Goal: Use online tool/utility: Utilize a website feature to perform a specific function

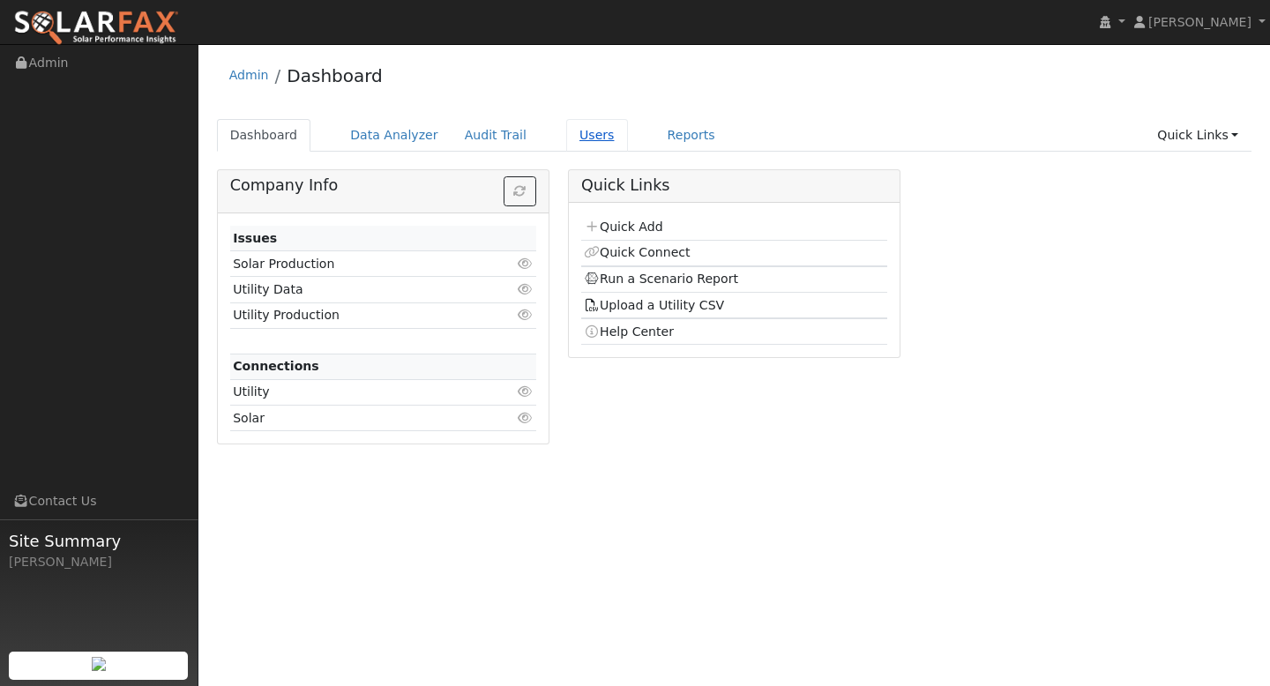
click at [584, 137] on link "Users" at bounding box center [597, 135] width 62 height 33
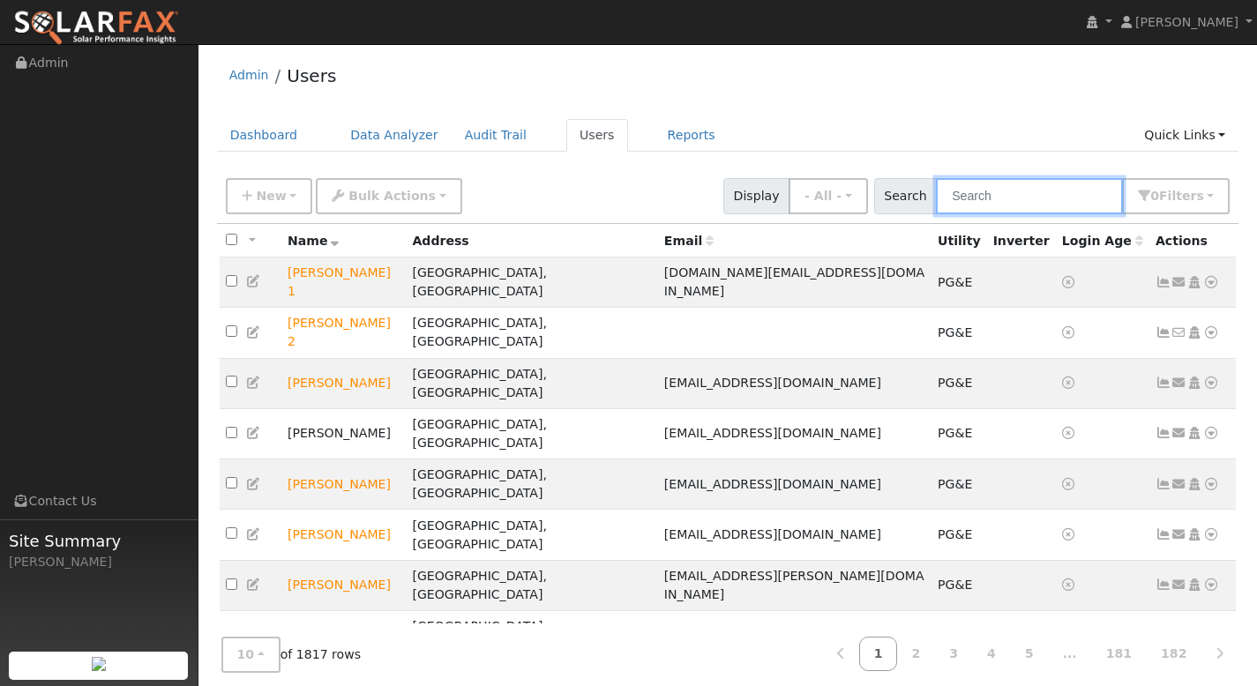
click at [999, 203] on input "text" at bounding box center [1029, 196] width 187 height 36
paste input "[PERSON_NAME]"
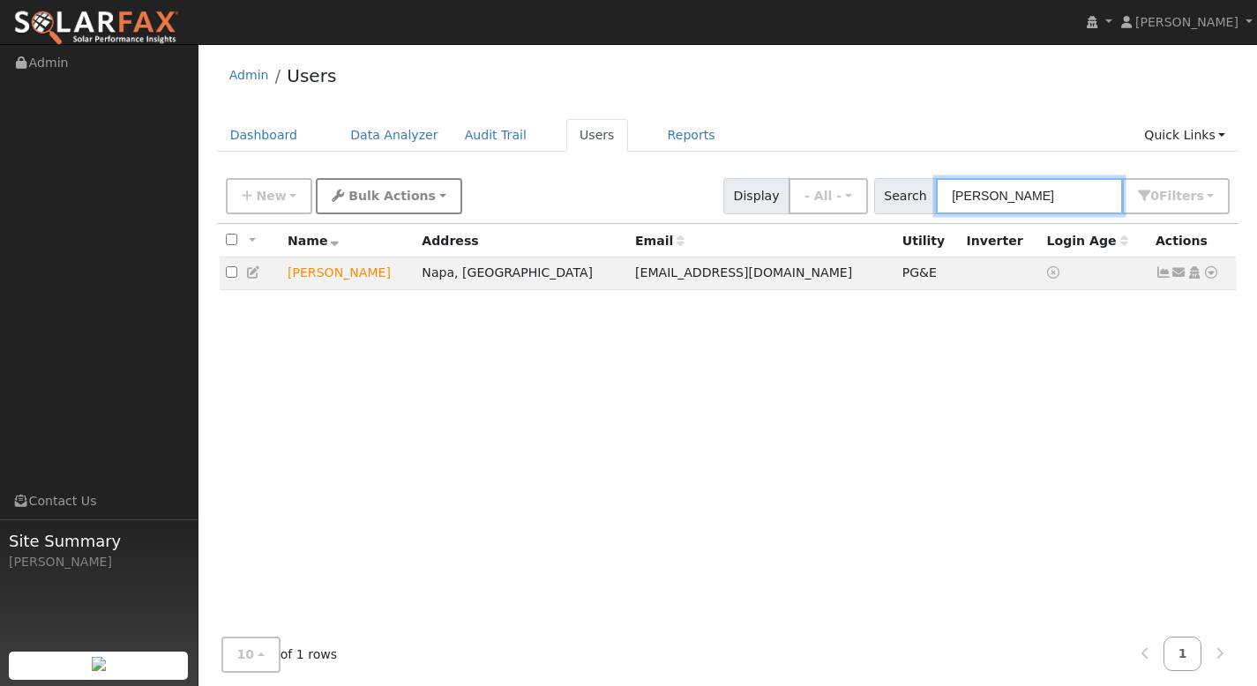
type input "[PERSON_NAME]"
click at [409, 198] on span "Bulk Actions" at bounding box center [391, 196] width 87 height 14
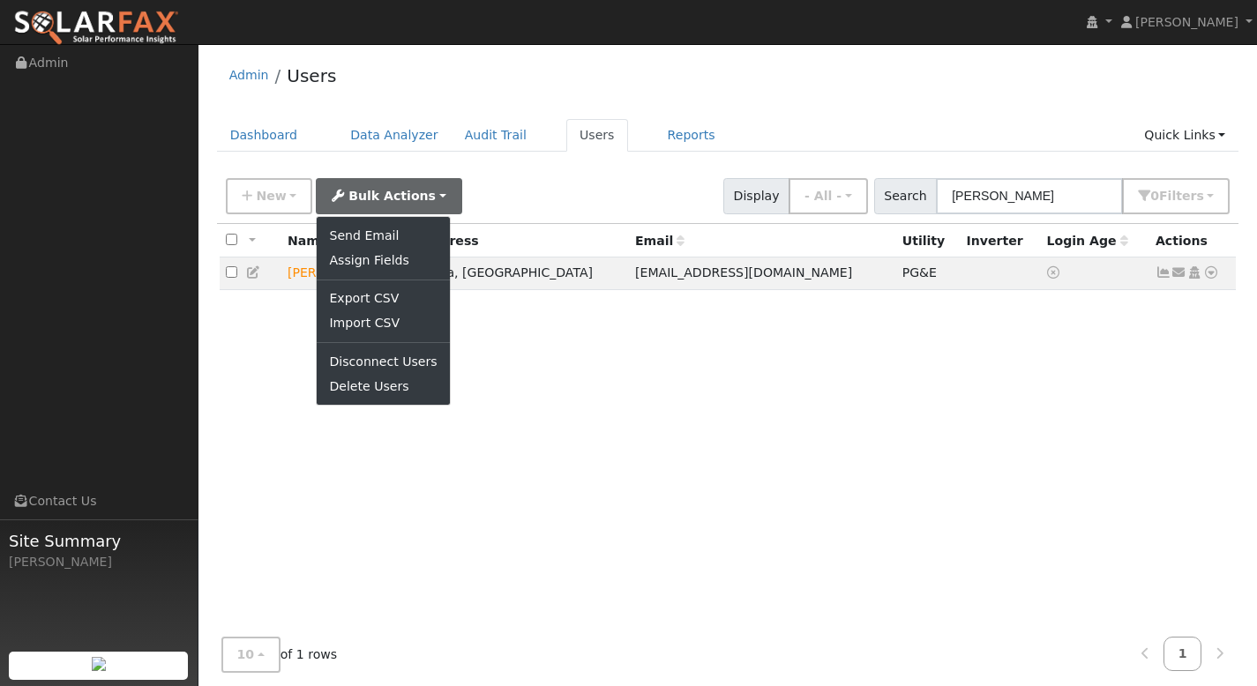
click at [511, 201] on div "New Add User Quick Add Quick Connect Quick Convert Lead Bulk Actions Send Email…" at bounding box center [727, 193] width 1011 height 42
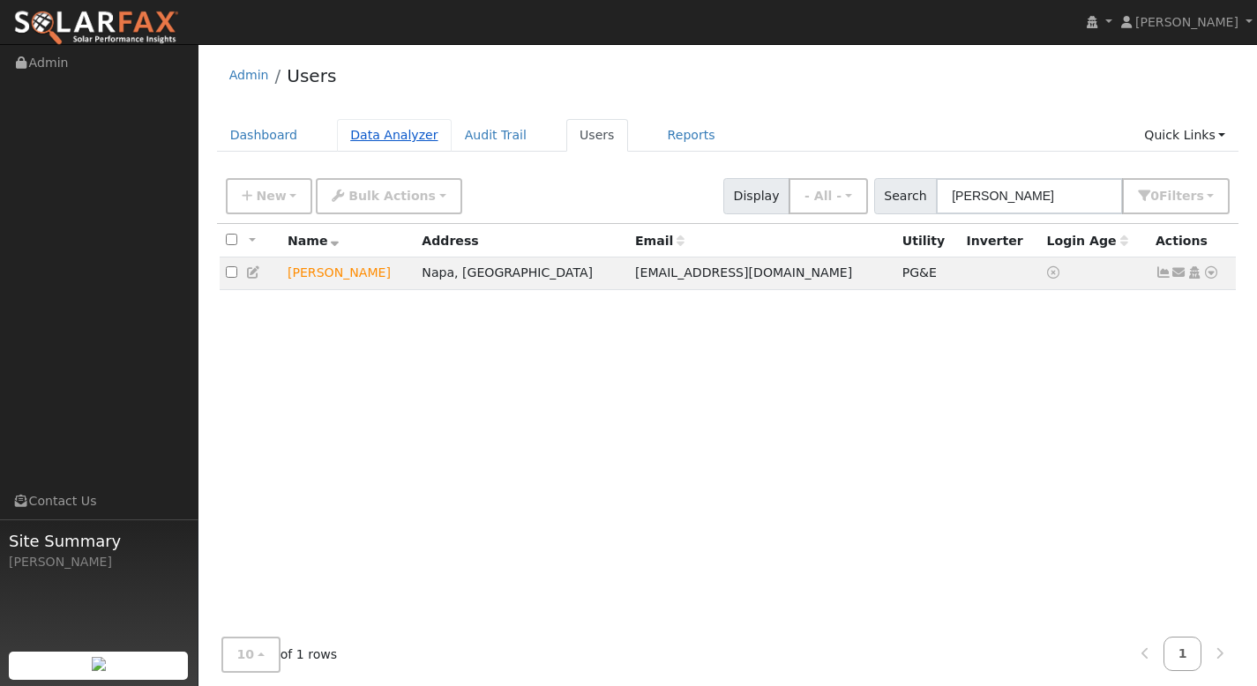
click at [404, 132] on link "Data Analyzer" at bounding box center [394, 135] width 115 height 33
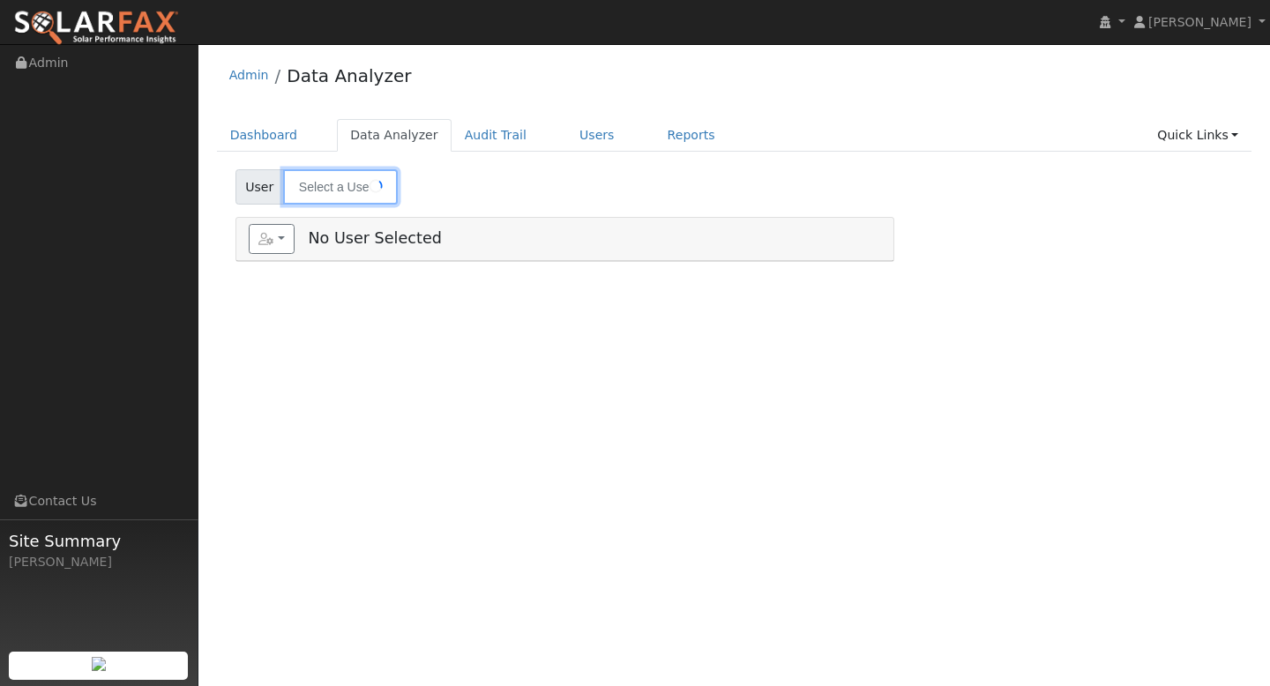
type input "[PERSON_NAME]"
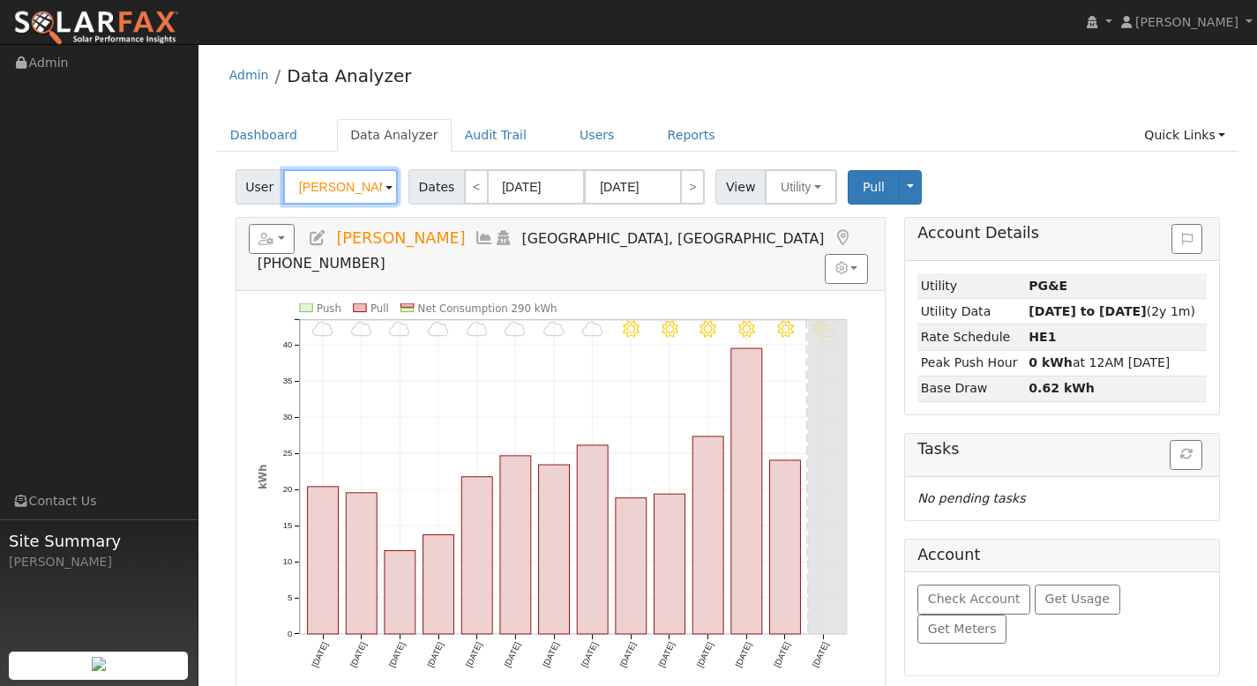
drag, startPoint x: 379, startPoint y: 185, endPoint x: 289, endPoint y: 193, distance: 90.3
click at [289, 193] on input "Sohail Mehrasa" at bounding box center [340, 186] width 115 height 35
paste input "[PERSON_NAME]"
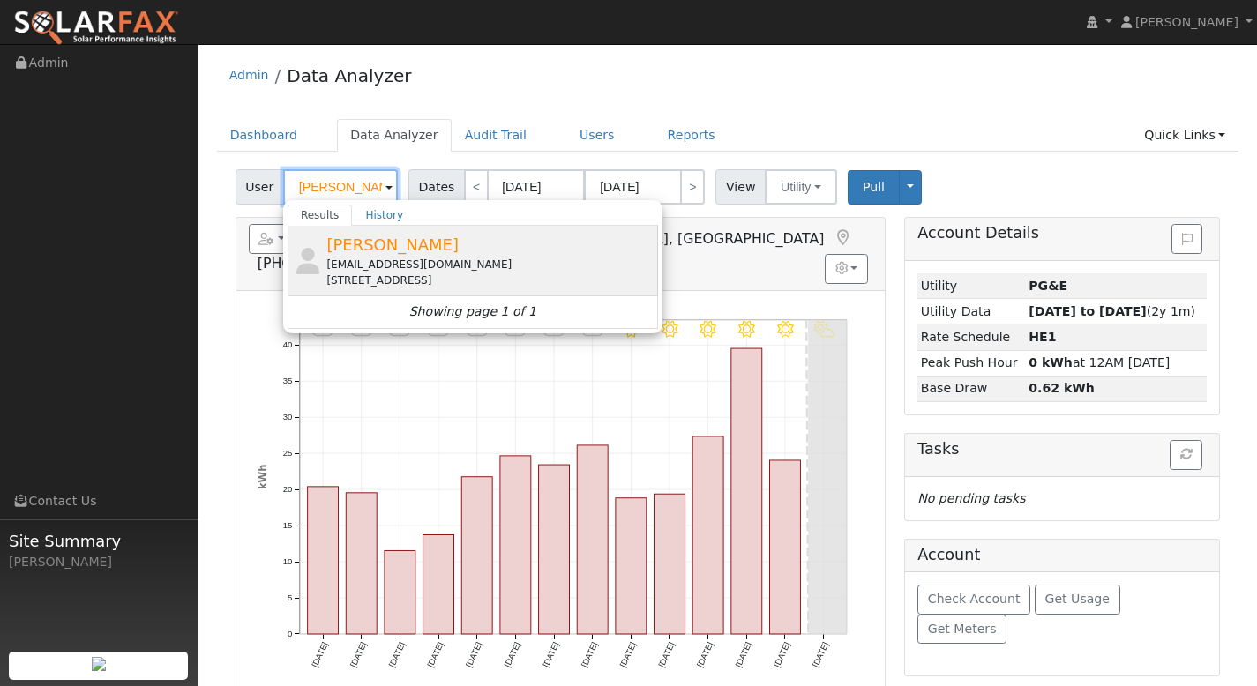
type input "[PERSON_NAME]"
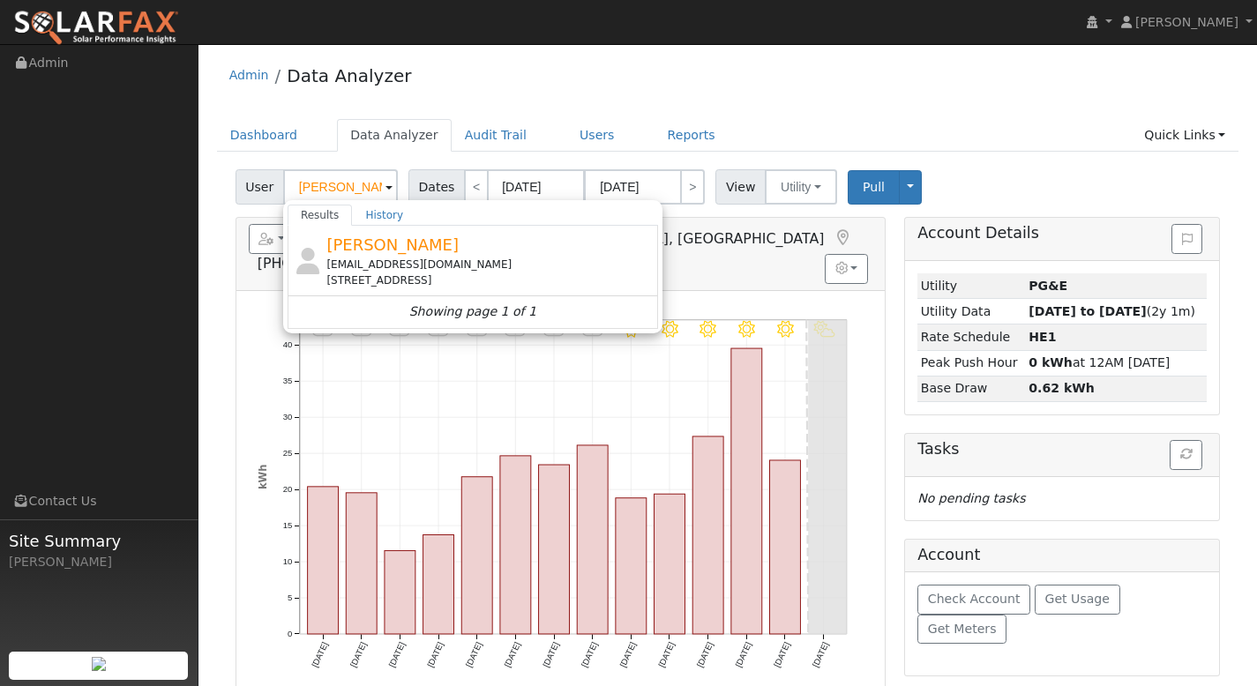
click at [370, 260] on div "[EMAIL_ADDRESS][DOMAIN_NAME]" at bounding box center [489, 265] width 327 height 16
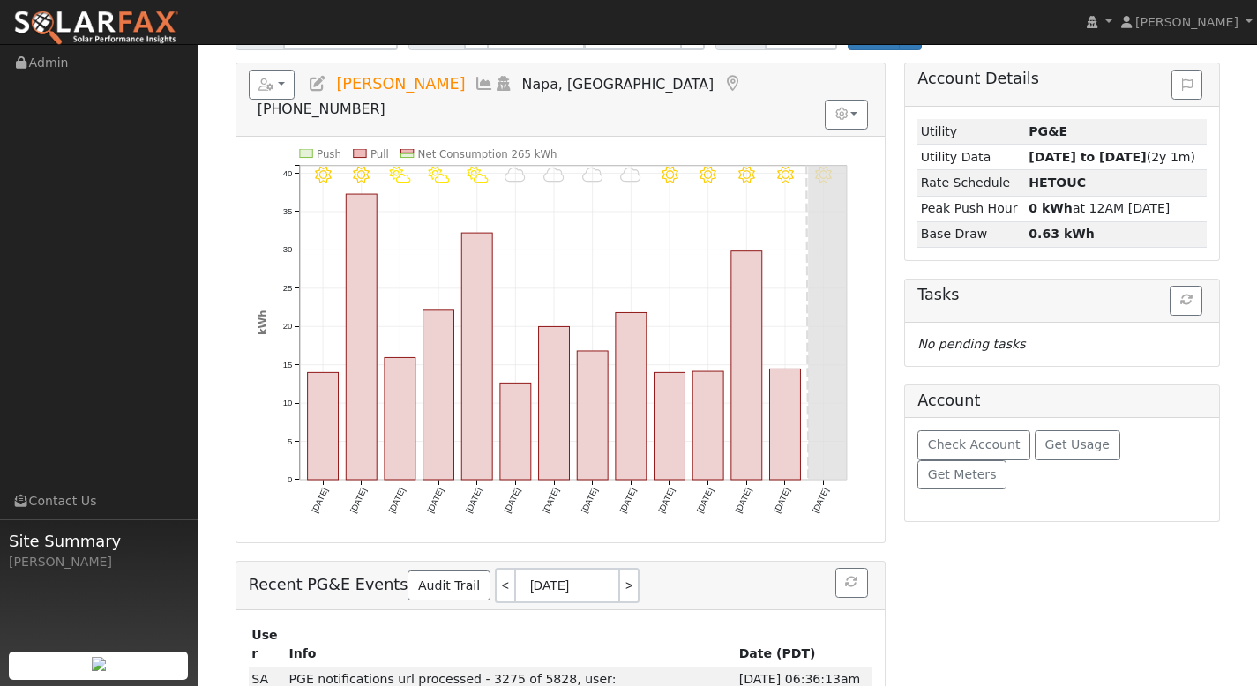
scroll to position [156, 0]
click at [980, 451] on button "Check Account" at bounding box center [973, 444] width 113 height 30
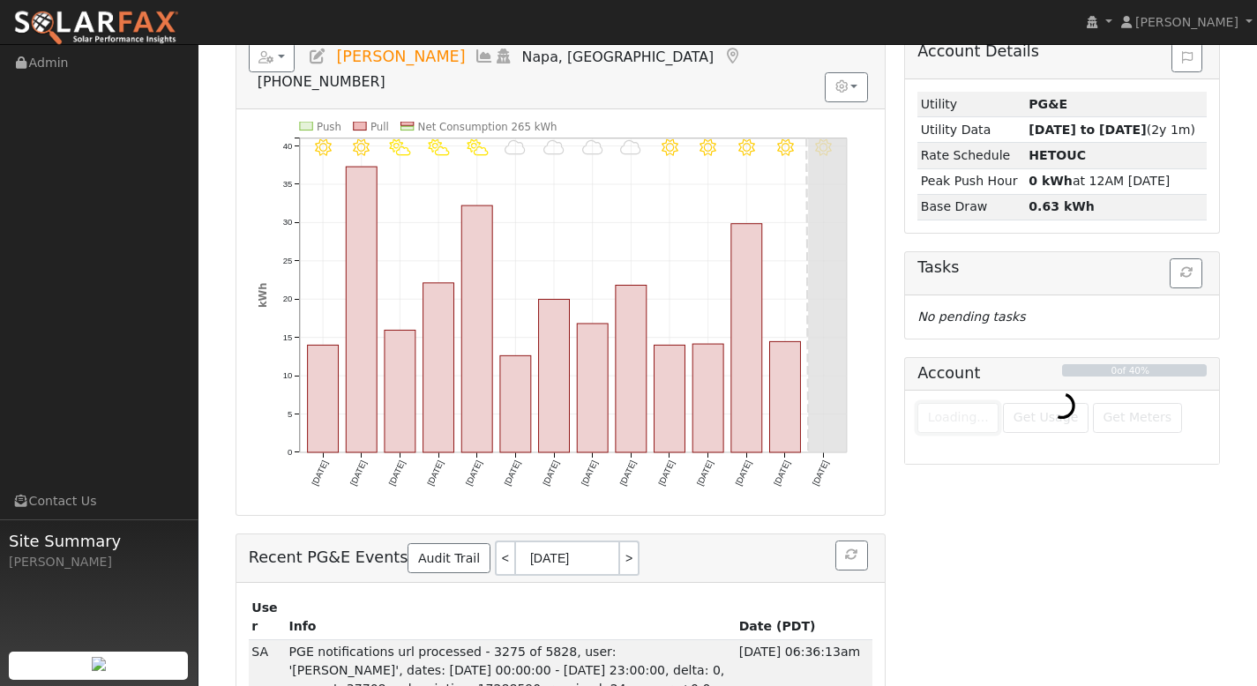
scroll to position [184, 0]
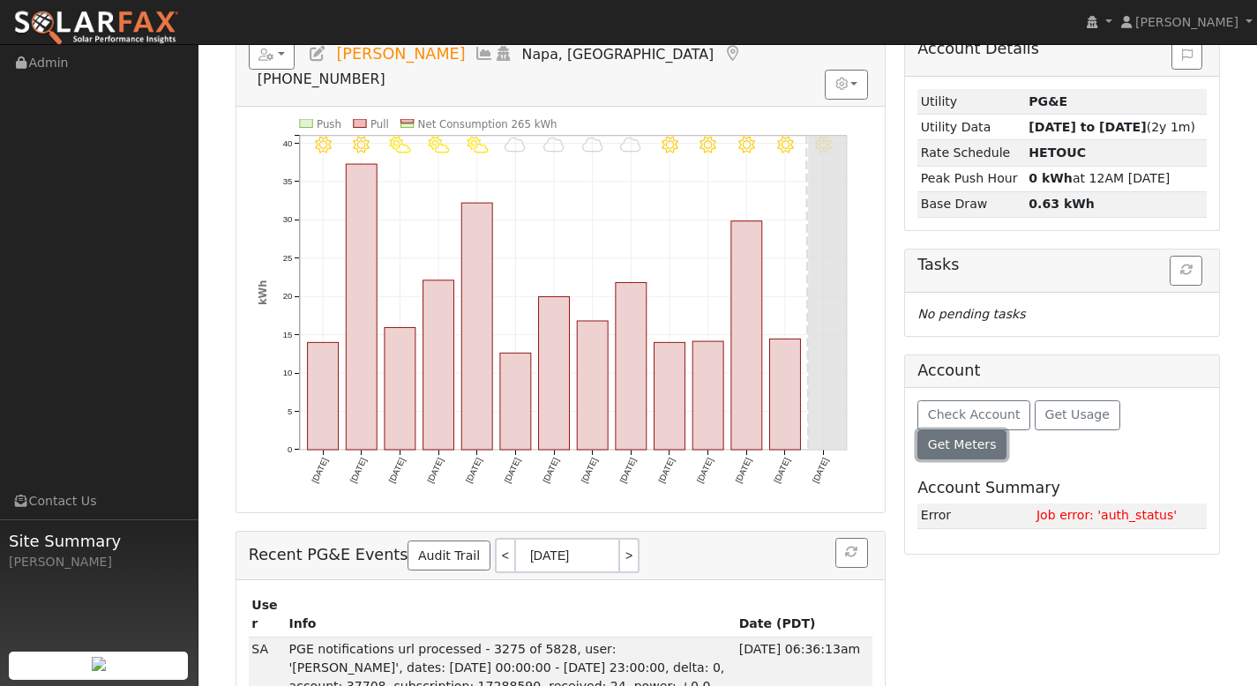
click at [997, 438] on span "Get Meters" at bounding box center [962, 445] width 69 height 14
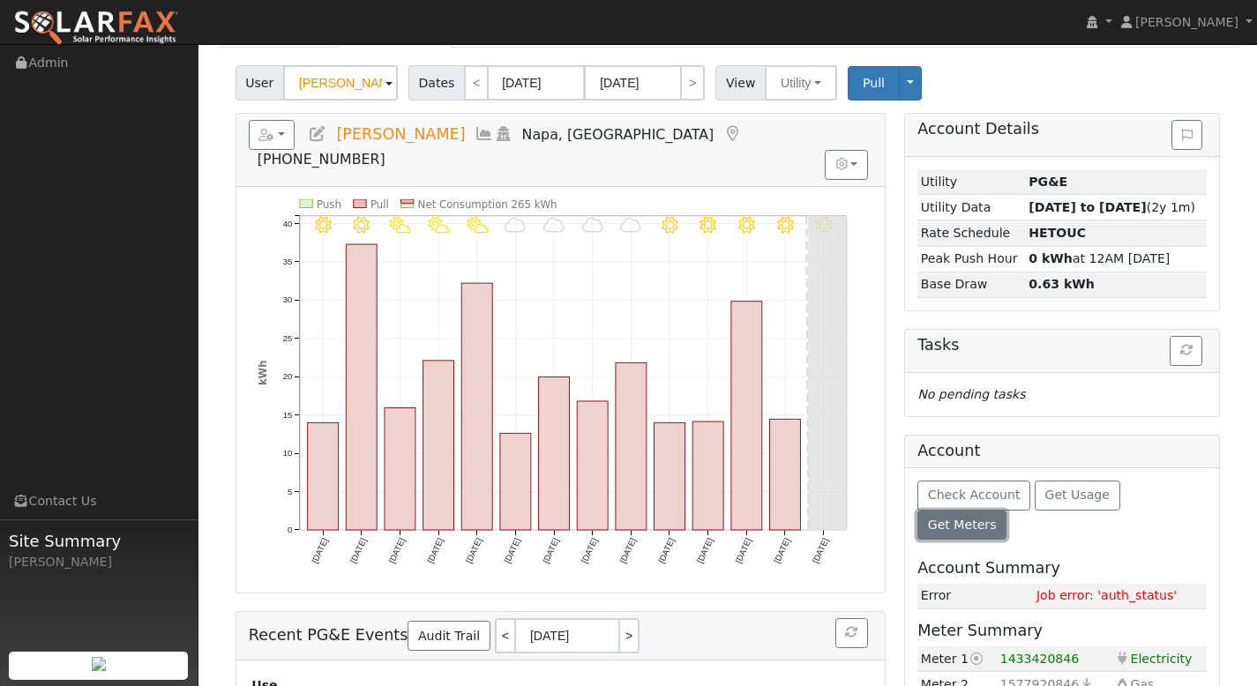
scroll to position [105, 0]
click at [373, 79] on input "[PERSON_NAME]" at bounding box center [340, 81] width 115 height 35
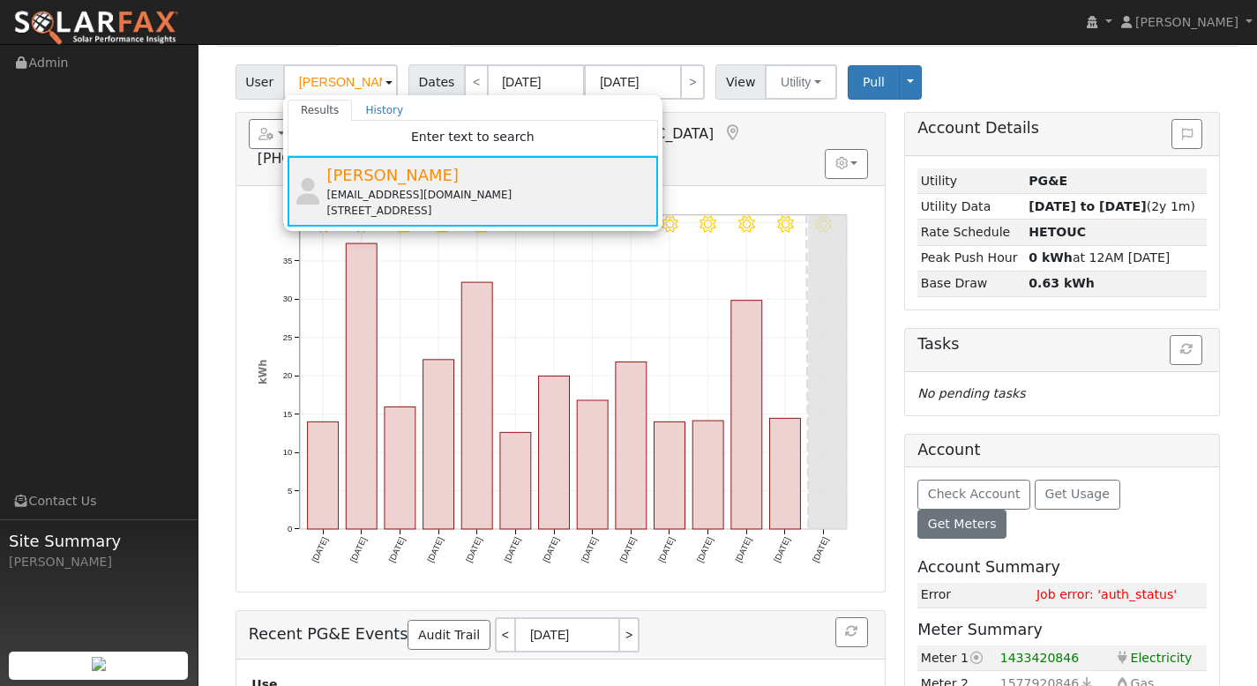
click at [389, 174] on span "[PERSON_NAME]" at bounding box center [392, 175] width 132 height 19
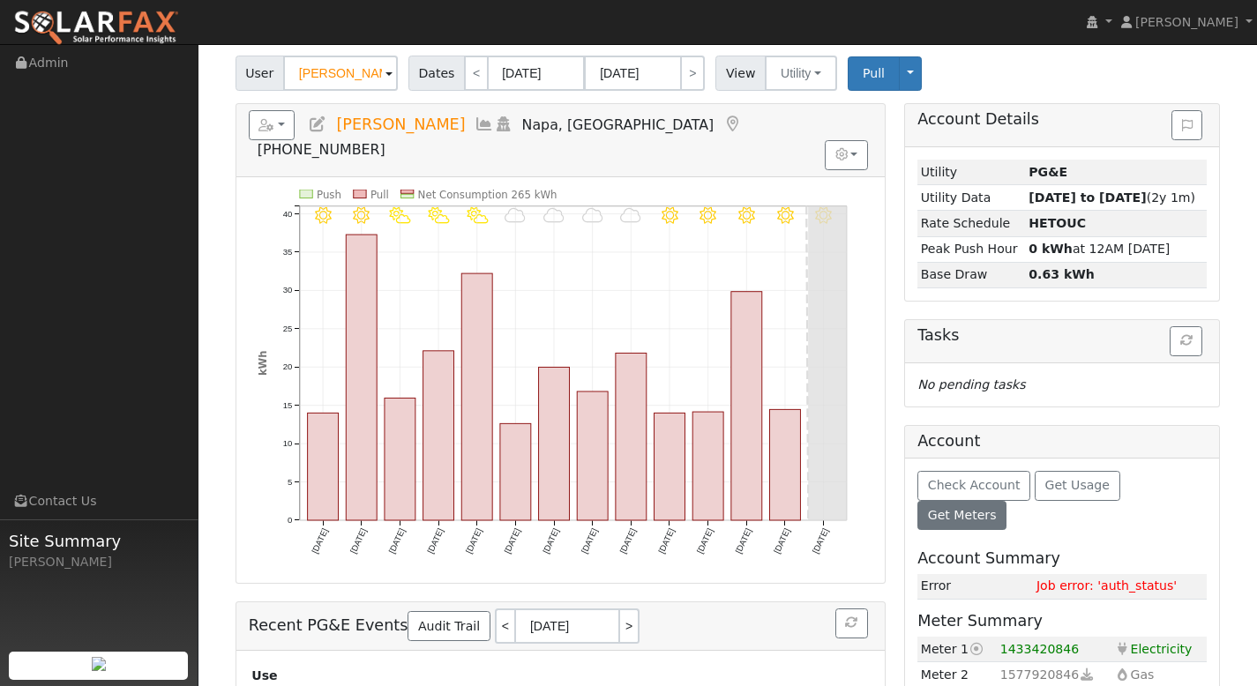
scroll to position [119, 0]
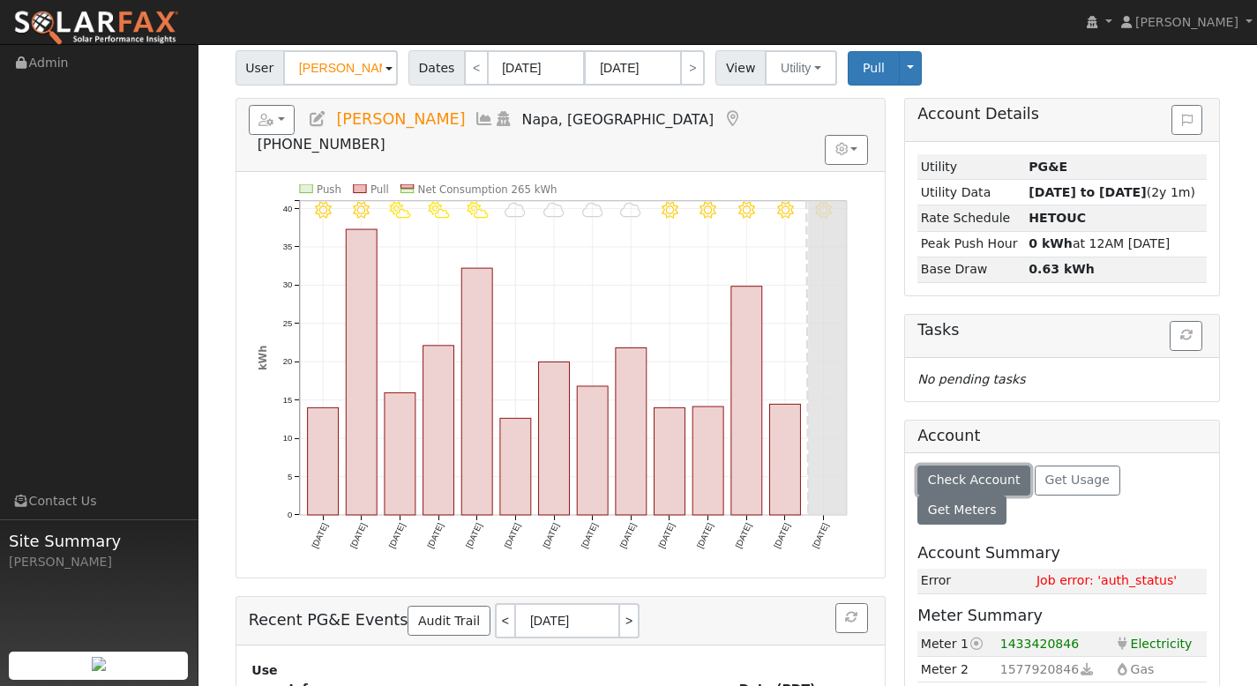
click at [990, 478] on span "Check Account" at bounding box center [974, 480] width 93 height 14
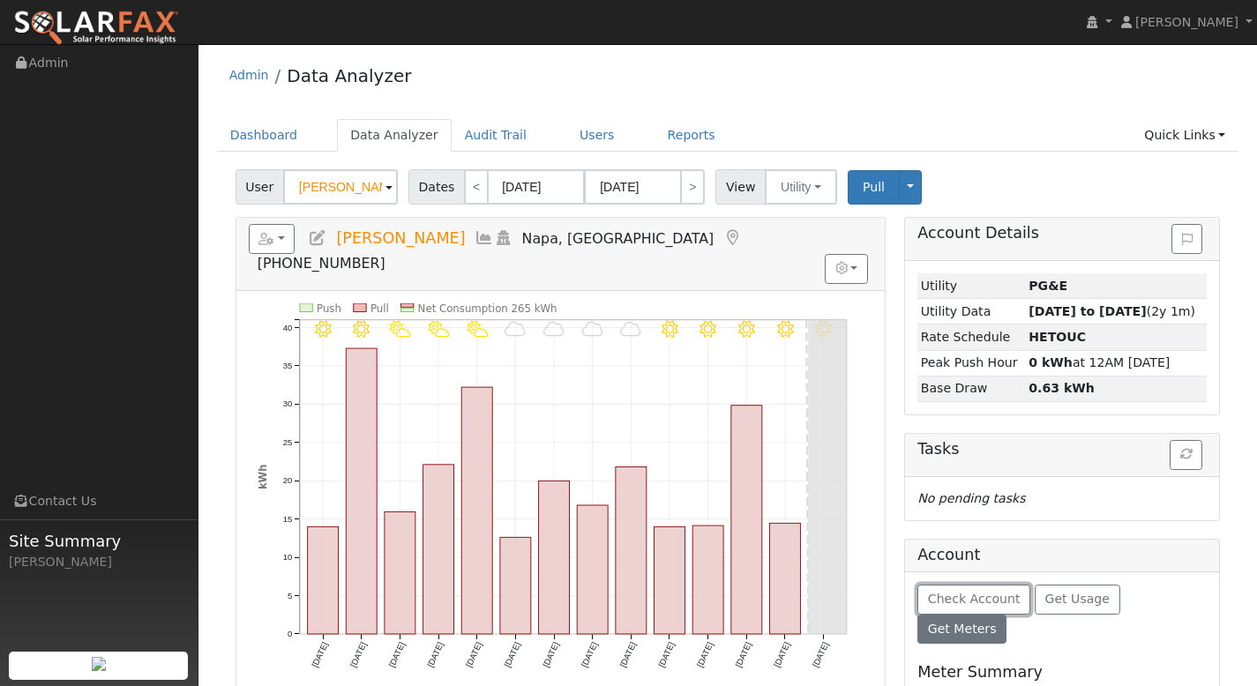
scroll to position [0, 0]
click at [581, 135] on link "Users" at bounding box center [597, 135] width 62 height 33
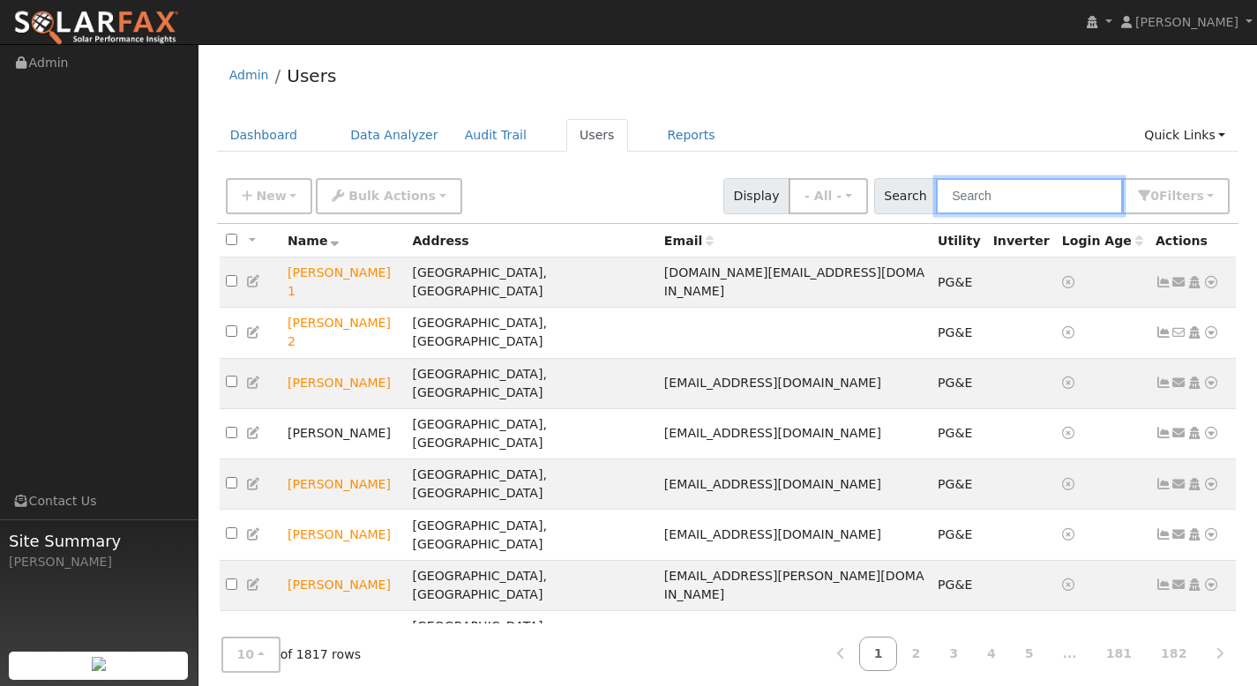
click at [985, 192] on input "text" at bounding box center [1029, 196] width 187 height 36
paste input "[PERSON_NAME]"
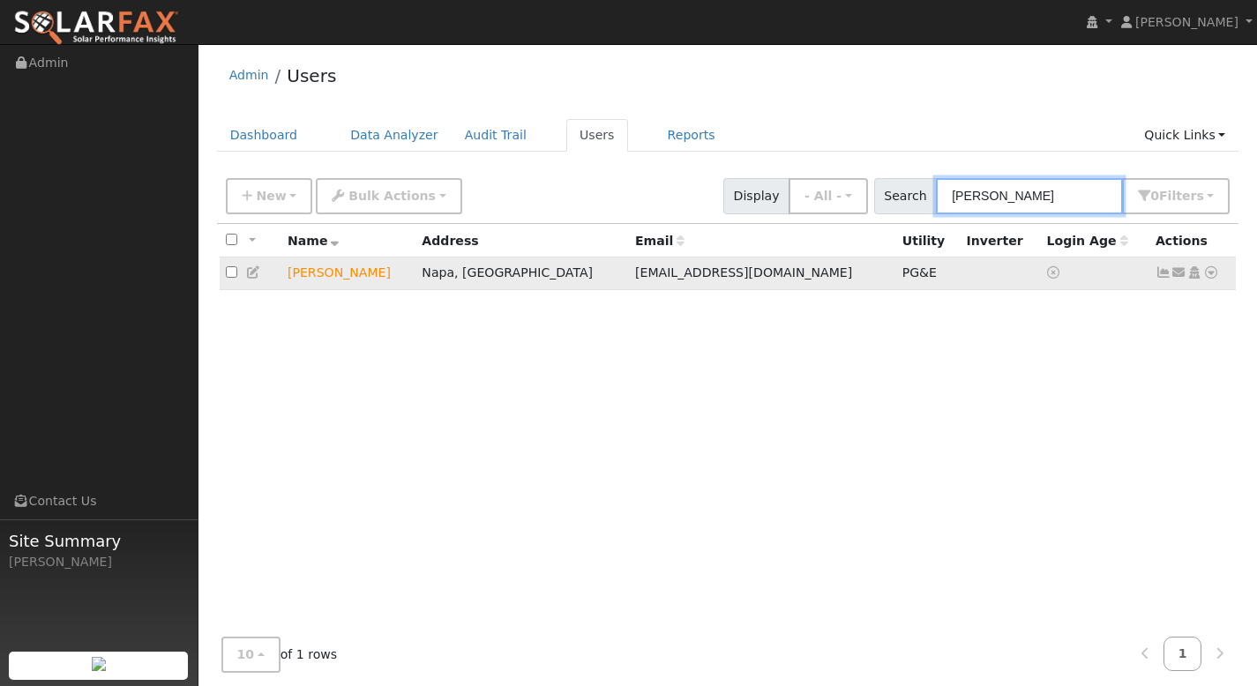
type input "[PERSON_NAME]"
click at [1166, 279] on icon at bounding box center [1164, 272] width 16 height 12
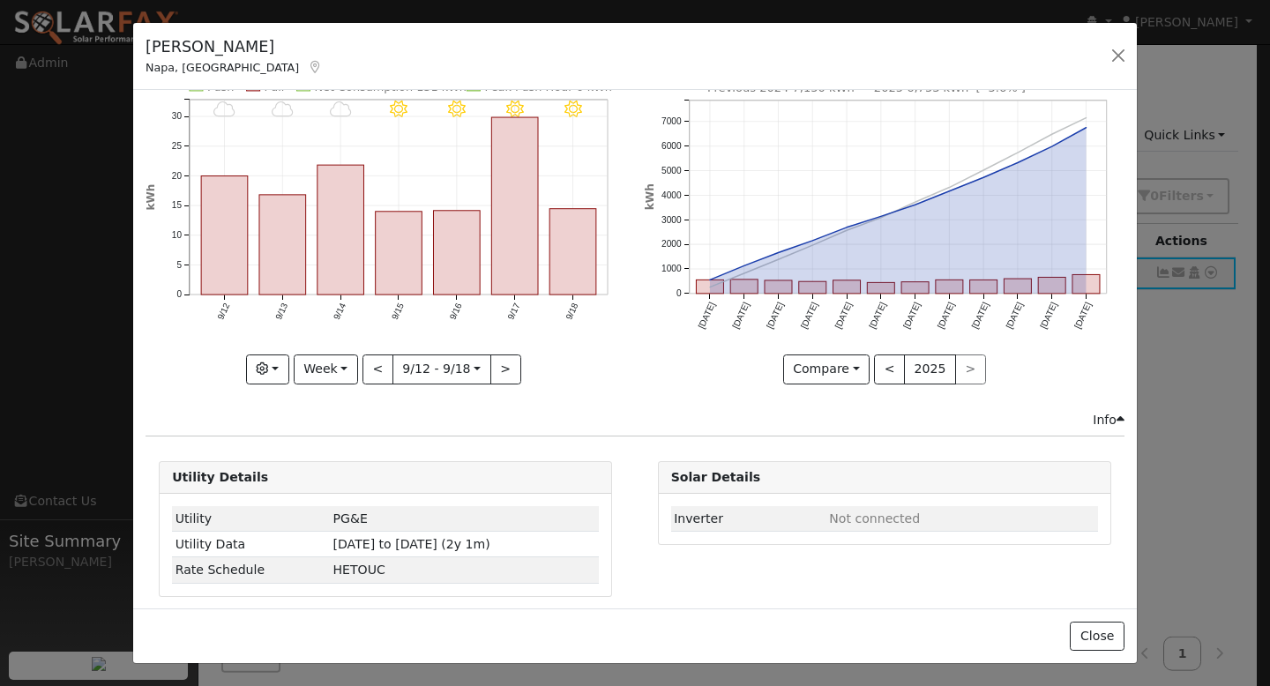
scroll to position [60, 0]
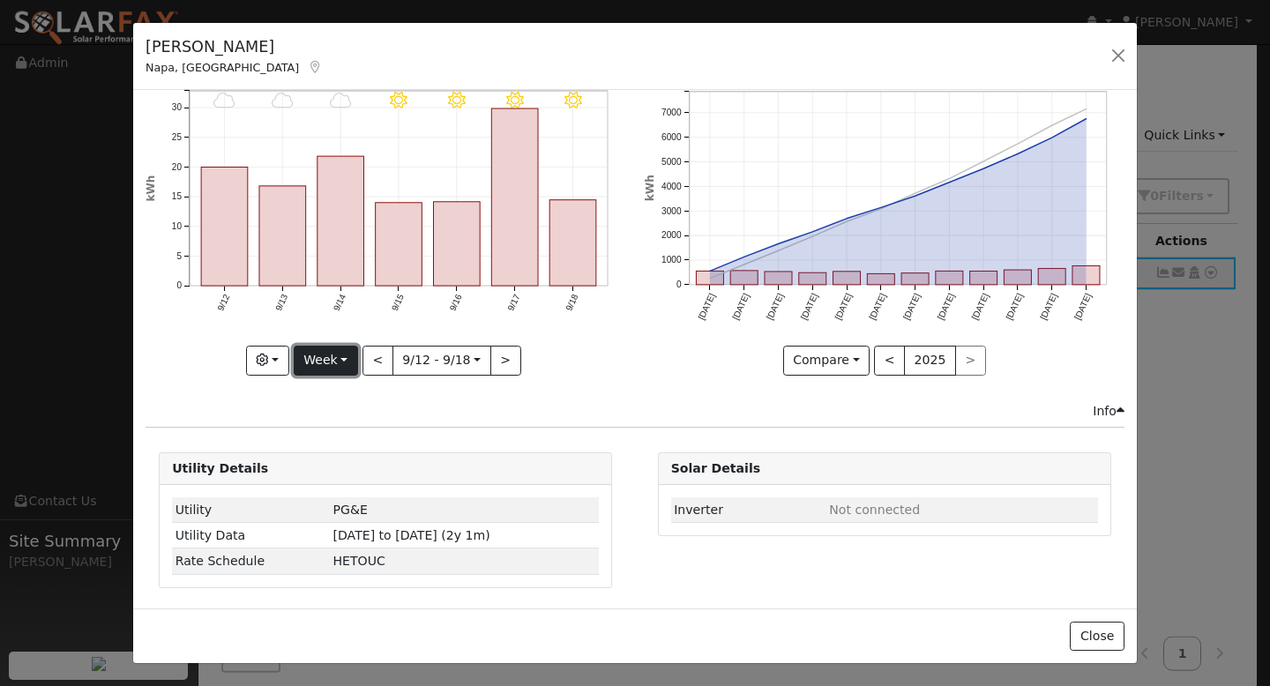
click at [314, 355] on button "Week" at bounding box center [326, 361] width 64 height 30
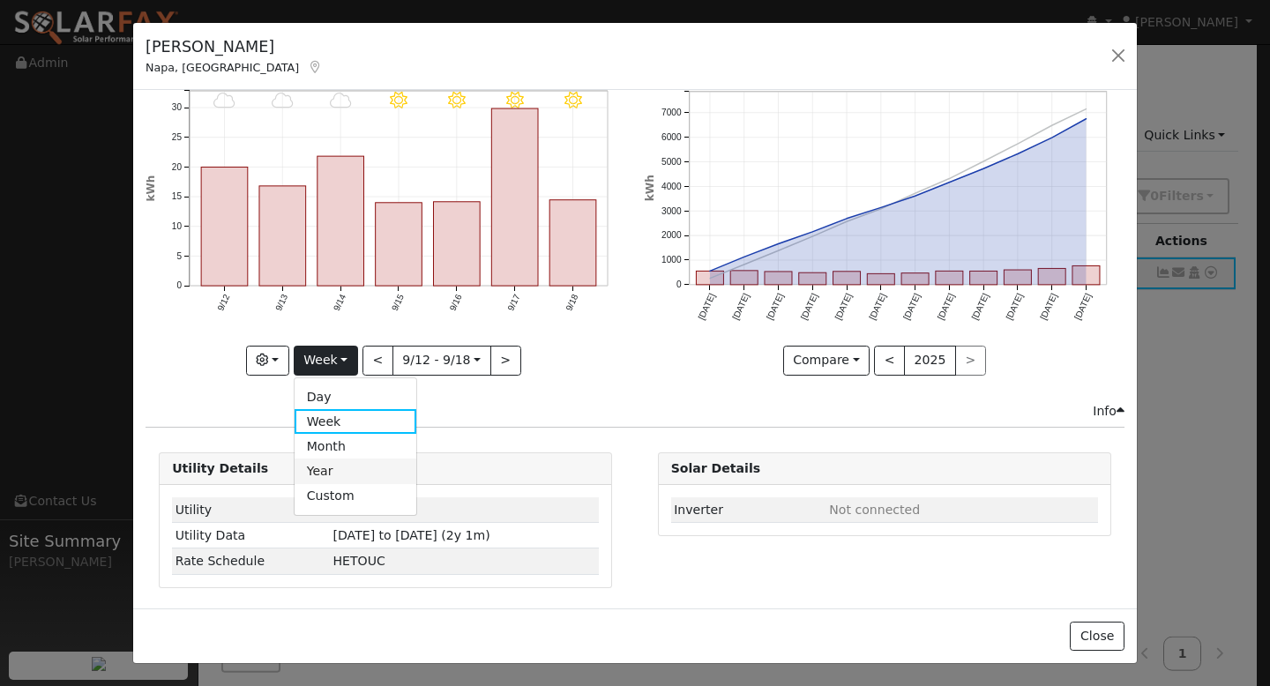
click at [363, 467] on link "Year" at bounding box center [356, 471] width 123 height 25
type input "2024-09-01"
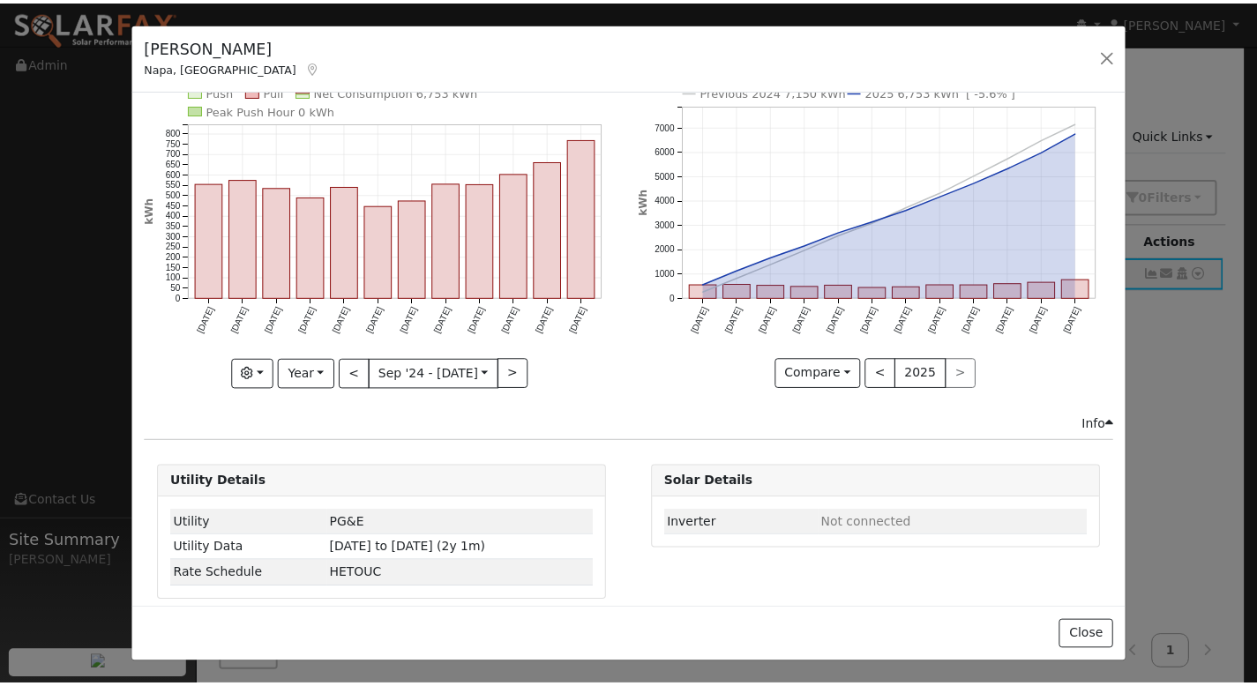
scroll to position [0, 0]
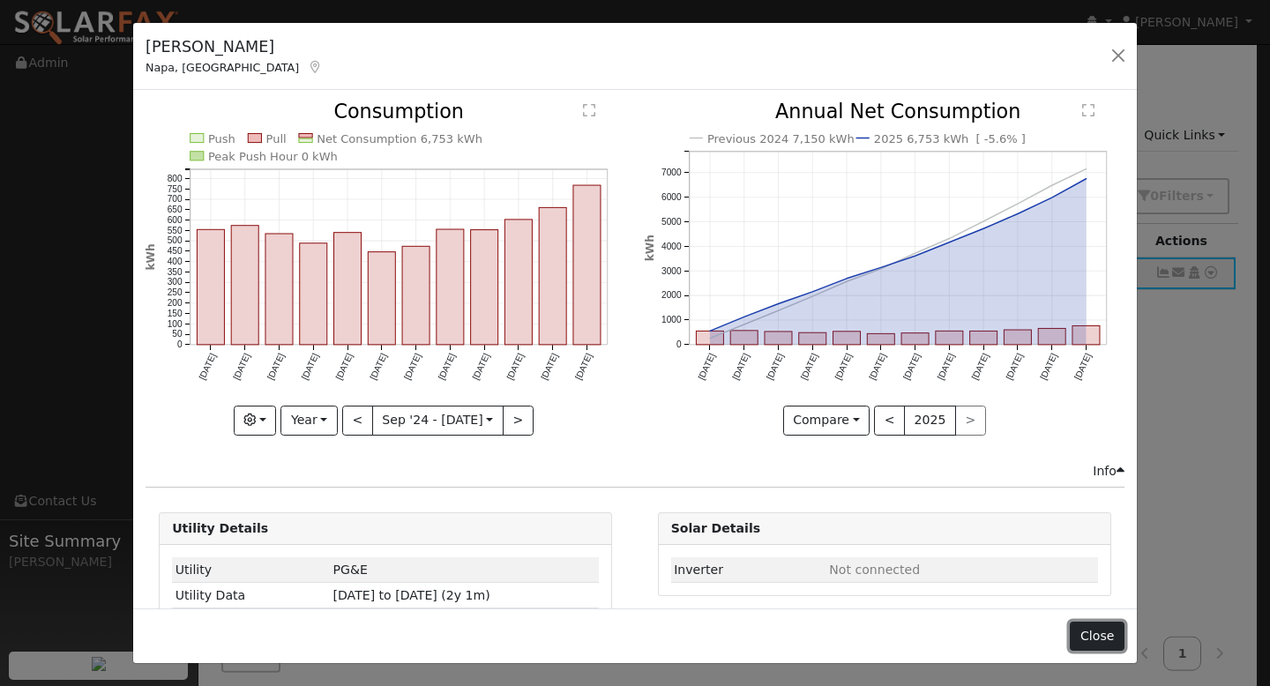
click at [1102, 632] on button "Close" at bounding box center [1097, 637] width 54 height 30
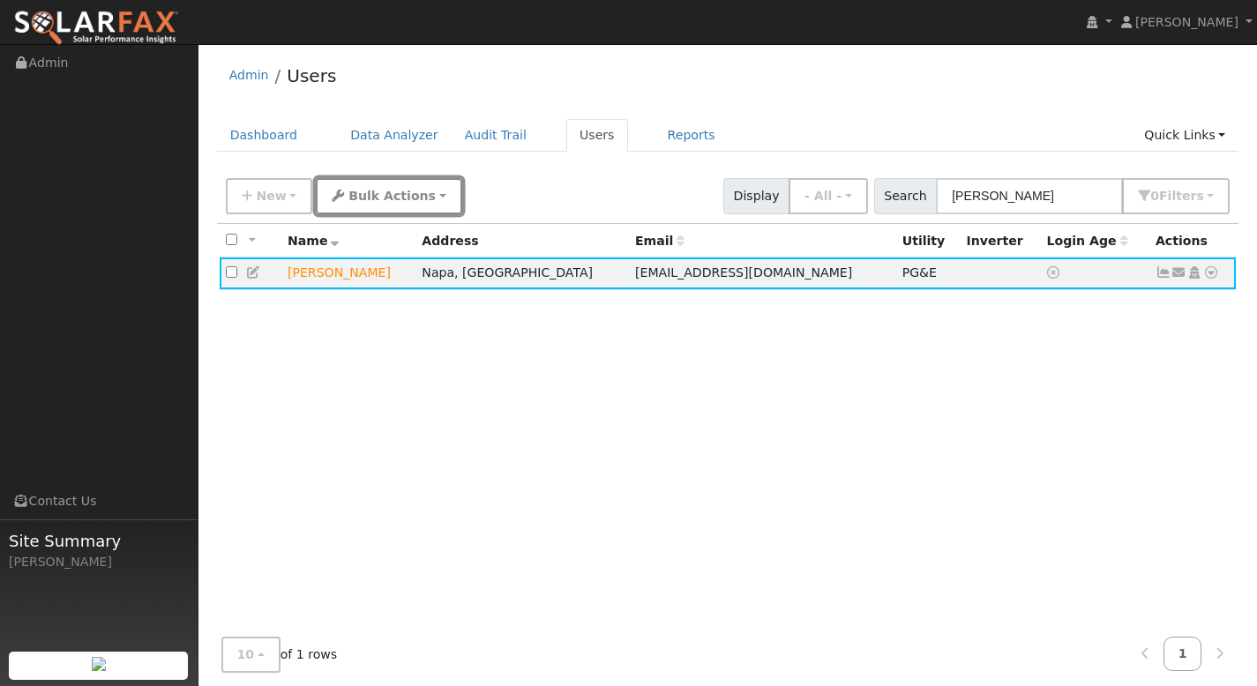
click at [413, 206] on button "Bulk Actions" at bounding box center [389, 196] width 146 height 36
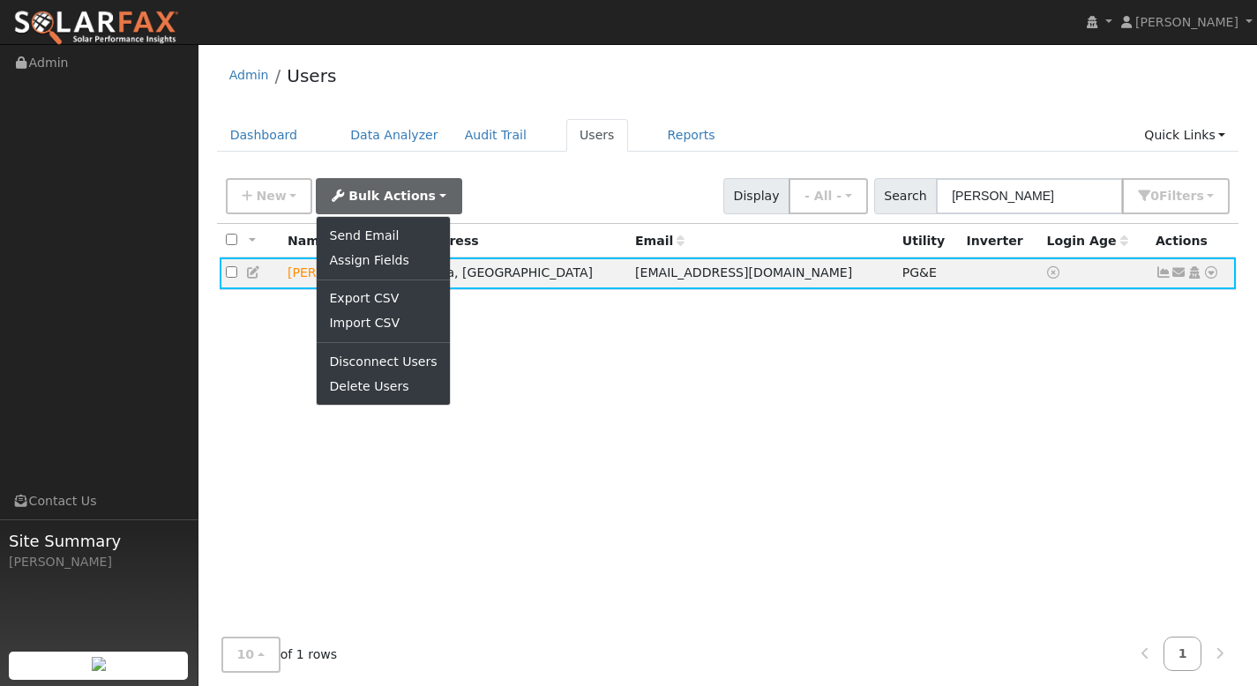
click at [522, 220] on div "New Add User Quick Add Quick Connect Quick Convert Lead Bulk Actions Send Email…" at bounding box center [728, 196] width 1022 height 54
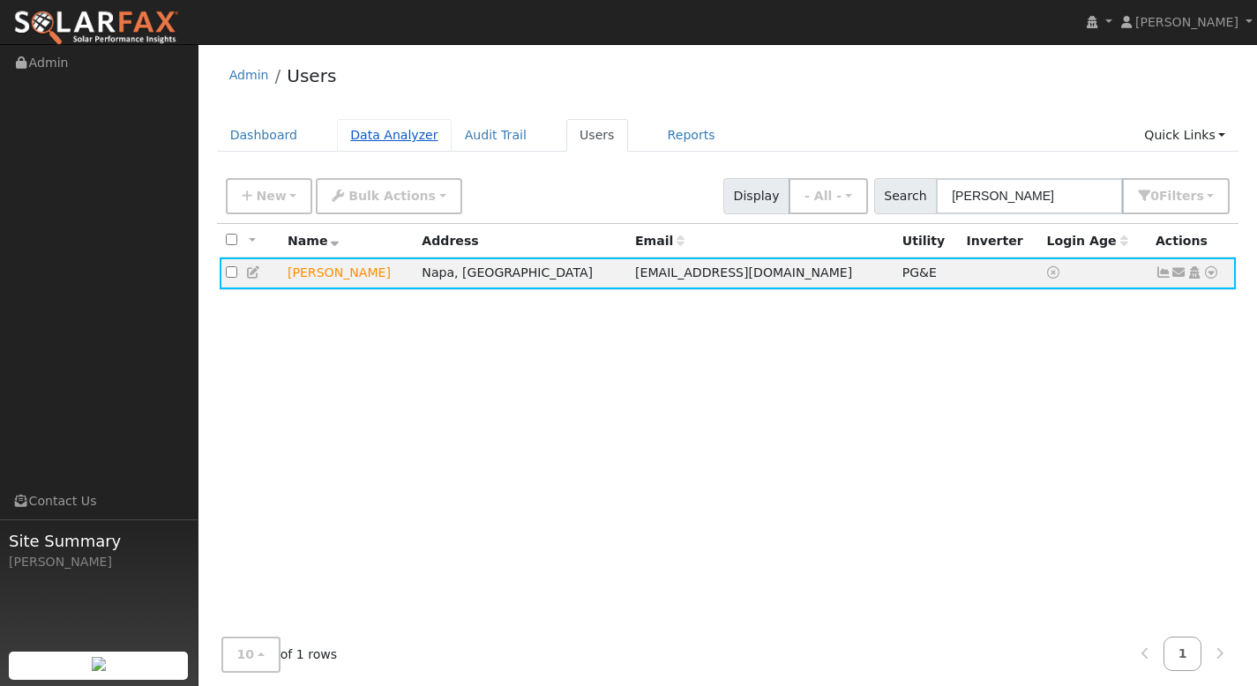
click at [382, 138] on link "Data Analyzer" at bounding box center [394, 135] width 115 height 33
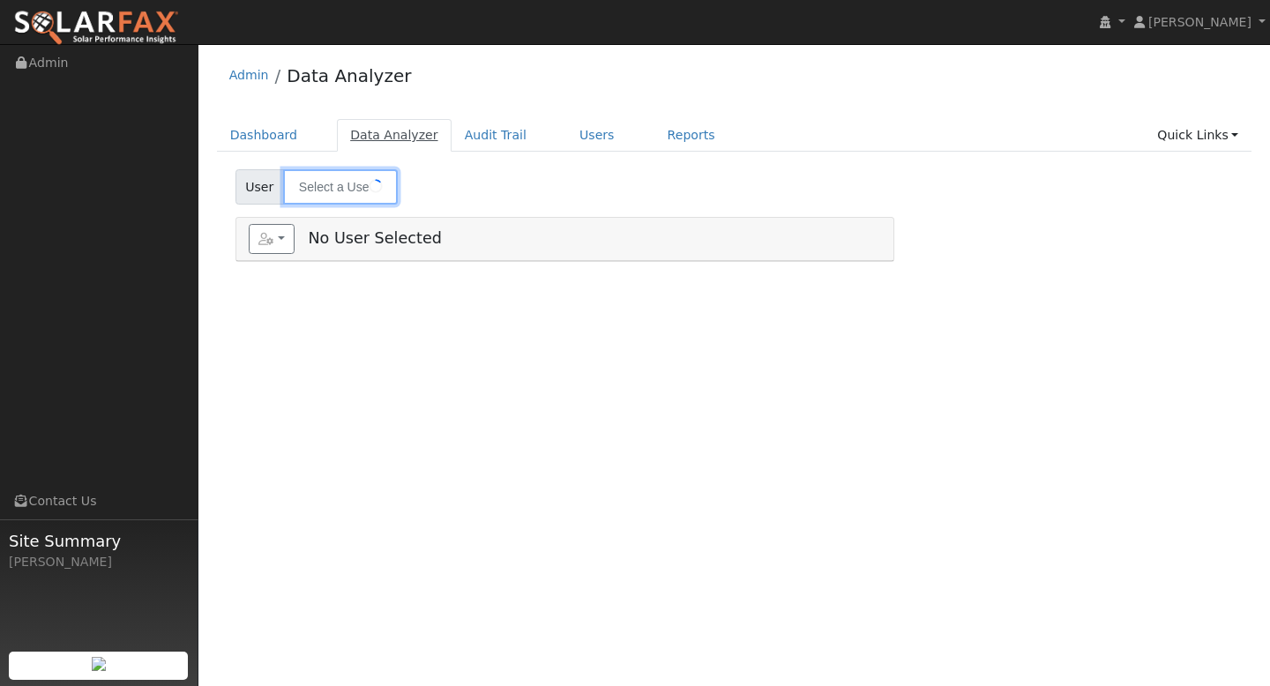
type input "[PERSON_NAME]"
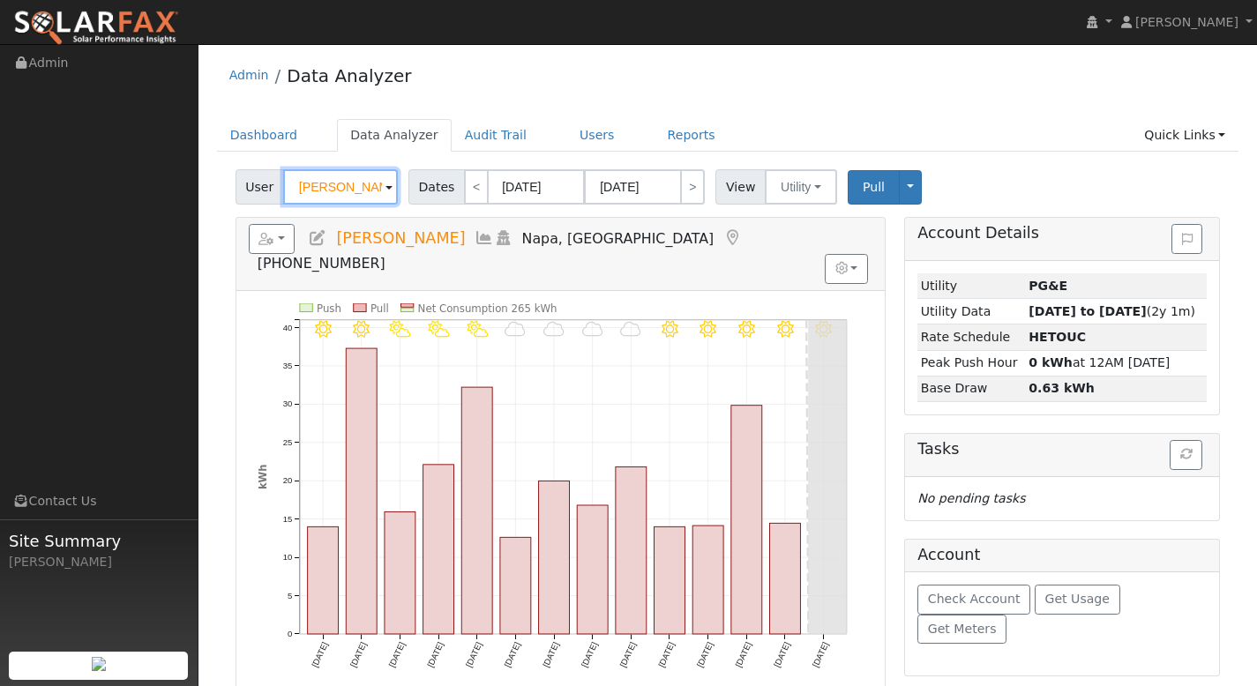
drag, startPoint x: 370, startPoint y: 187, endPoint x: 295, endPoint y: 184, distance: 75.0
click at [295, 184] on input "[PERSON_NAME]" at bounding box center [340, 186] width 115 height 35
paste input "Jacob Susa"
type input "[PERSON_NAME]"
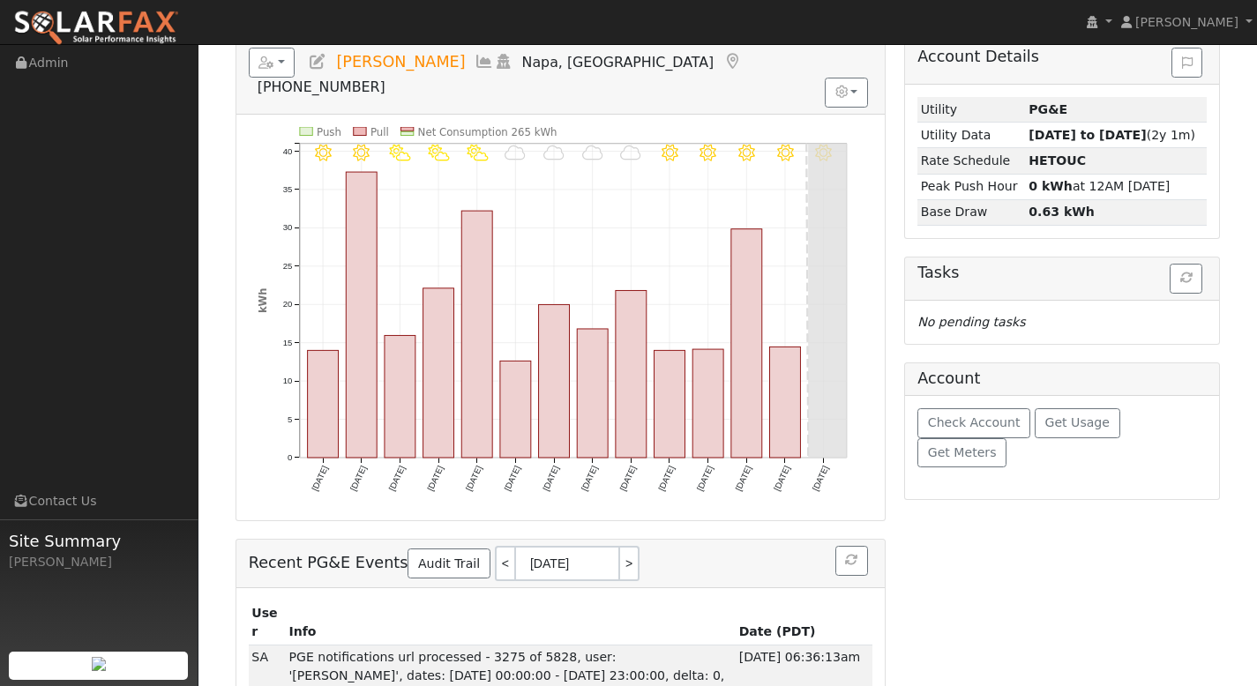
scroll to position [184, 0]
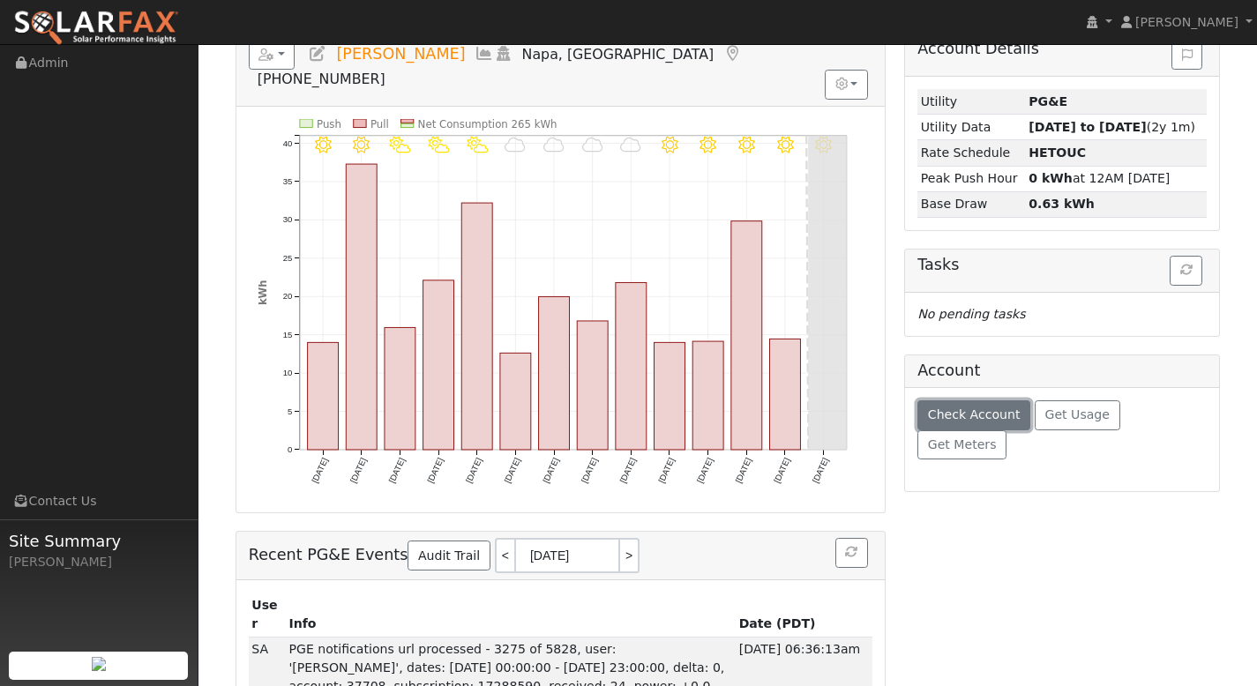
click at [1003, 428] on button "Check Account" at bounding box center [973, 415] width 113 height 30
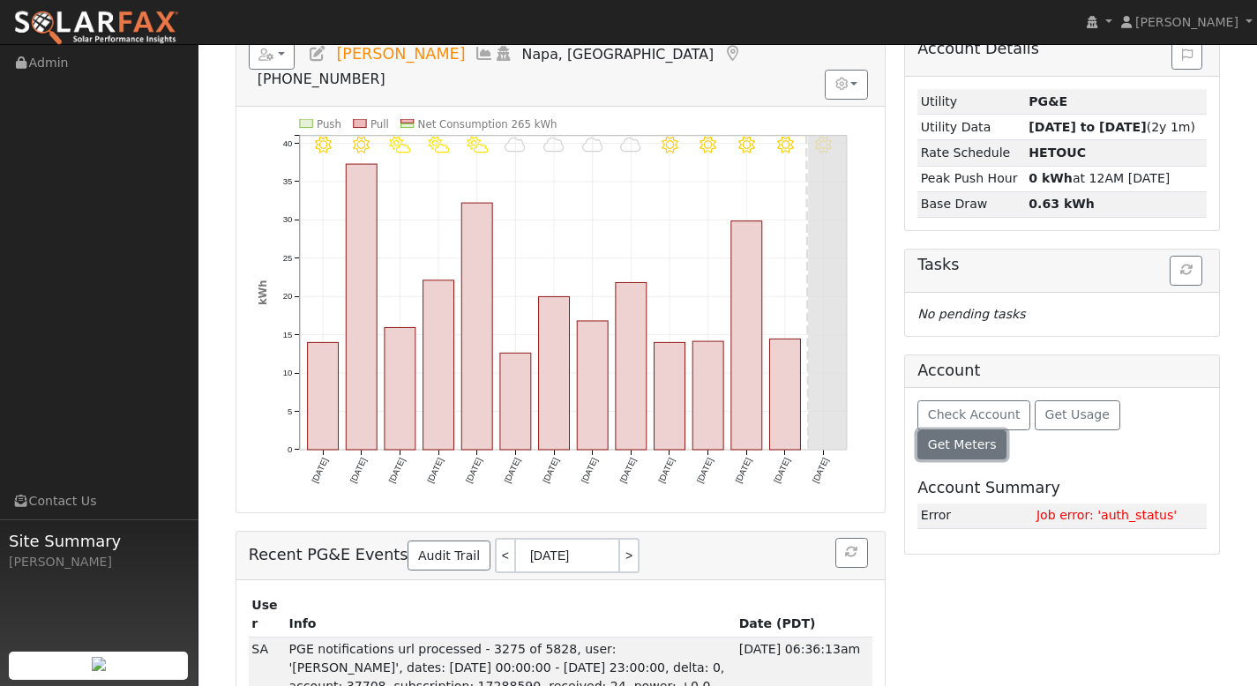
click at [997, 438] on span "Get Meters" at bounding box center [962, 445] width 69 height 14
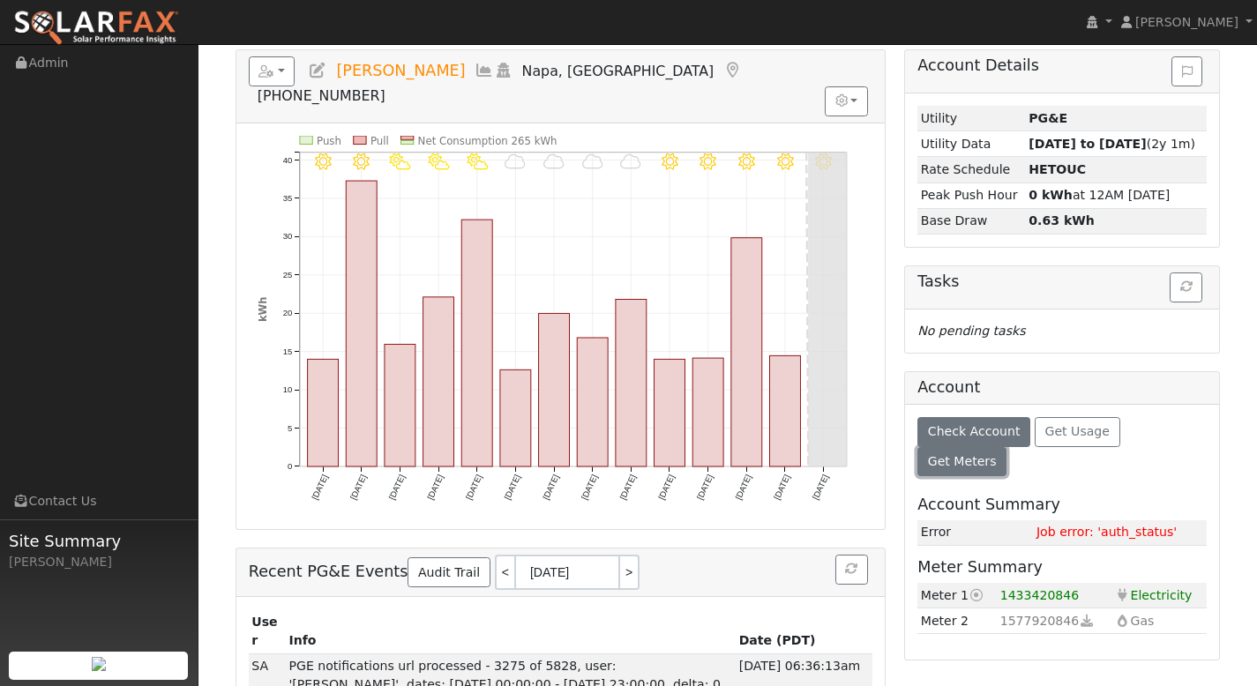
scroll to position [165, 0]
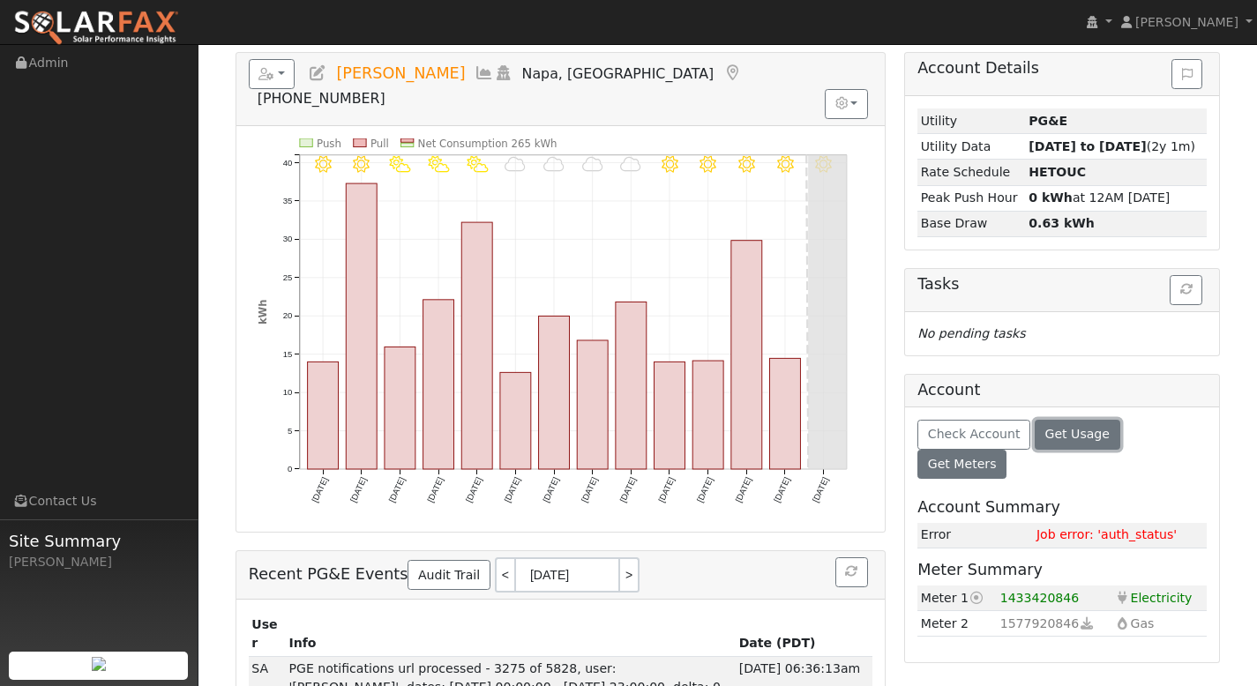
click at [1050, 434] on span "Get Usage" at bounding box center [1077, 434] width 64 height 14
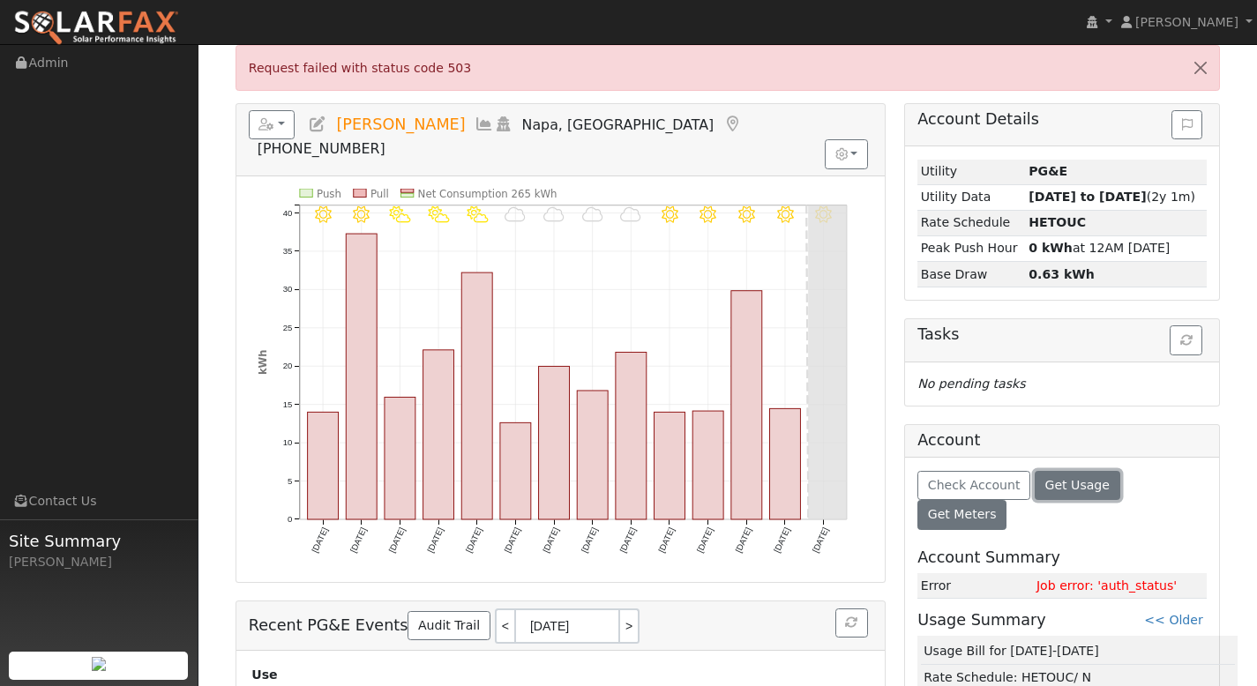
scroll to position [167, 0]
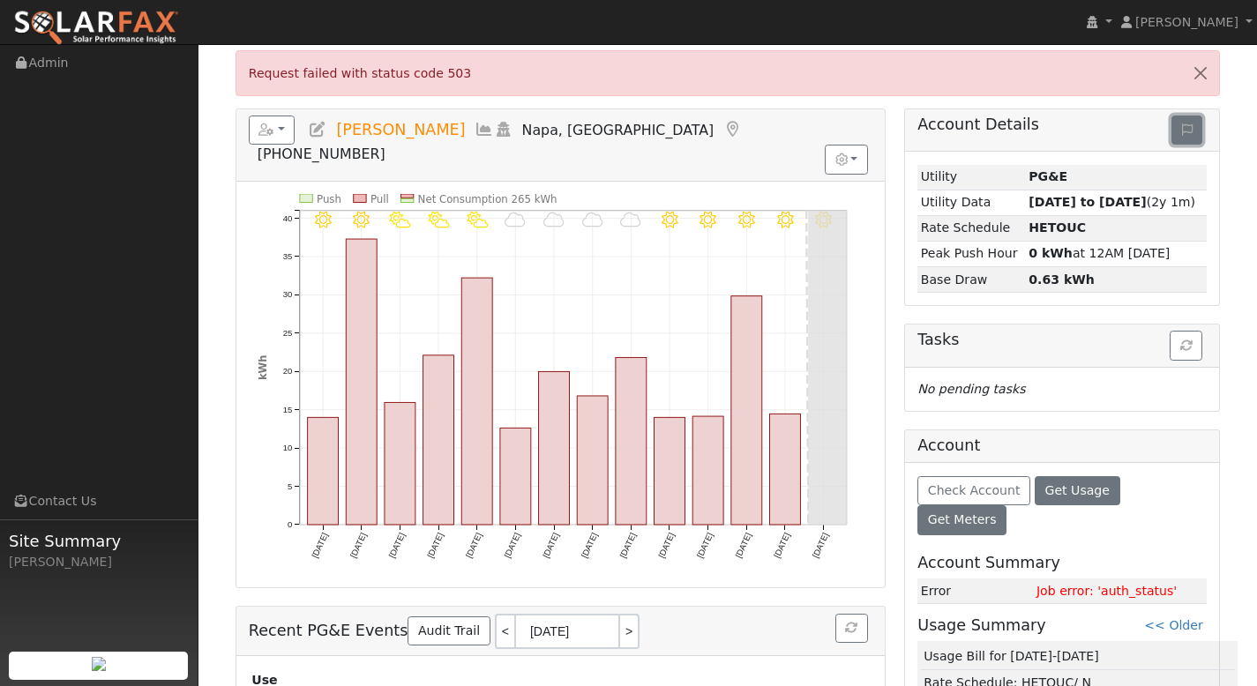
click at [1182, 129] on icon at bounding box center [1187, 129] width 11 height 12
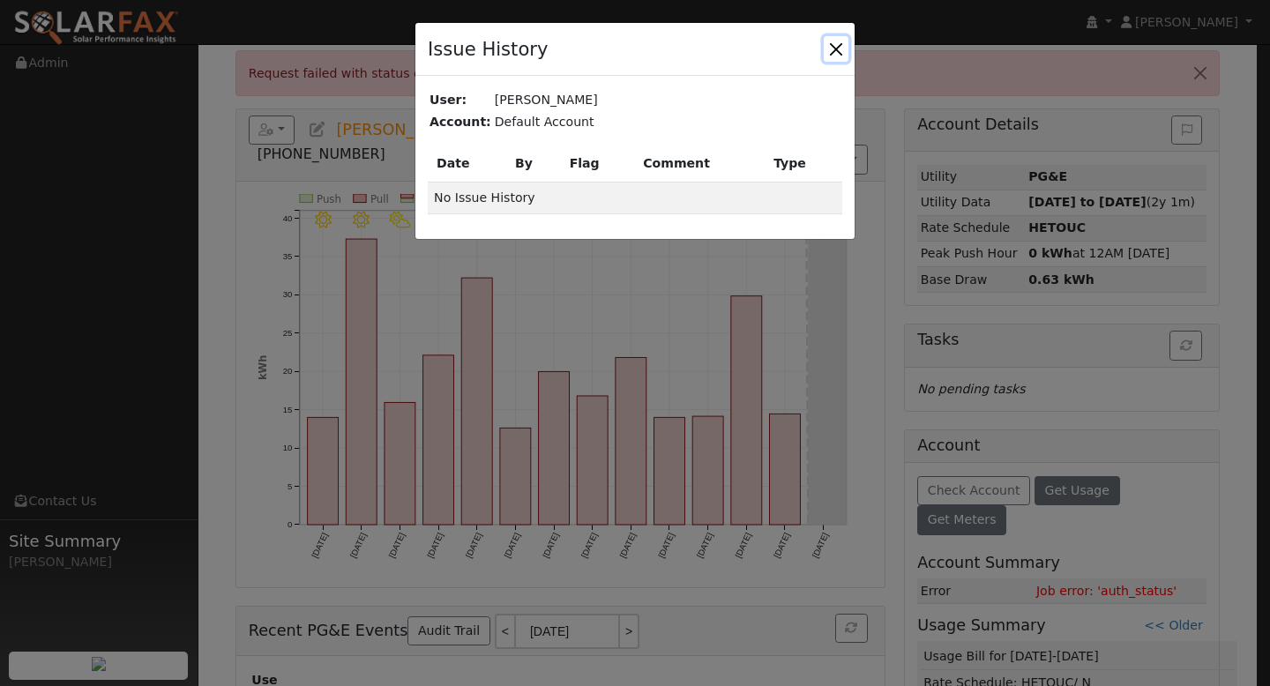
click at [841, 48] on button "button" at bounding box center [836, 48] width 25 height 25
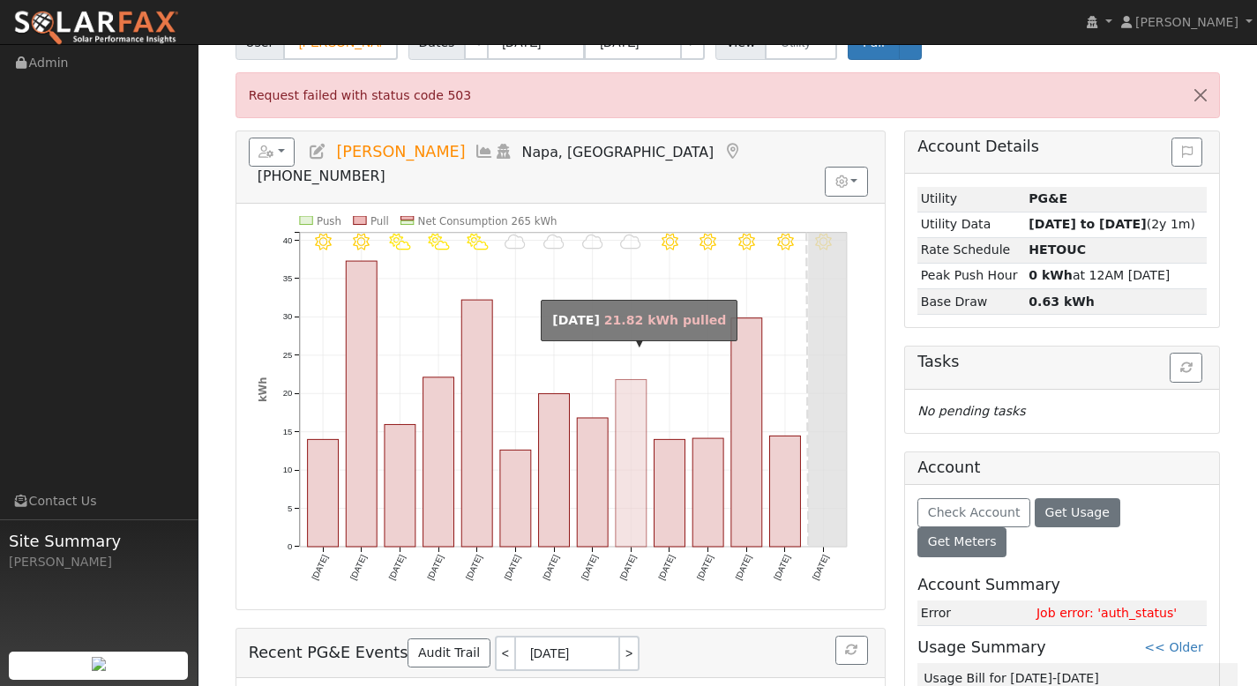
scroll to position [0, 0]
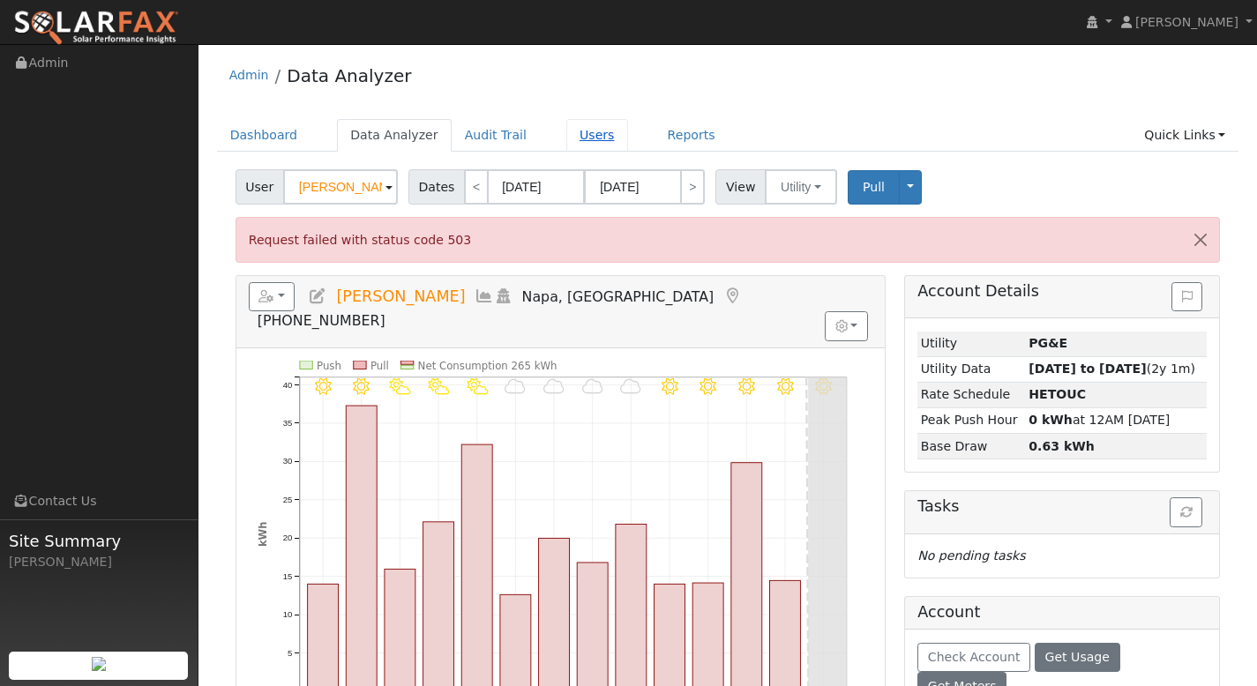
click at [577, 131] on link "Users" at bounding box center [597, 135] width 62 height 33
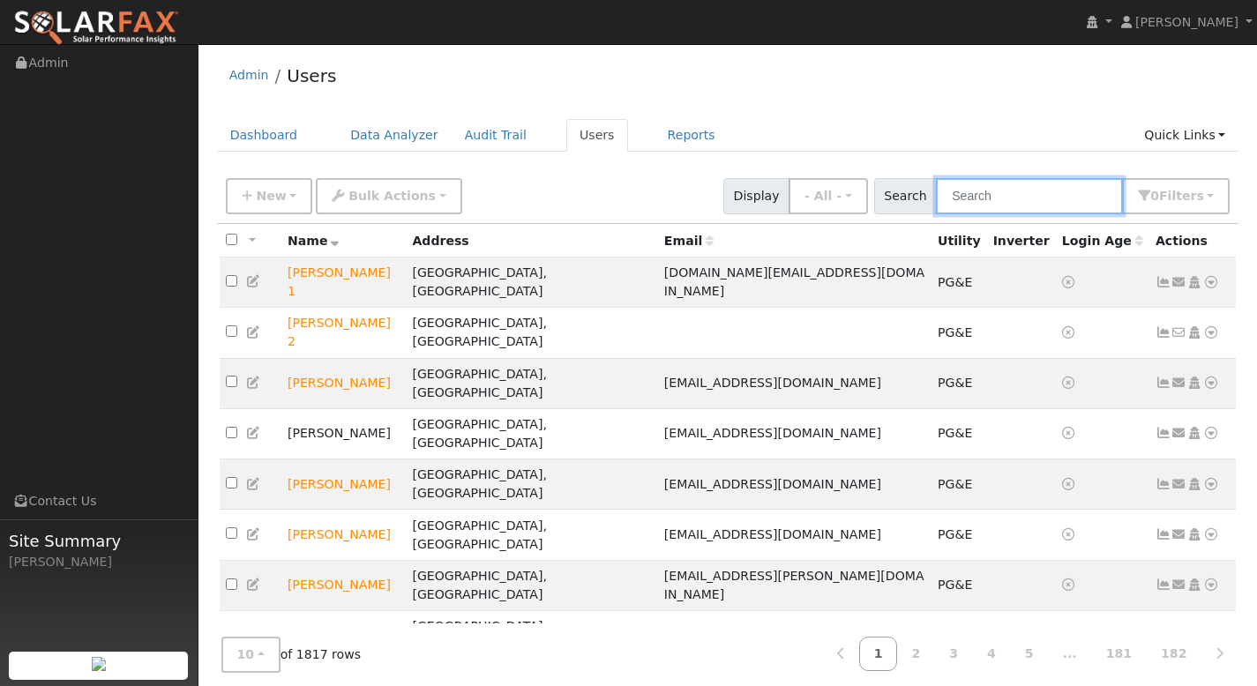
click at [1008, 198] on input "text" at bounding box center [1029, 196] width 187 height 36
paste input "[PERSON_NAME]"
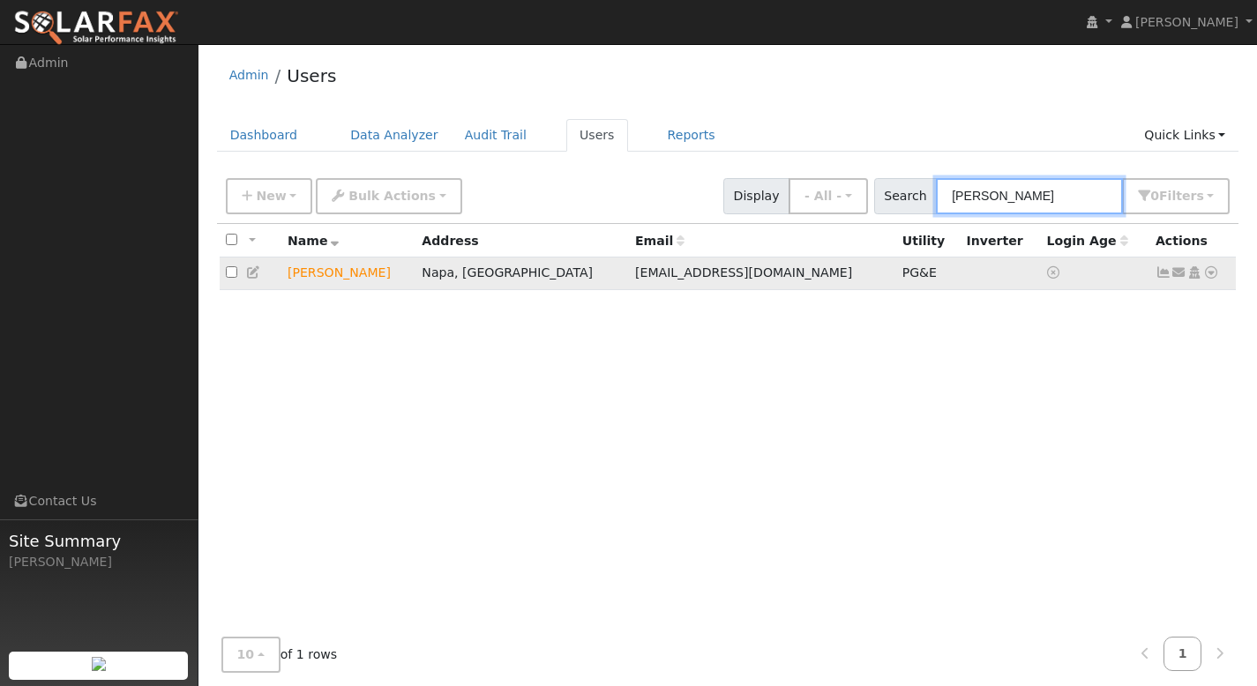
type input "[PERSON_NAME]"
click at [1212, 276] on icon at bounding box center [1211, 272] width 16 height 12
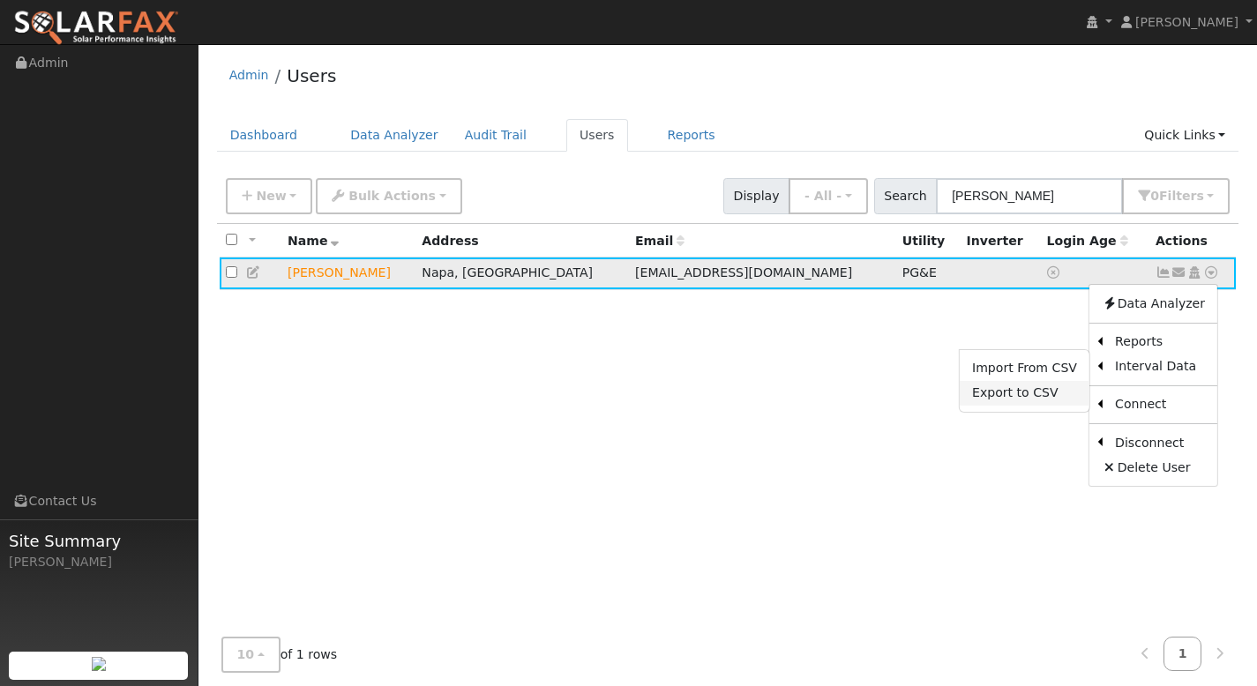
click at [1058, 399] on link "Export to CSV" at bounding box center [1025, 393] width 130 height 25
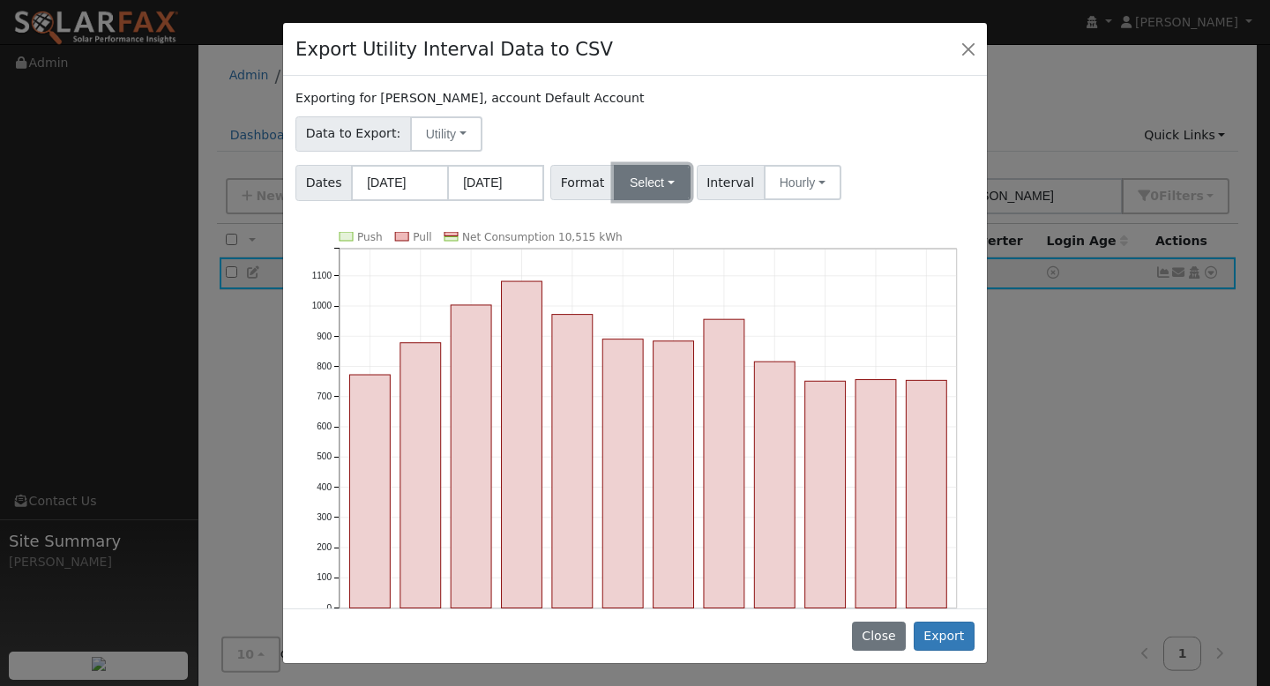
click at [660, 191] on button "Select" at bounding box center [652, 182] width 77 height 35
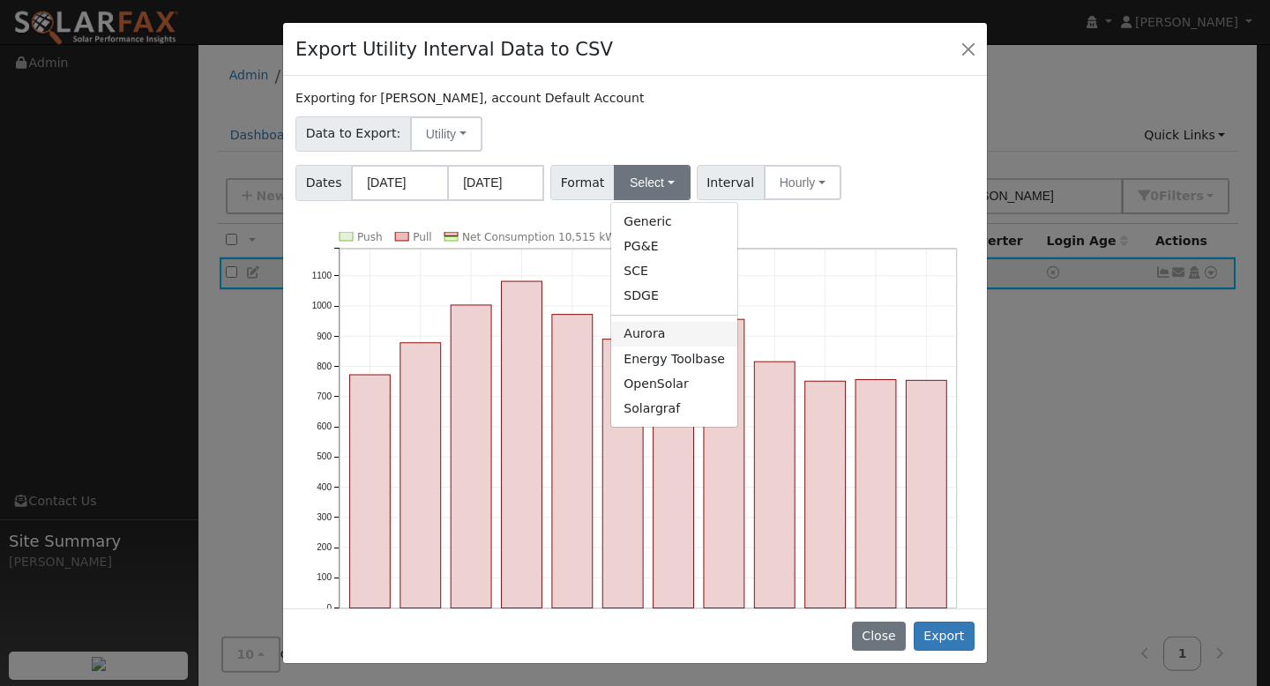
click at [654, 323] on link "Aurora" at bounding box center [674, 334] width 126 height 25
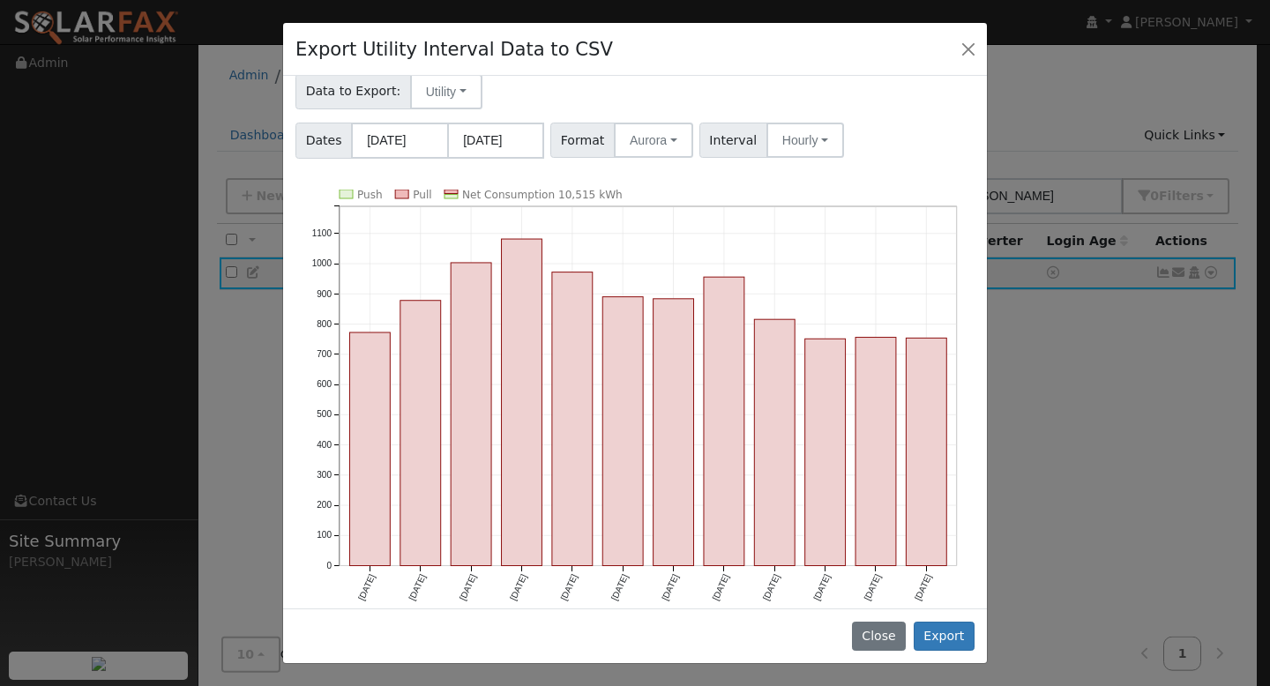
scroll to position [54, 0]
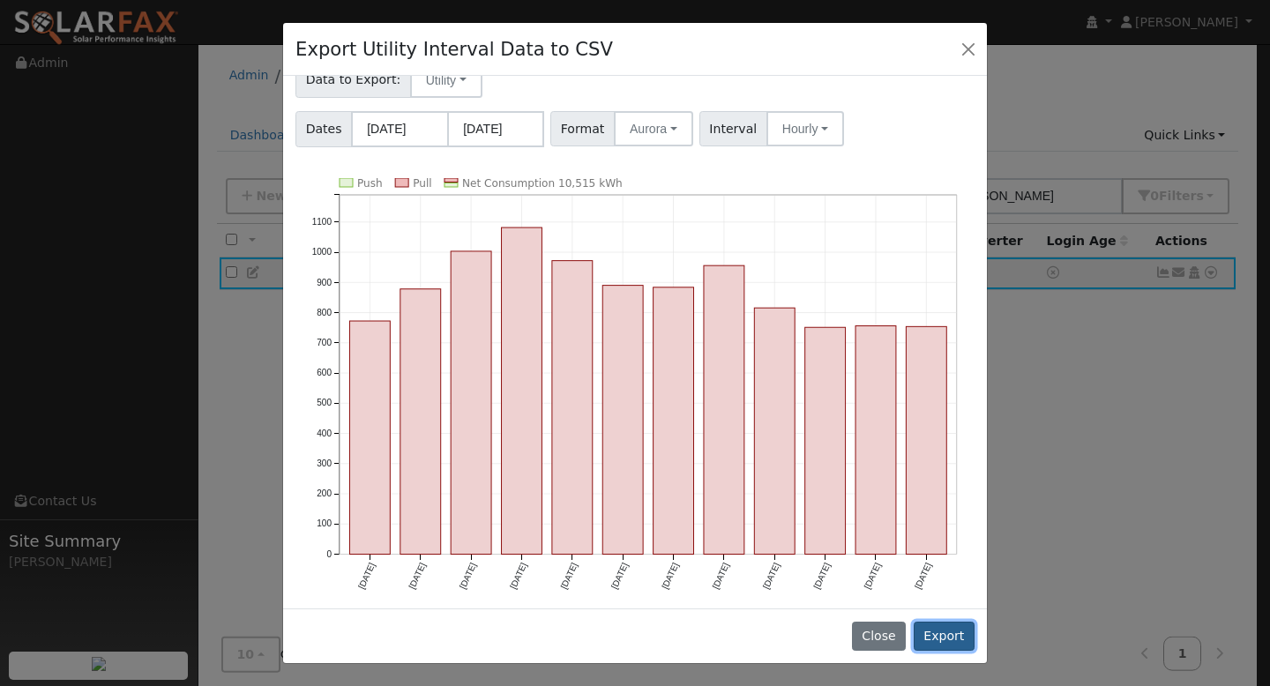
click at [958, 633] on button "Export" at bounding box center [944, 637] width 61 height 30
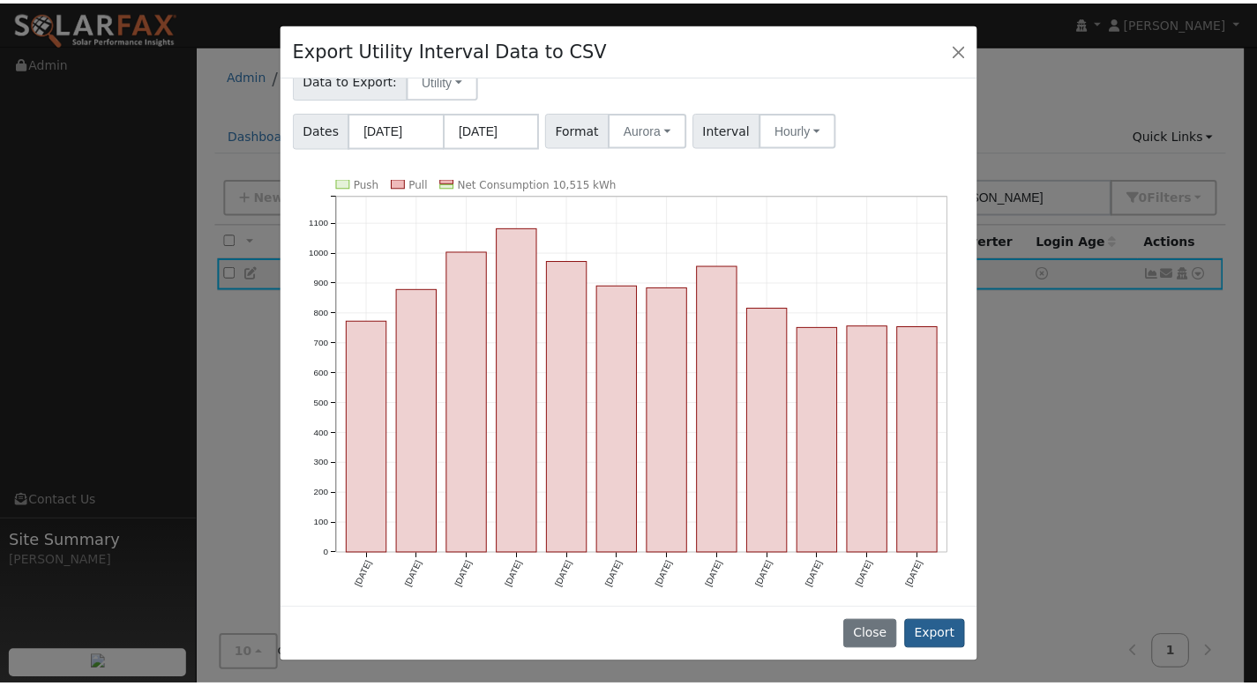
scroll to position [0, 0]
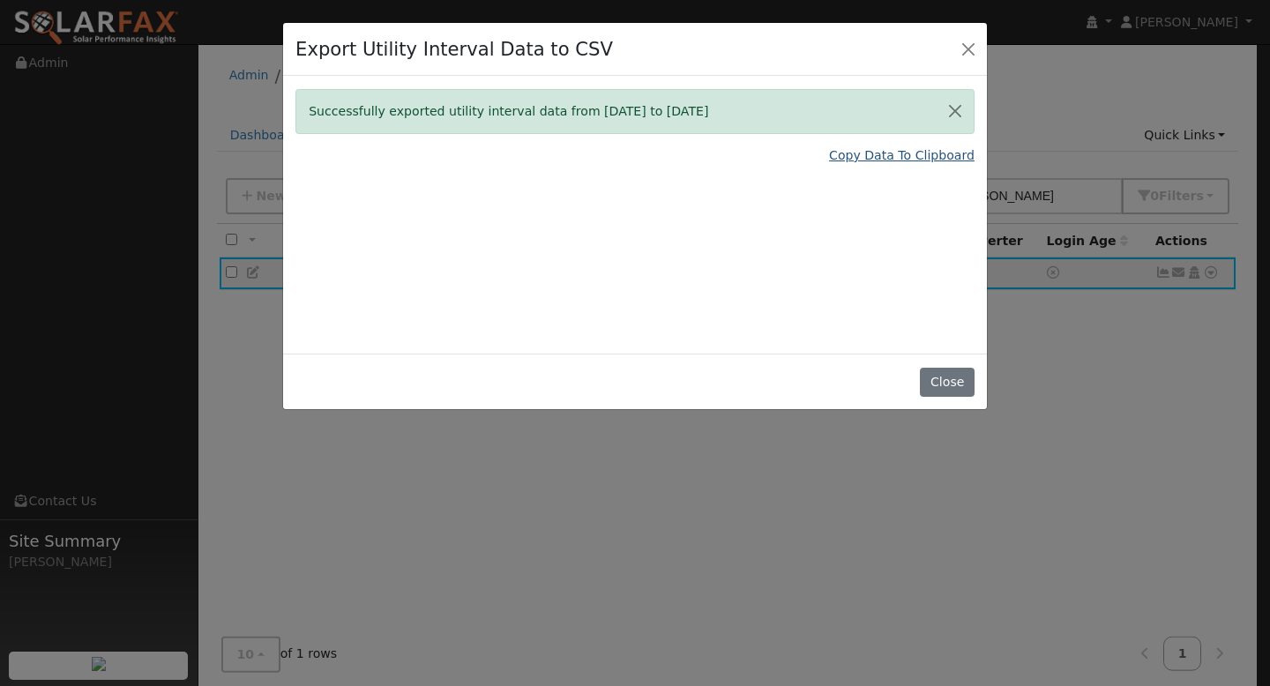
click at [888, 158] on link "Copy Data To Clipboard" at bounding box center [902, 155] width 146 height 19
click at [940, 388] on button "Close" at bounding box center [947, 383] width 54 height 30
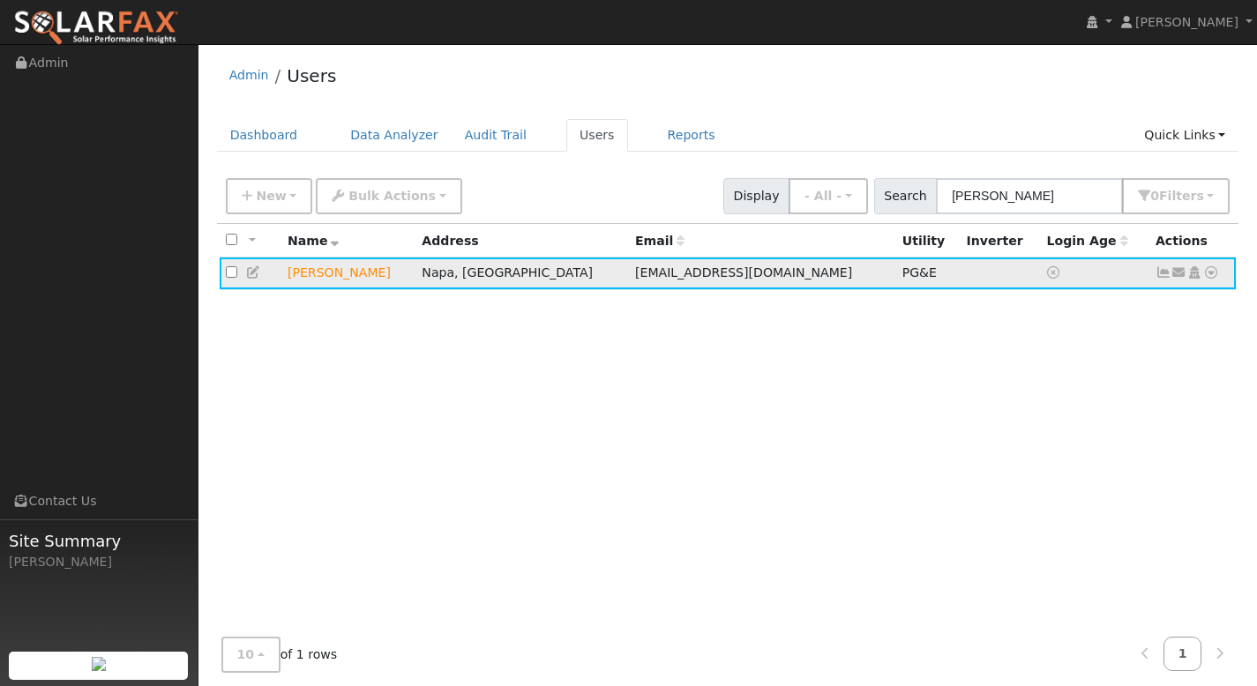
click at [1208, 279] on icon at bounding box center [1211, 272] width 16 height 12
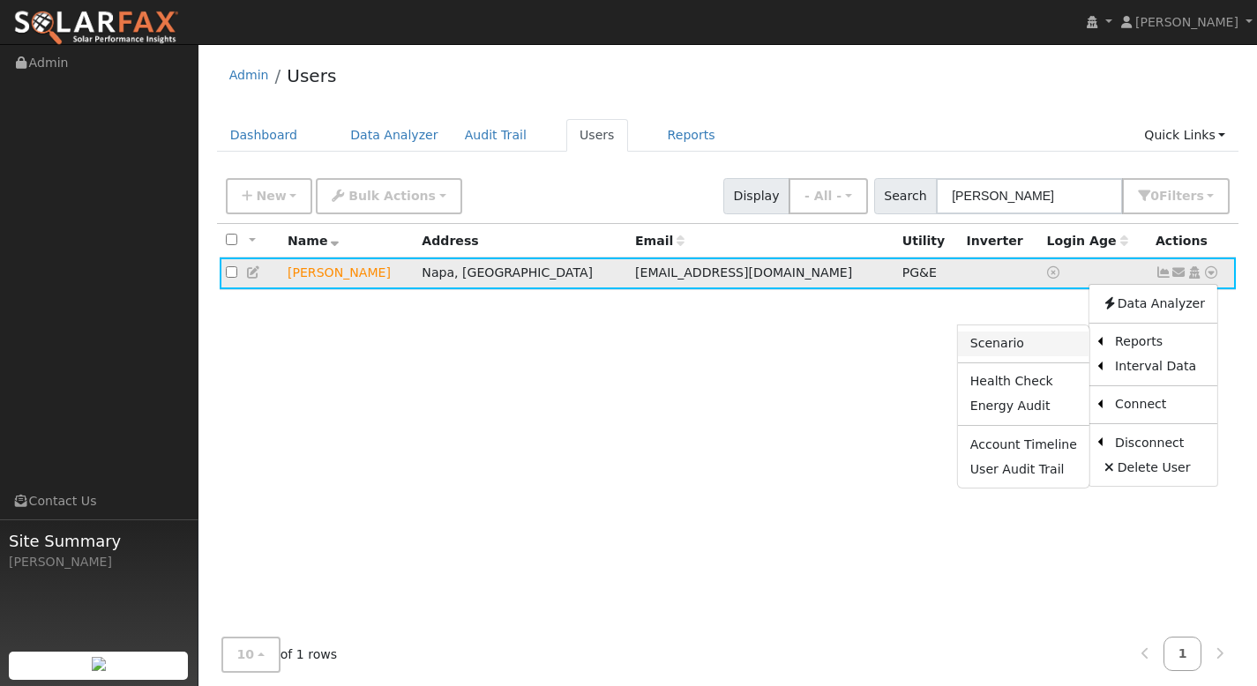
click at [1068, 345] on link "Scenario" at bounding box center [1023, 344] width 131 height 25
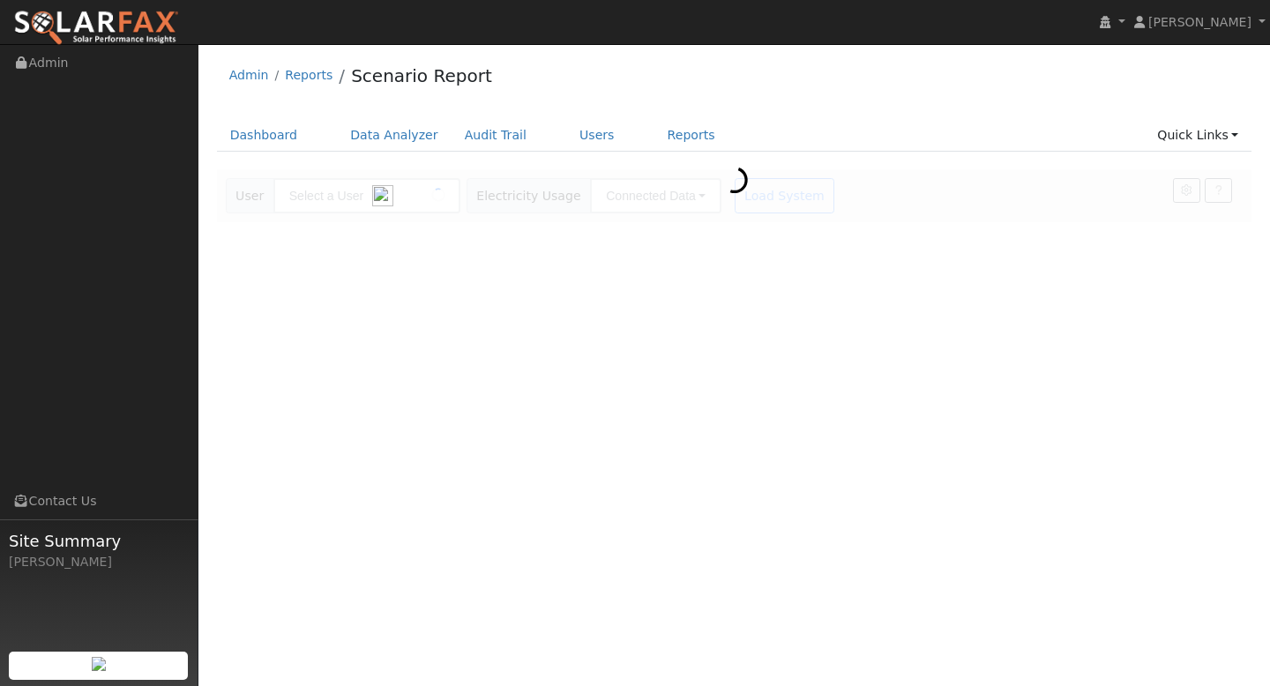
type input "[PERSON_NAME]"
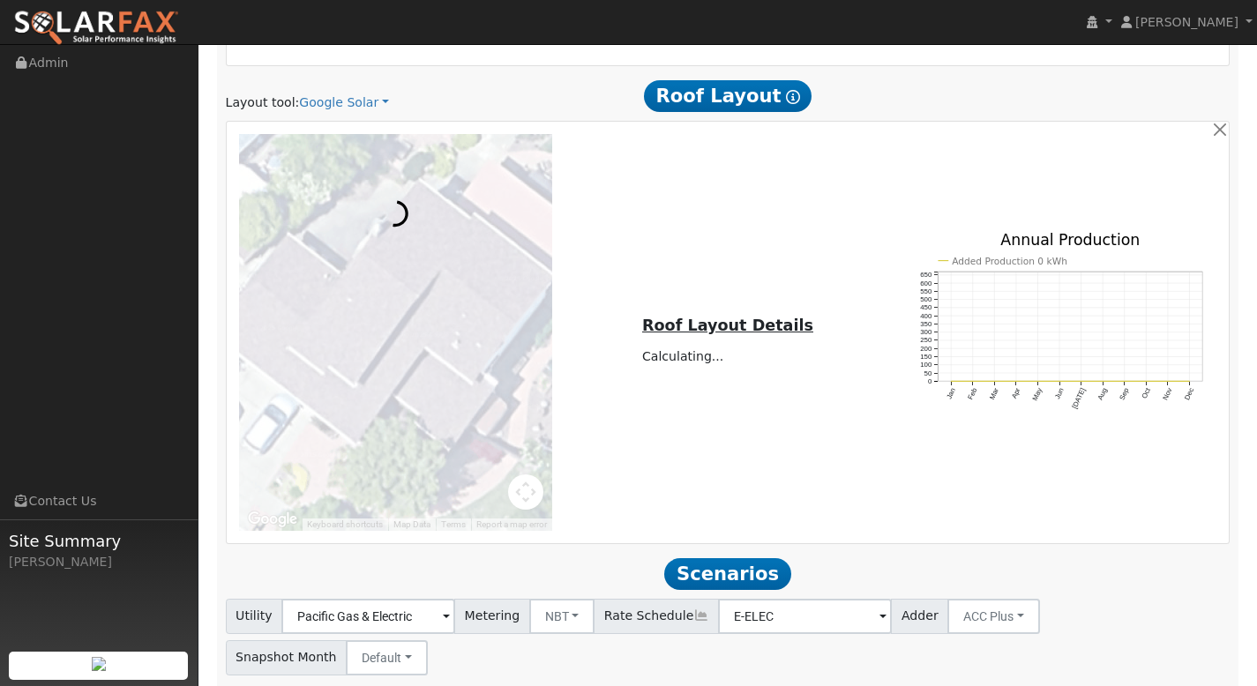
scroll to position [886, 0]
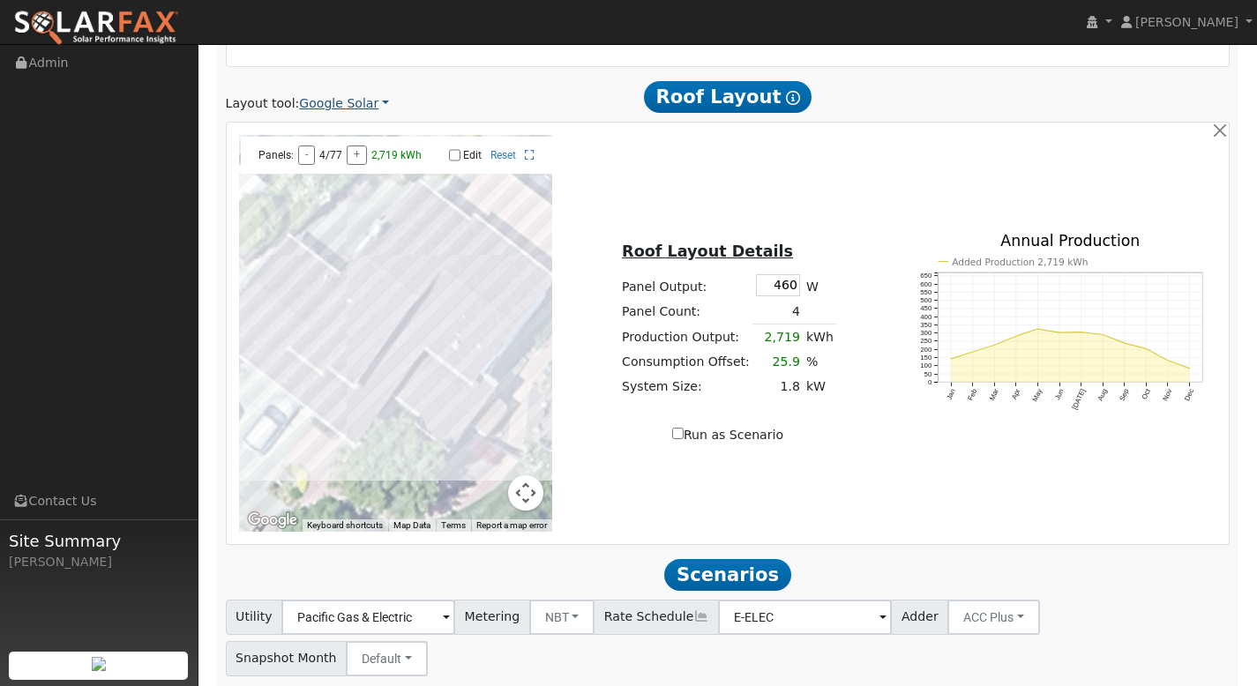
click at [336, 112] on link "Google Solar" at bounding box center [344, 103] width 90 height 19
click at [343, 186] on link "Aurora" at bounding box center [358, 184] width 123 height 25
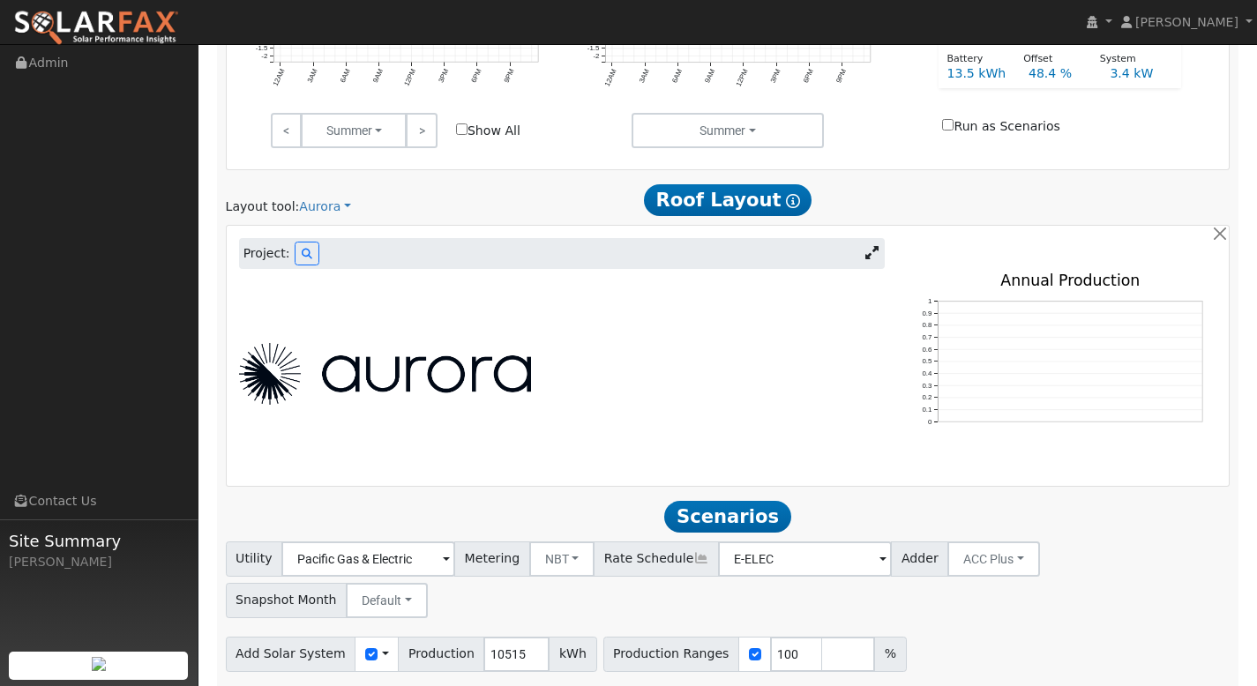
scroll to position [799, 0]
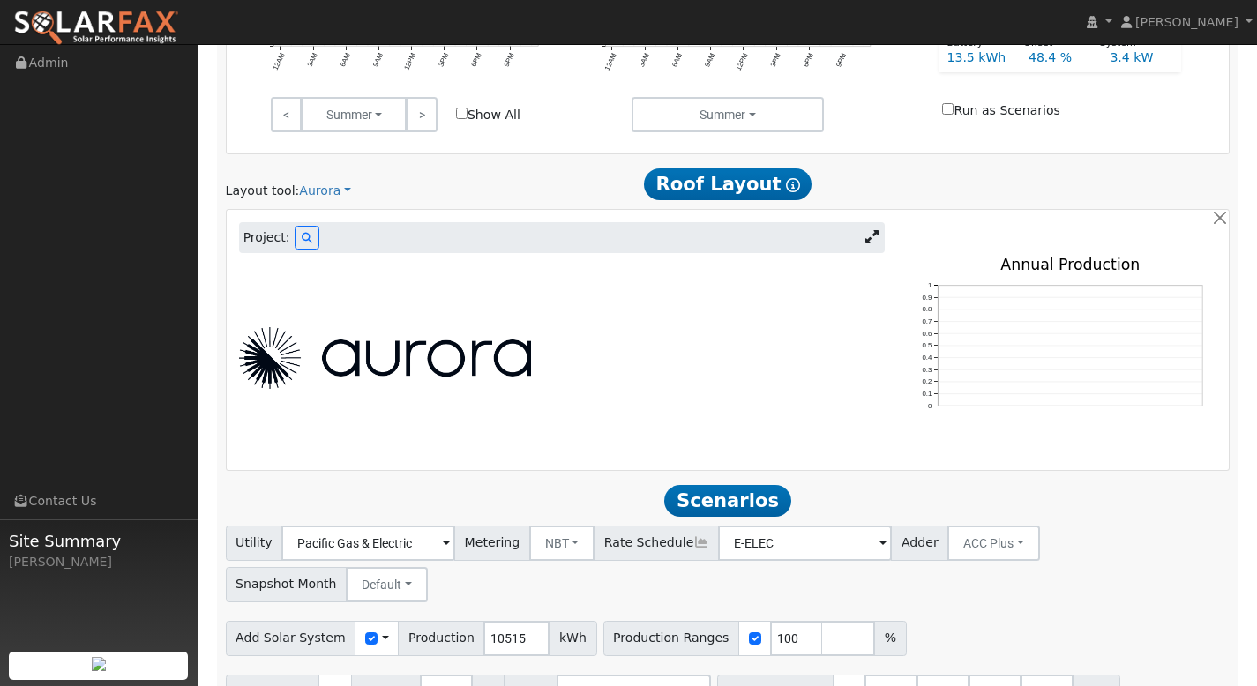
click at [873, 236] on icon at bounding box center [871, 236] width 13 height 13
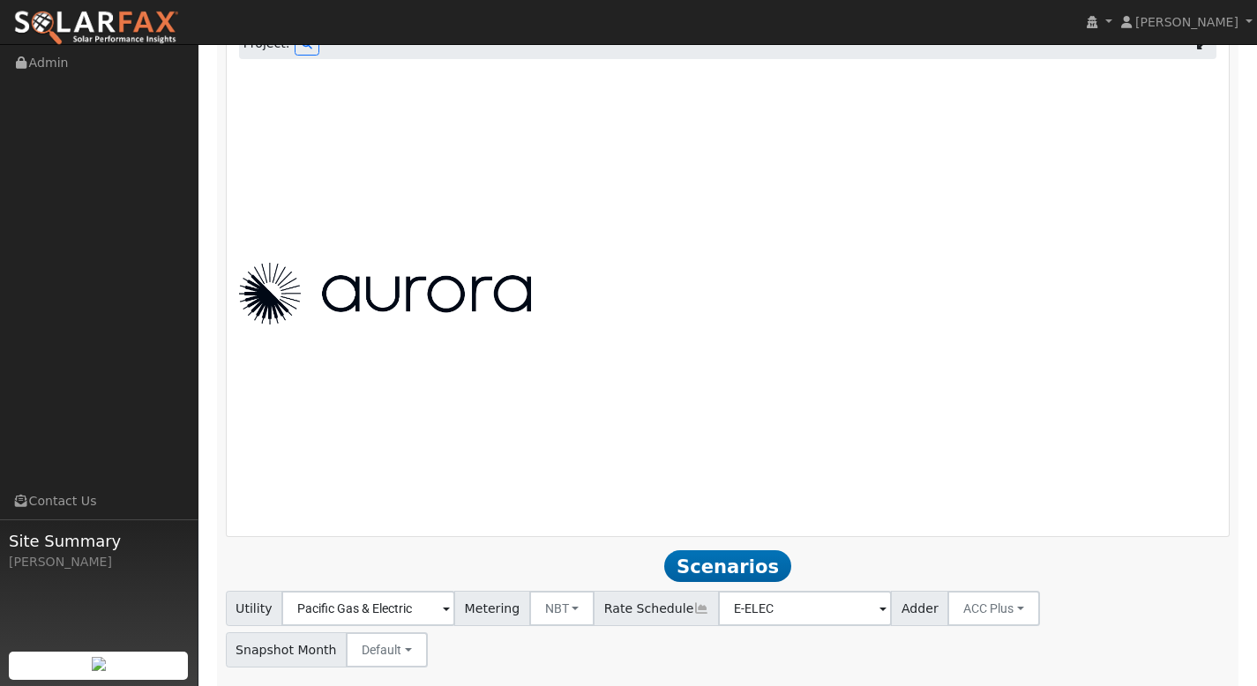
scroll to position [899, 0]
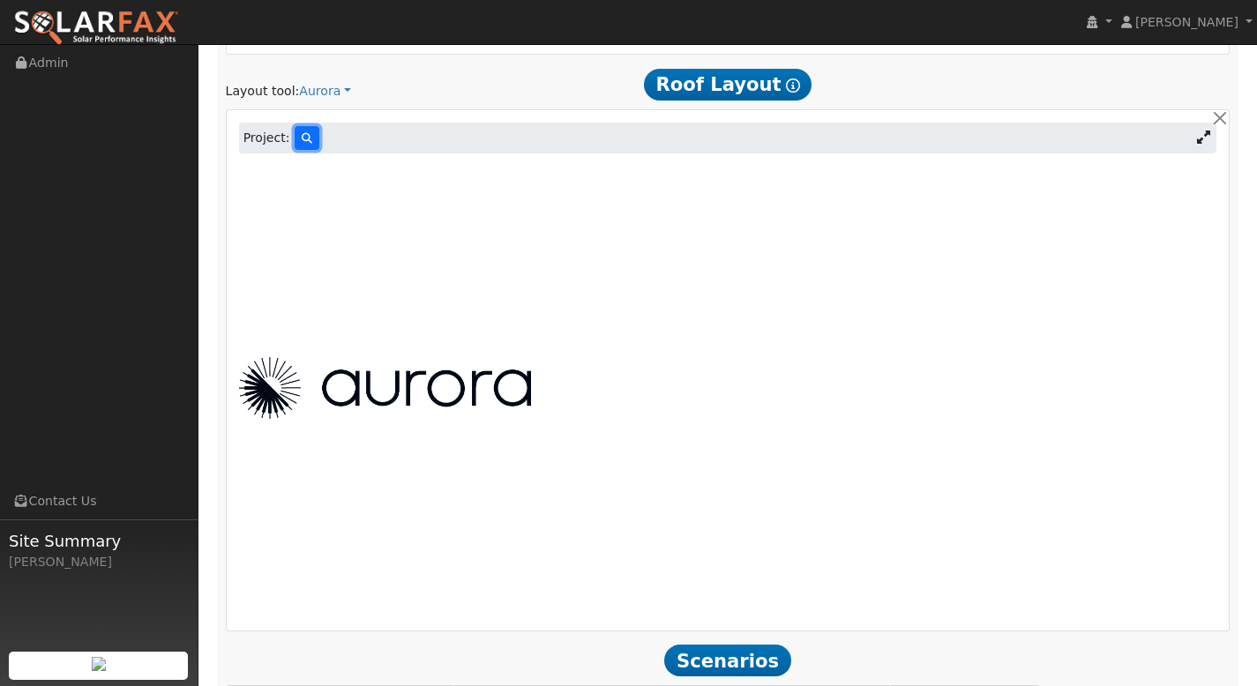
click at [304, 146] on button at bounding box center [307, 138] width 25 height 24
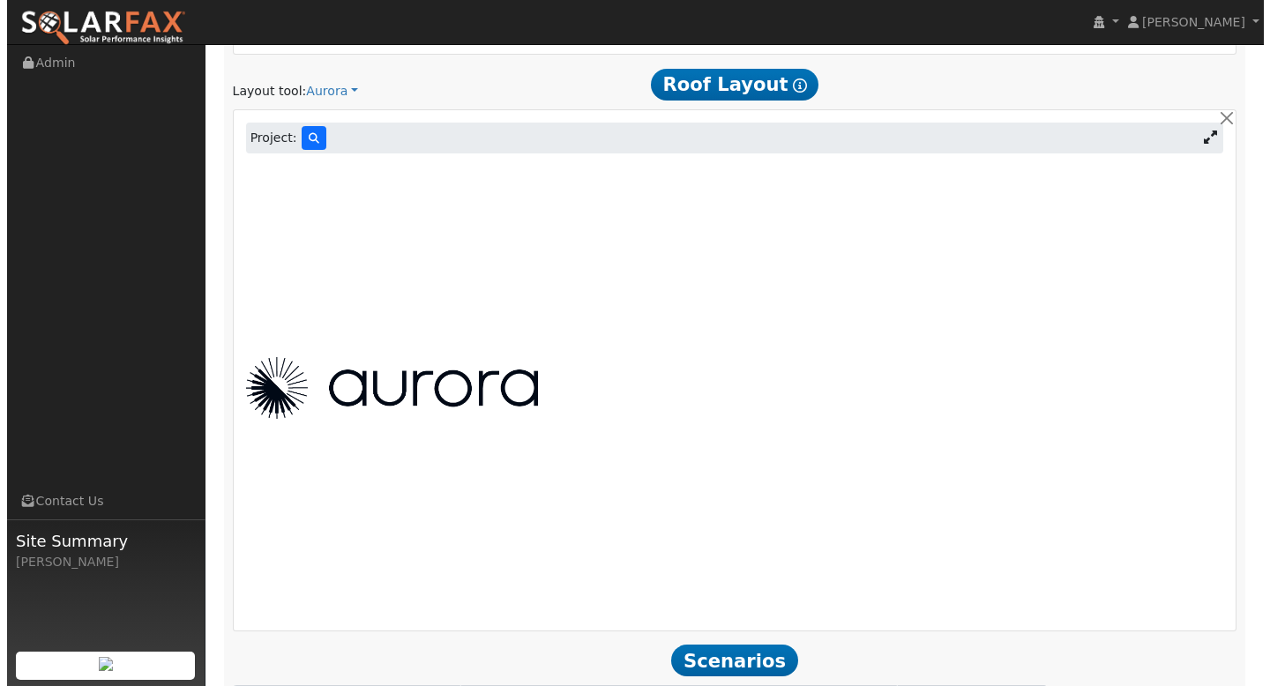
scroll to position [901, 0]
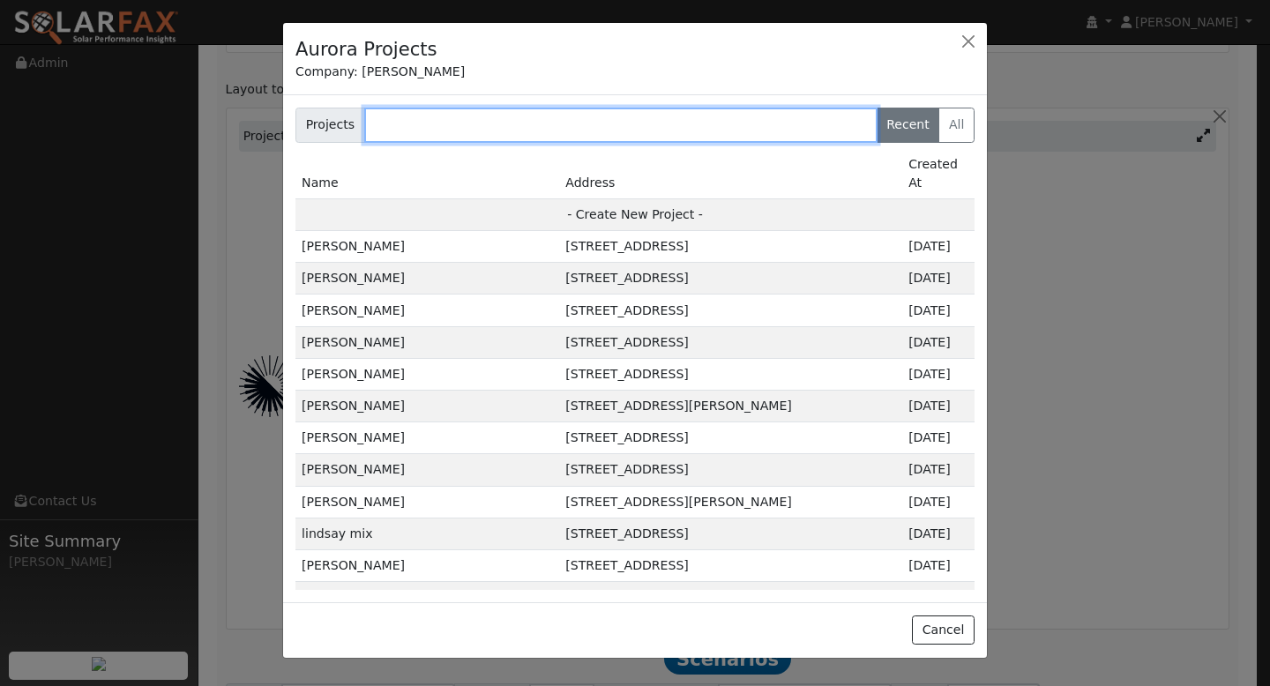
click at [403, 125] on input "text" at bounding box center [620, 125] width 513 height 35
paste input "0.55 0.68 0.67 0.52 0.39 0.4 1.01 1.73 1.74 1.65 2.24 2.02 1.43 1.39 1.43 0.67 …"
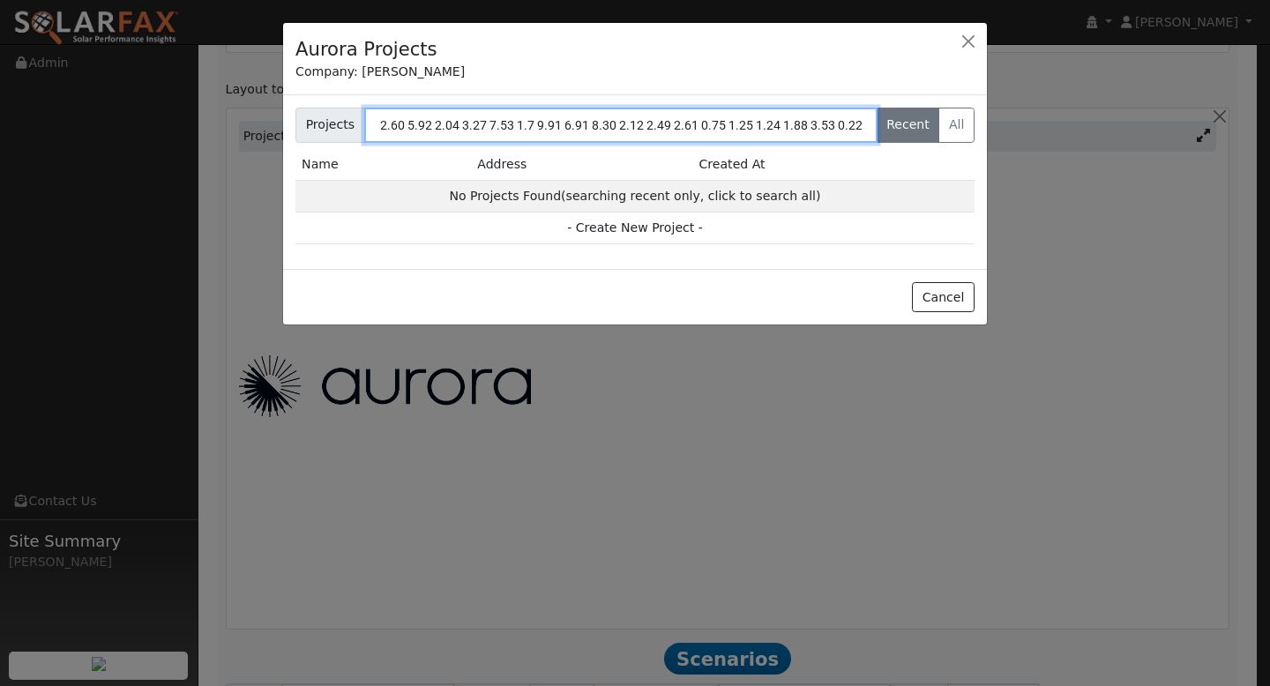
scroll to position [0, 232784]
type input "0.55 0.68 0.67 0.52 0.39 0.4 1.01 1.73 1.74 1.65 2.24 2.02 1.43 1.39 1.43 0.67 …"
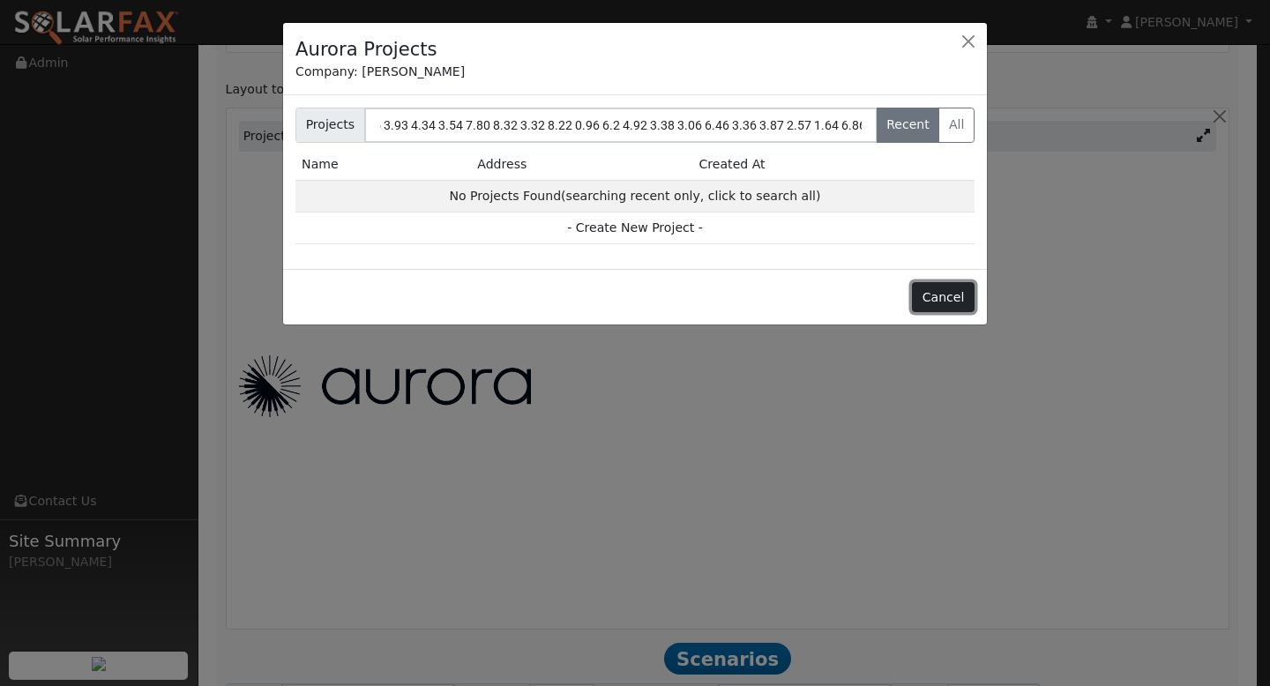
click at [961, 308] on button "Cancel" at bounding box center [943, 297] width 63 height 30
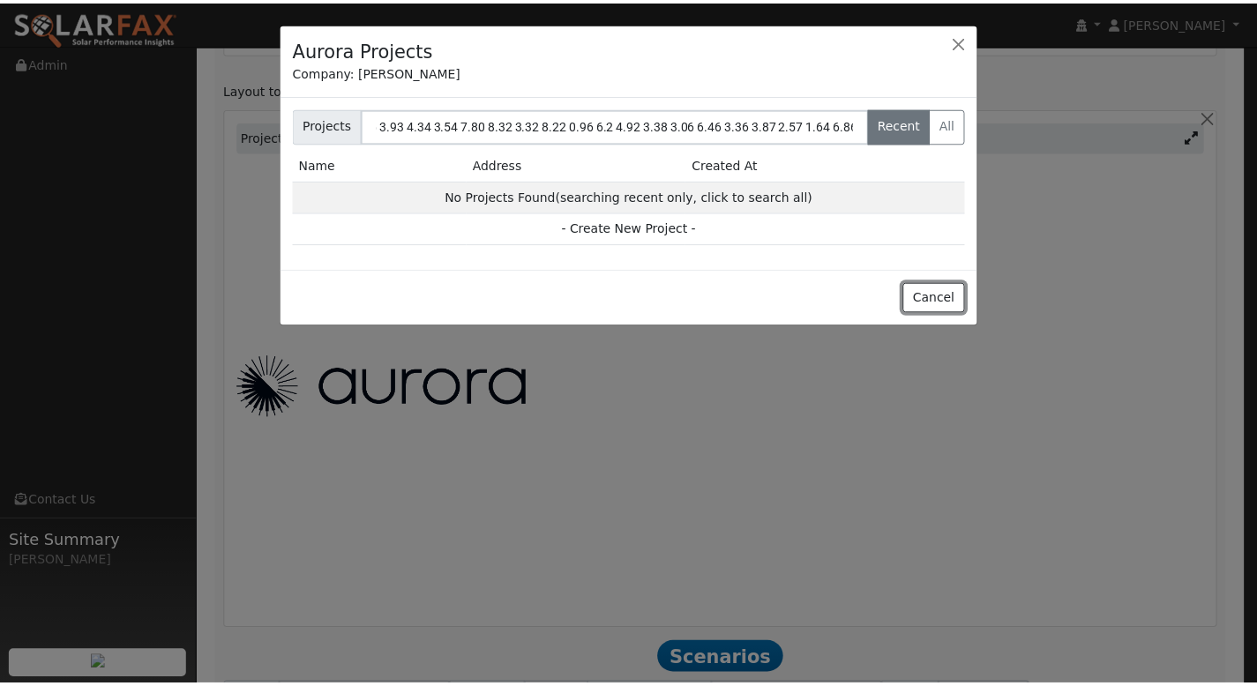
scroll to position [0, 0]
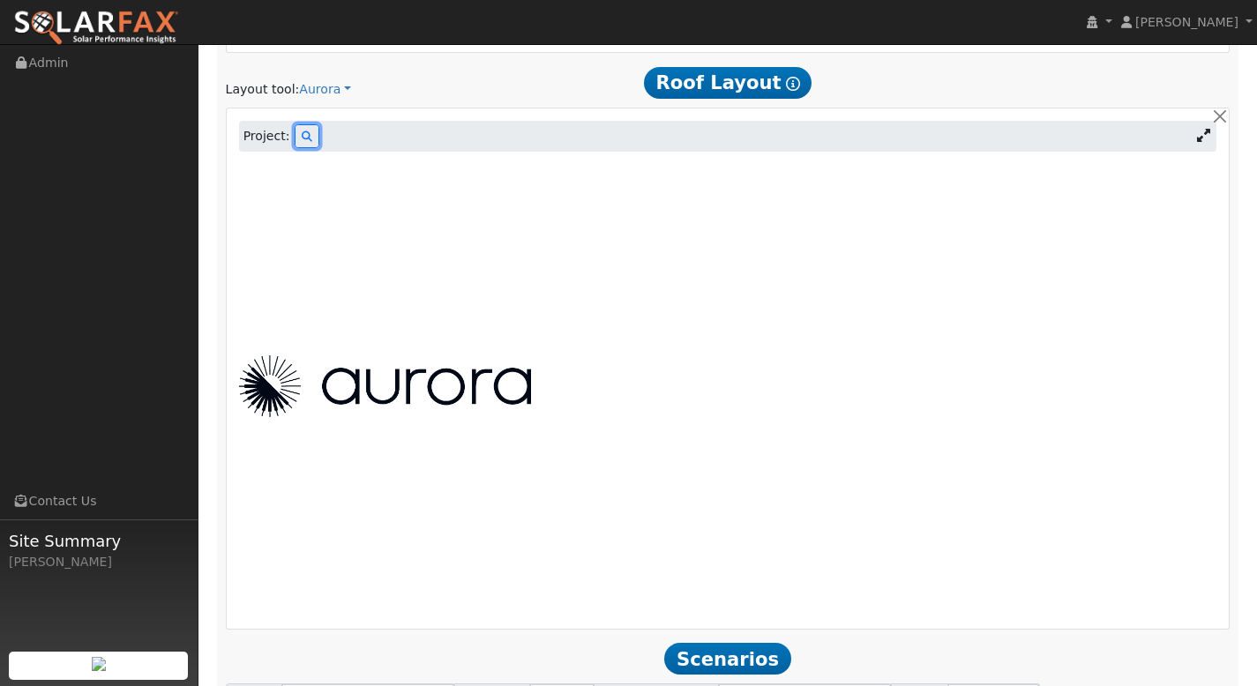
click at [310, 135] on button at bounding box center [307, 136] width 25 height 24
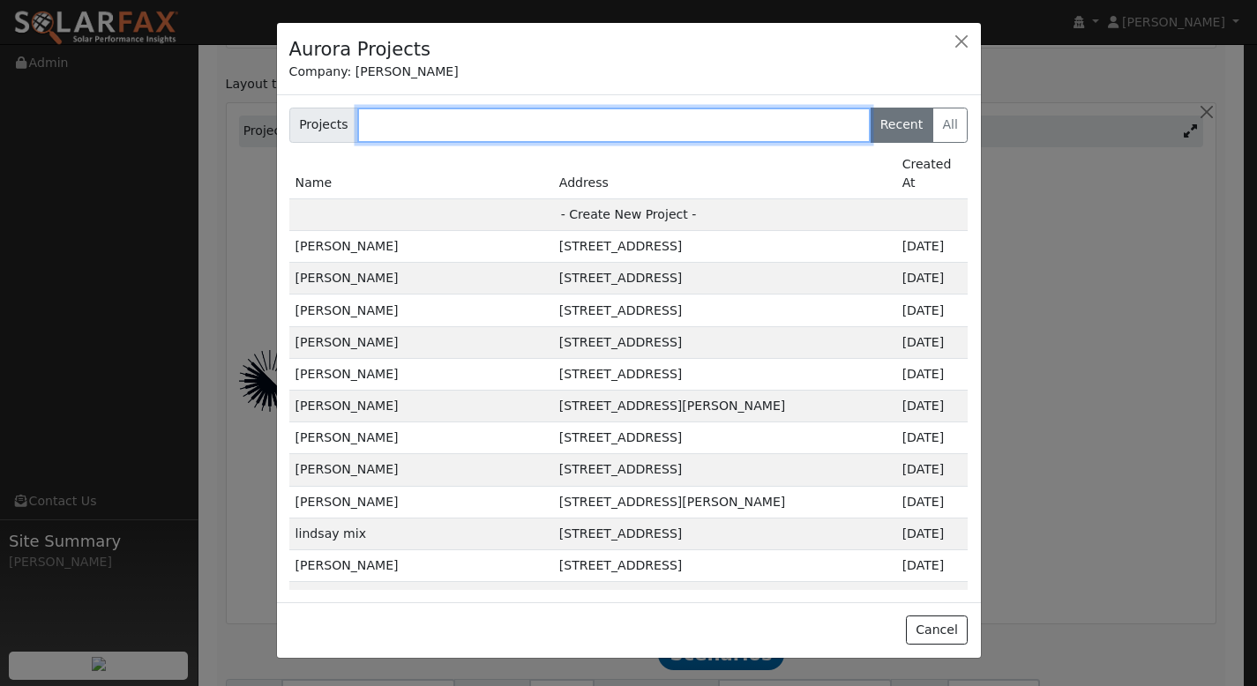
scroll to position [903, 0]
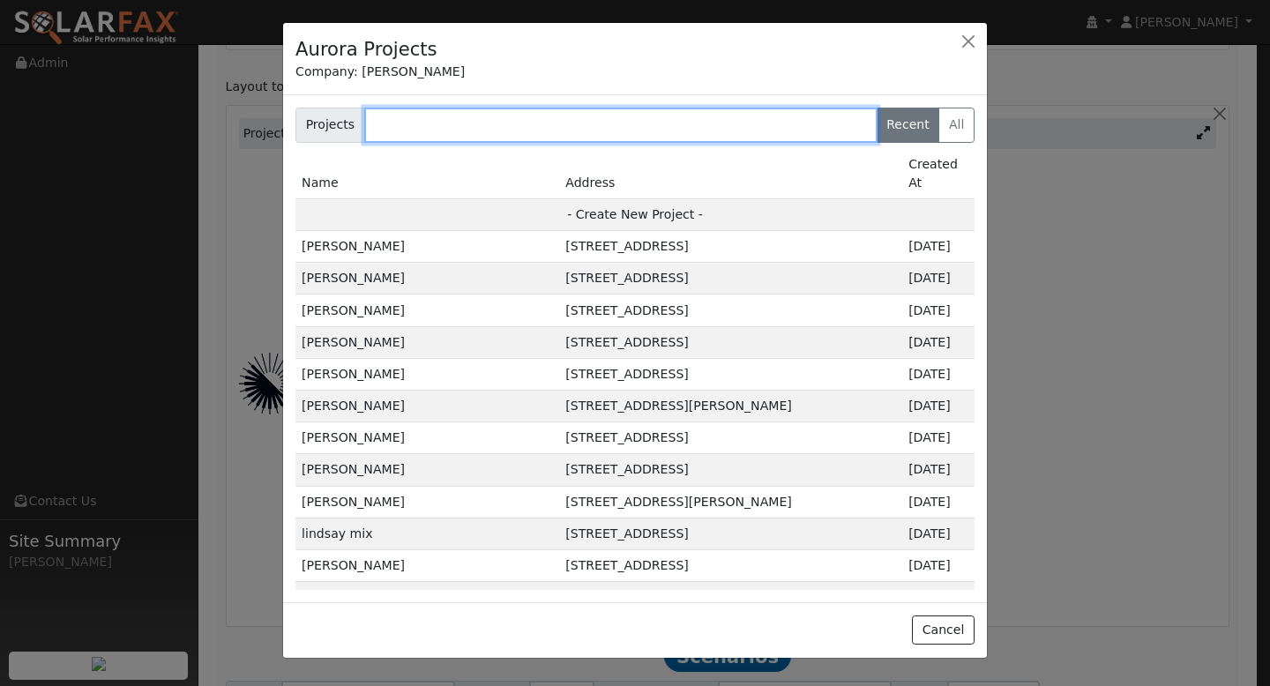
paste input "[PERSON_NAME]"
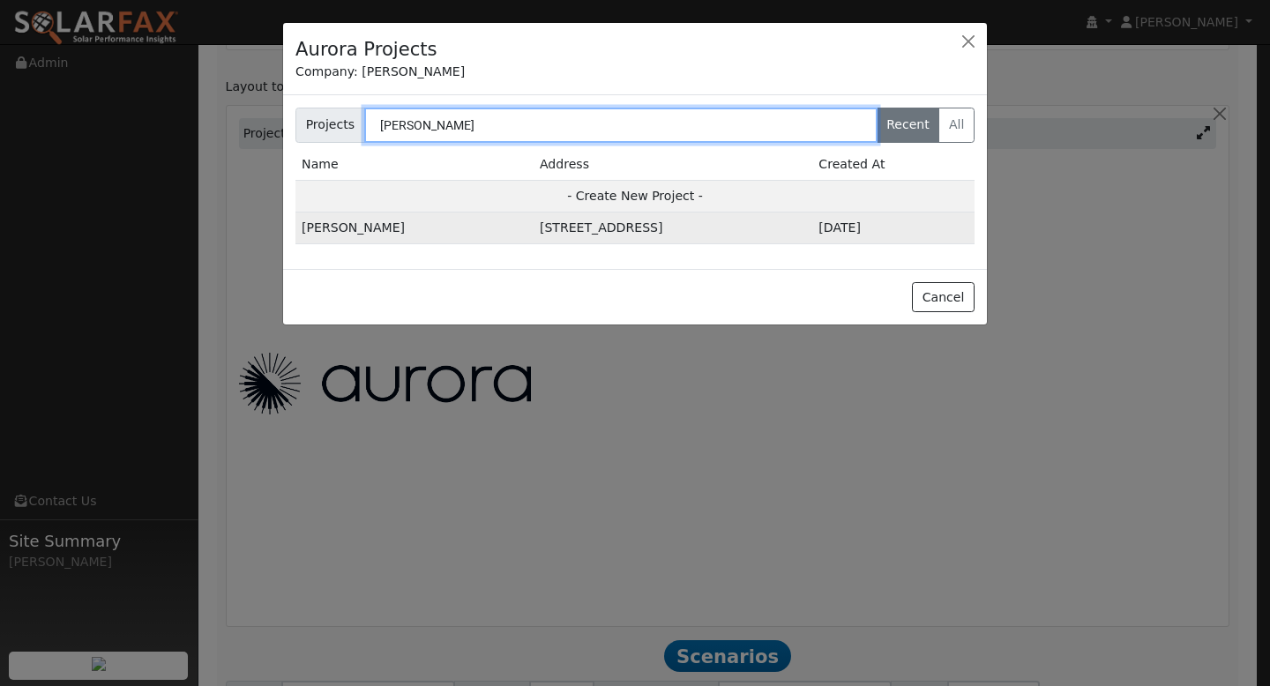
type input "[PERSON_NAME]"
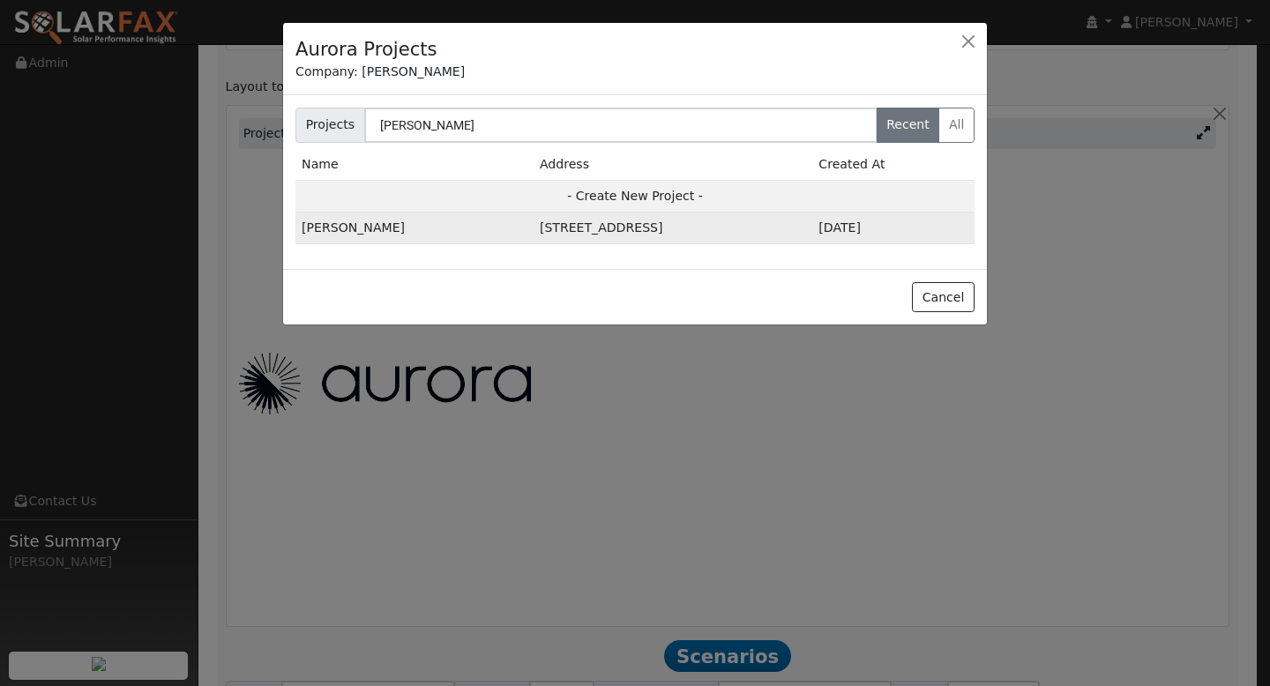
click at [367, 221] on td "[PERSON_NAME]" at bounding box center [414, 229] width 238 height 32
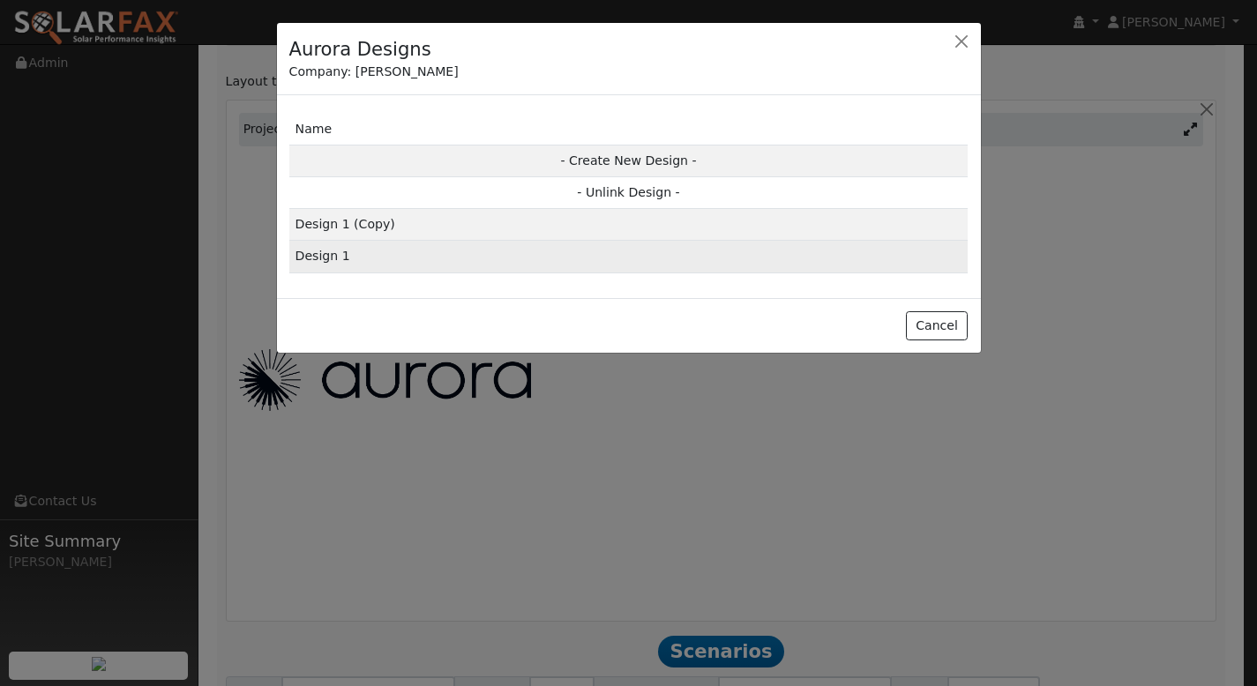
scroll to position [905, 0]
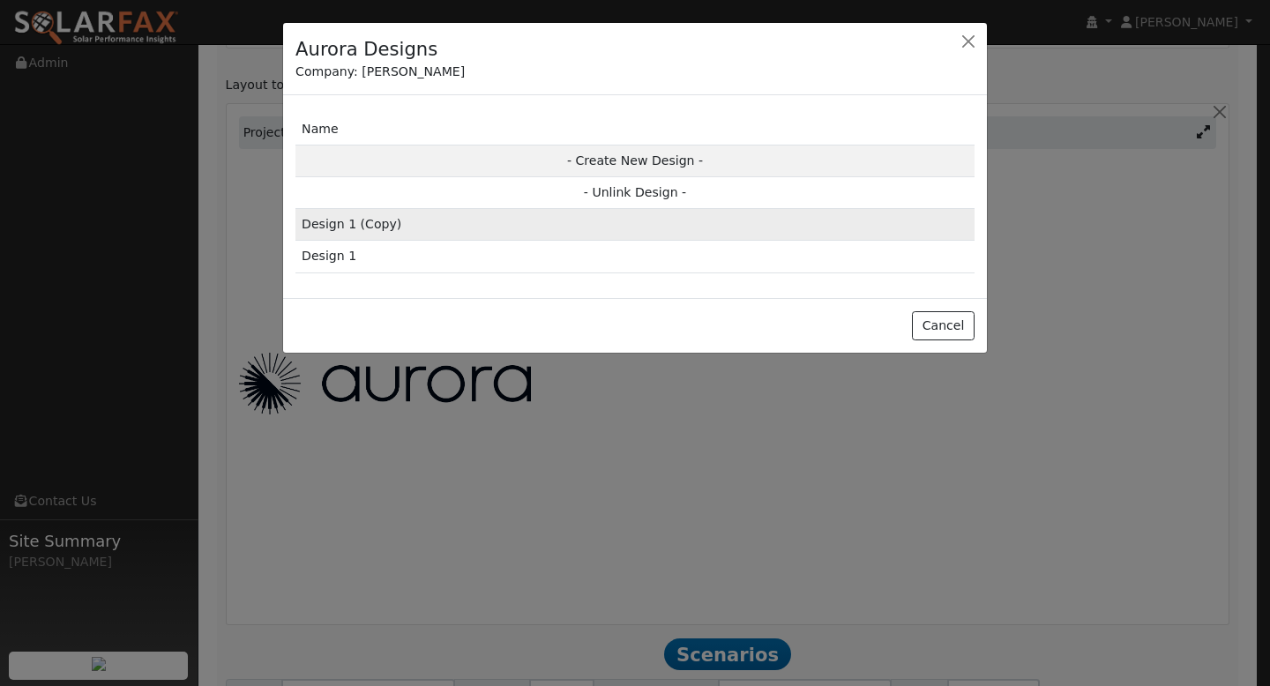
click at [410, 225] on td "Design 1 (Copy)" at bounding box center [634, 225] width 679 height 32
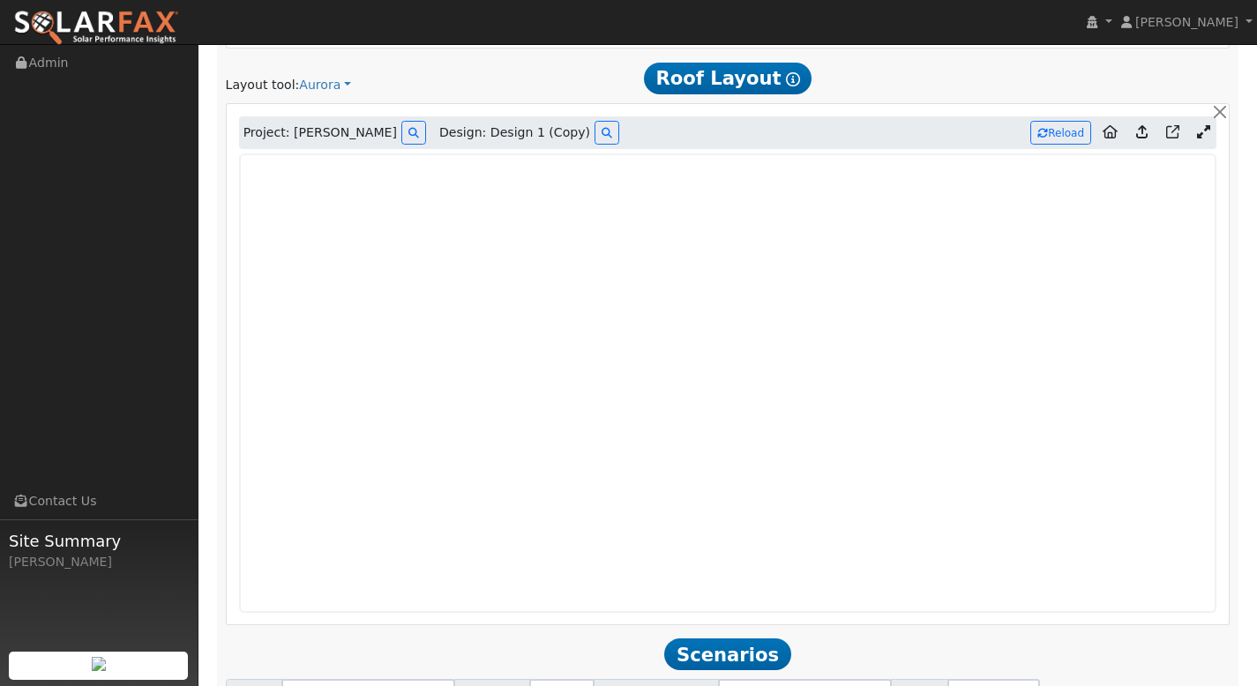
type input "19595"
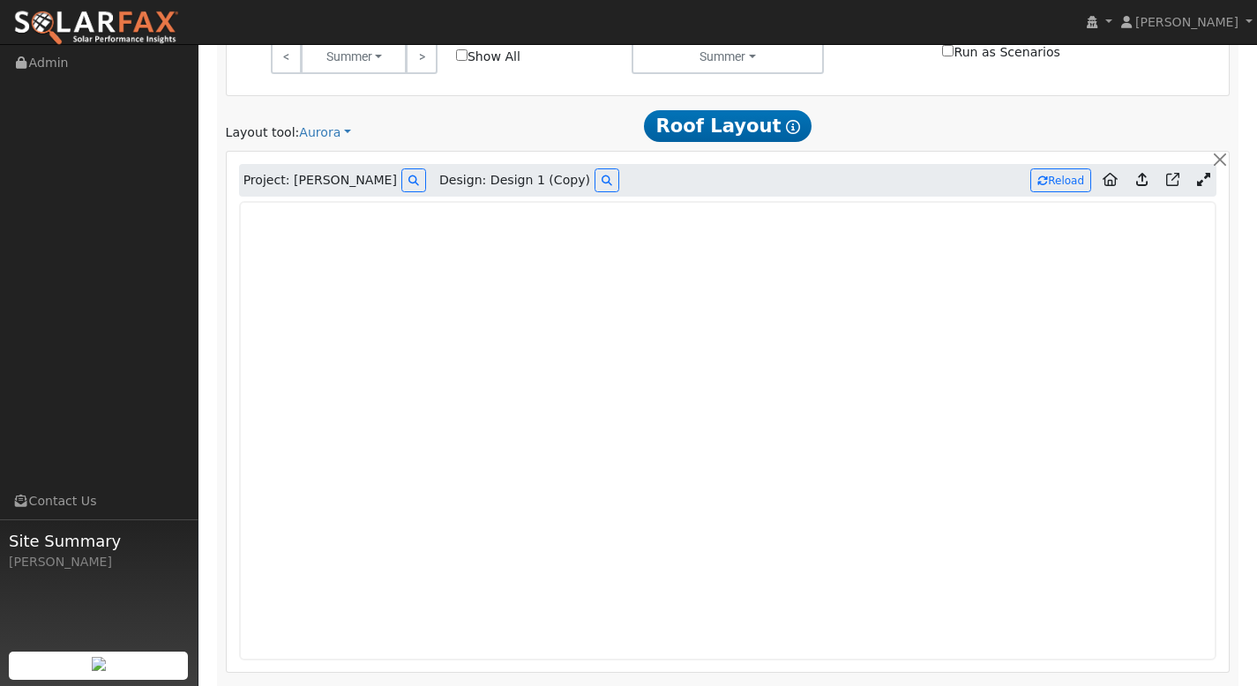
scroll to position [857, 0]
click at [1144, 179] on icon at bounding box center [1141, 179] width 11 height 13
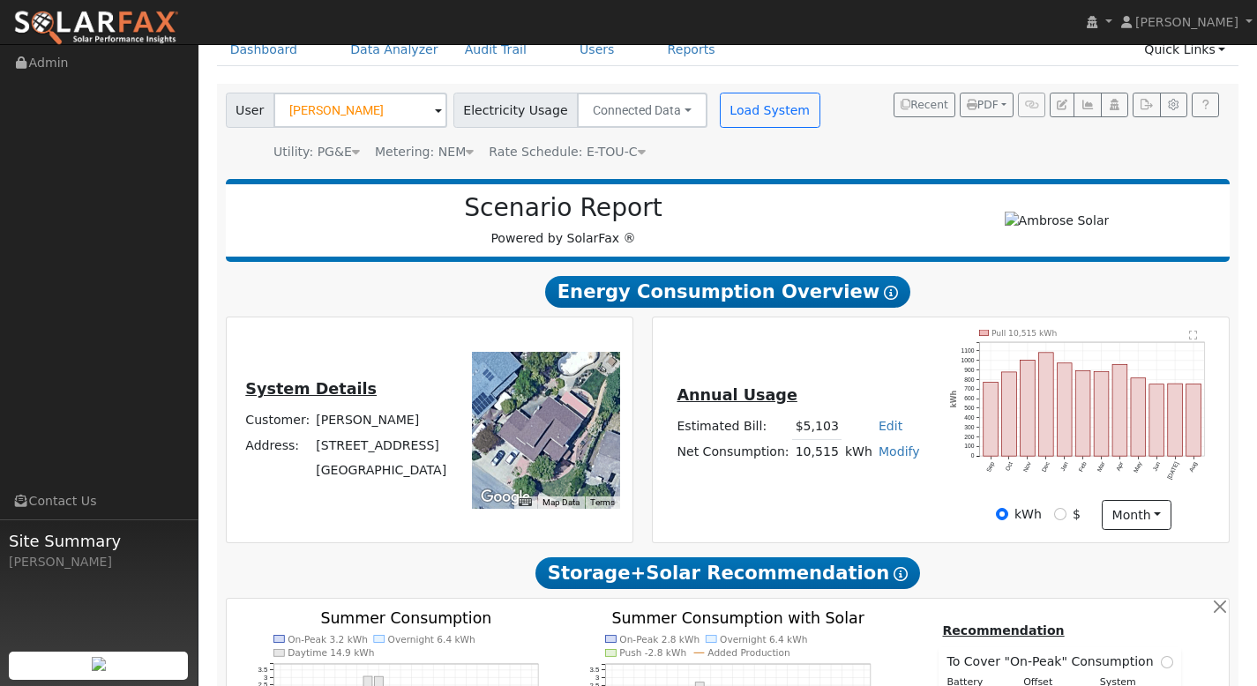
scroll to position [0, 0]
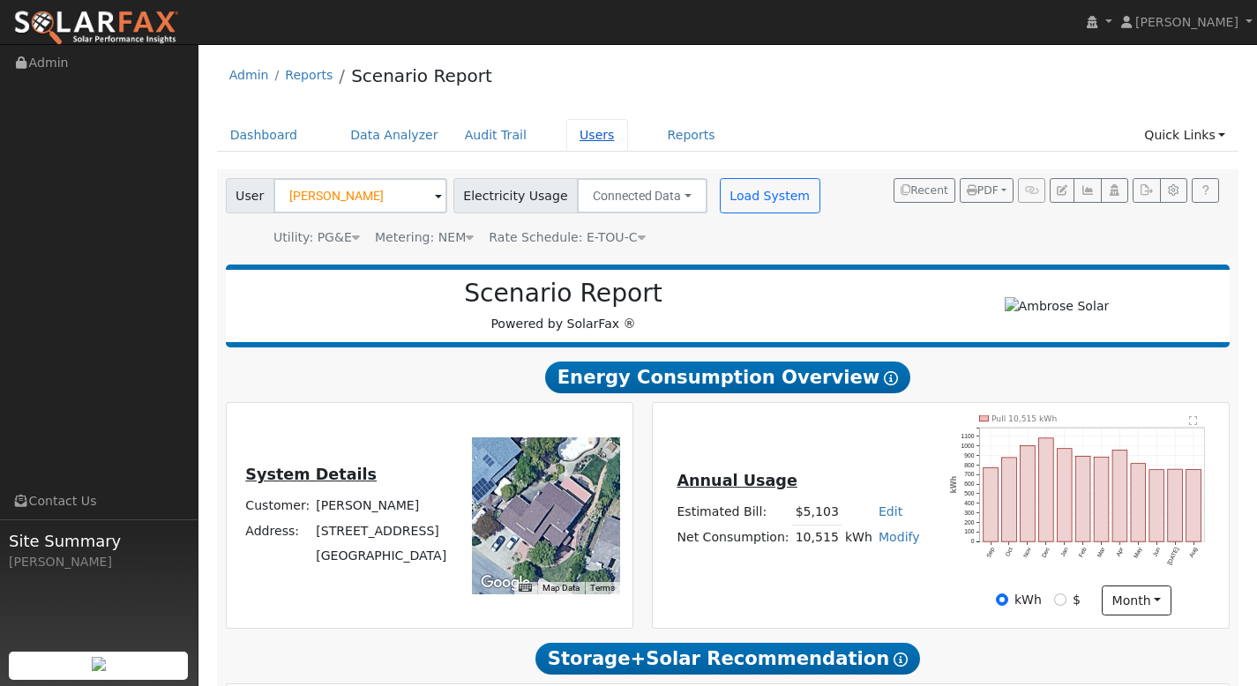
click at [578, 134] on link "Users" at bounding box center [597, 135] width 62 height 33
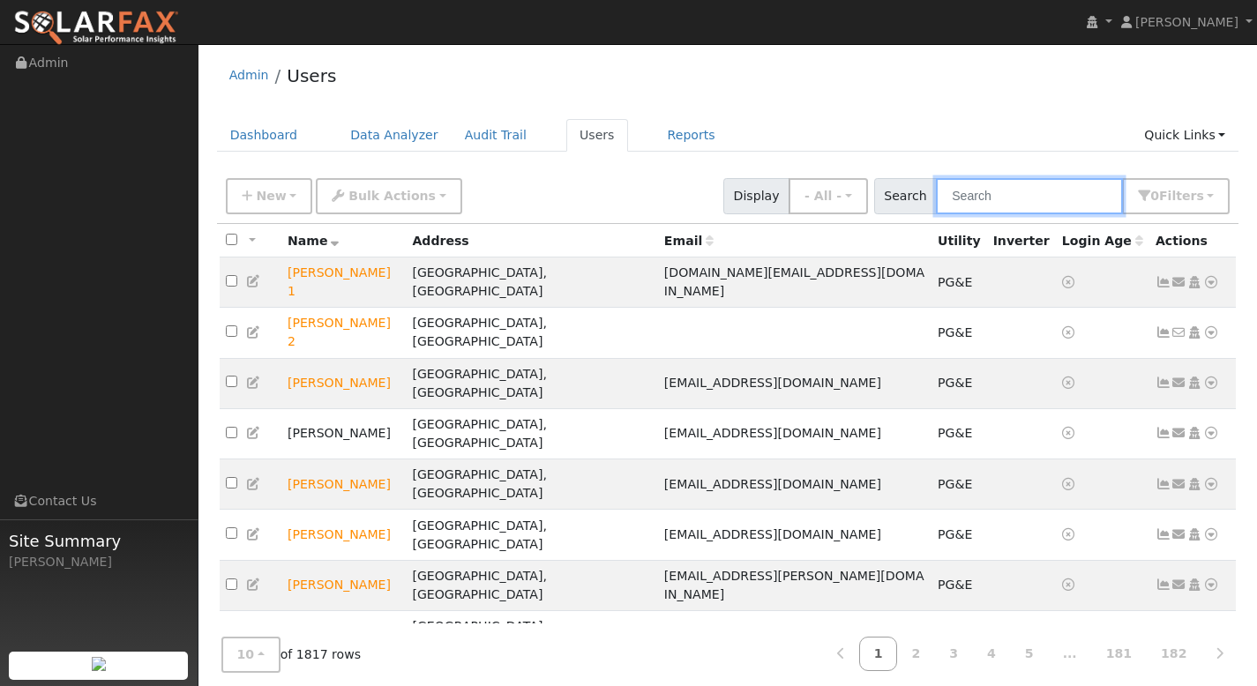
click at [1005, 192] on input "text" at bounding box center [1029, 196] width 187 height 36
paste input "[PERSON_NAME]"
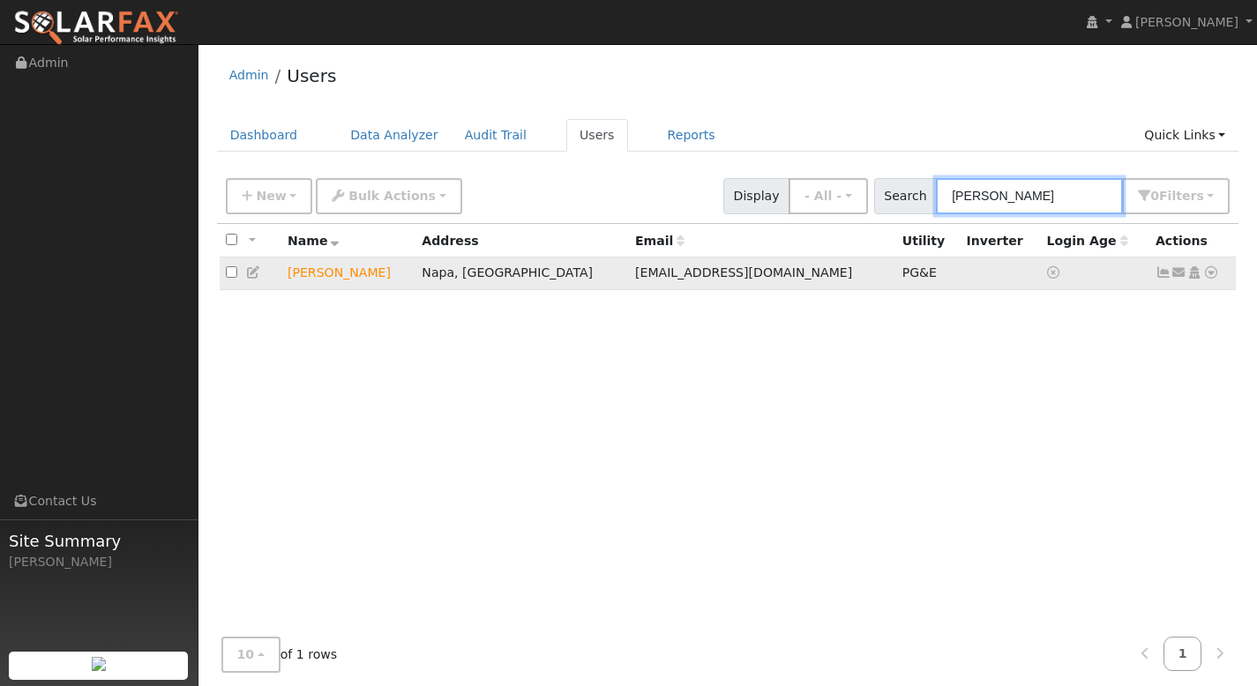
type input "[PERSON_NAME]"
click at [1212, 274] on icon at bounding box center [1211, 272] width 16 height 12
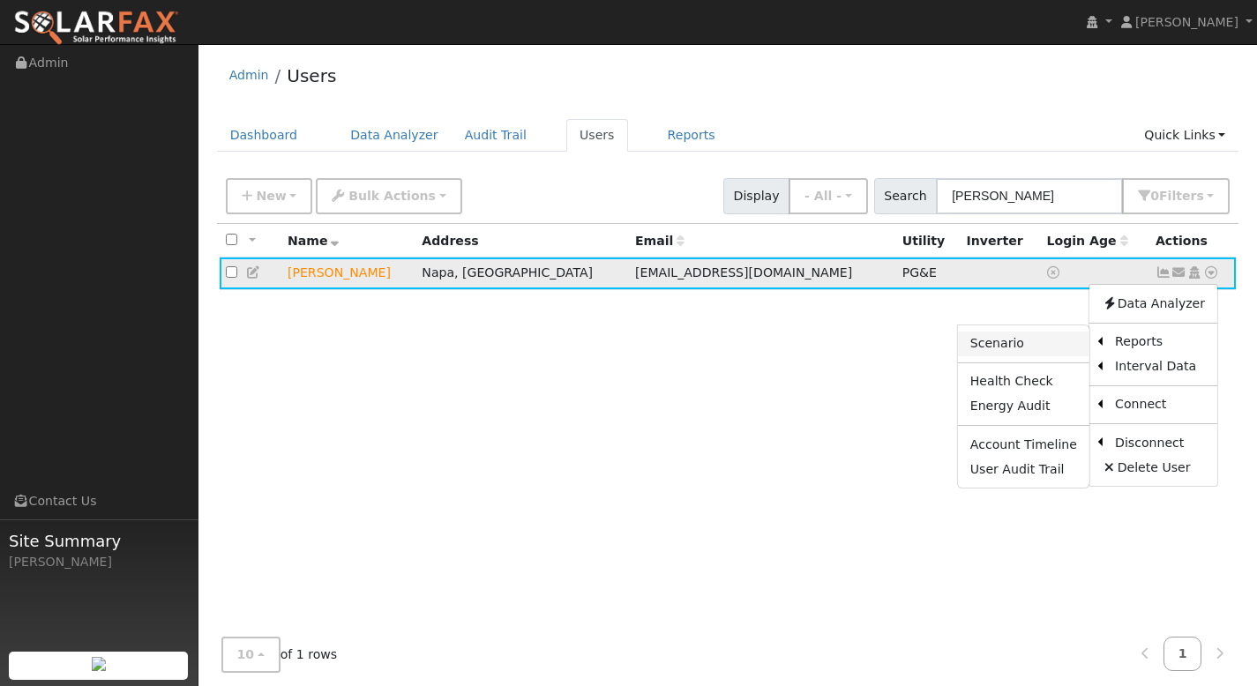
click at [1041, 353] on link "Scenario" at bounding box center [1023, 344] width 131 height 25
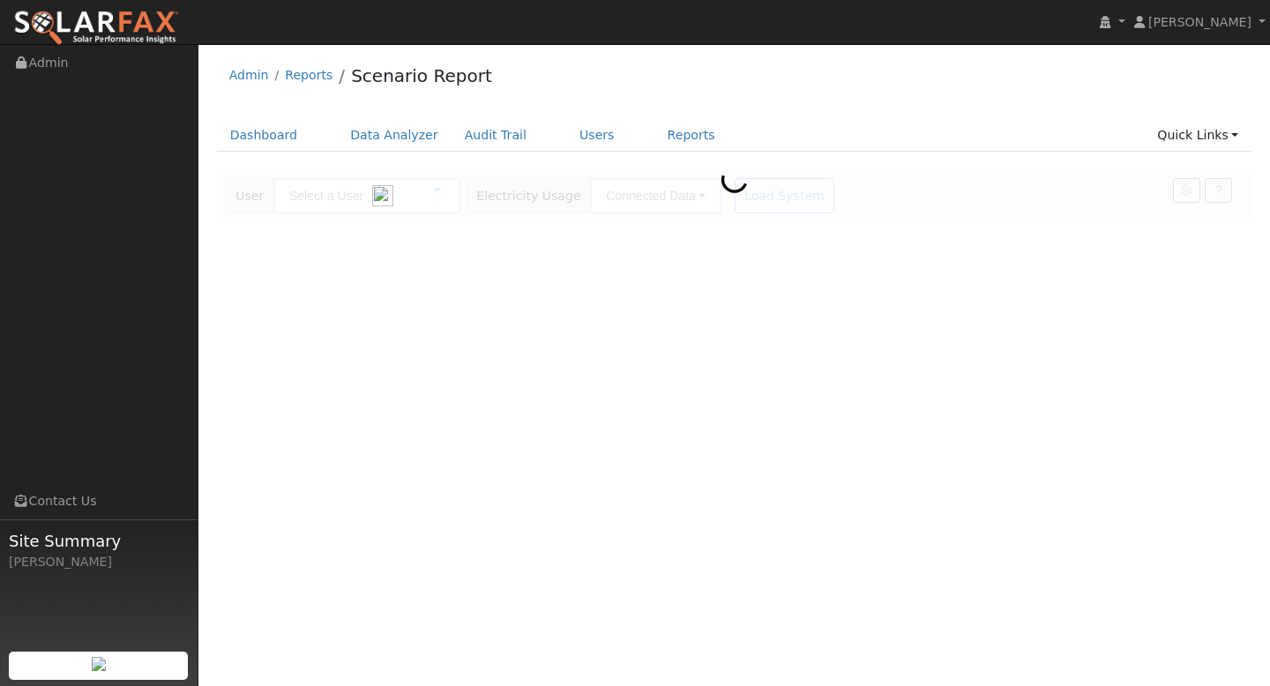
type input "[PERSON_NAME]"
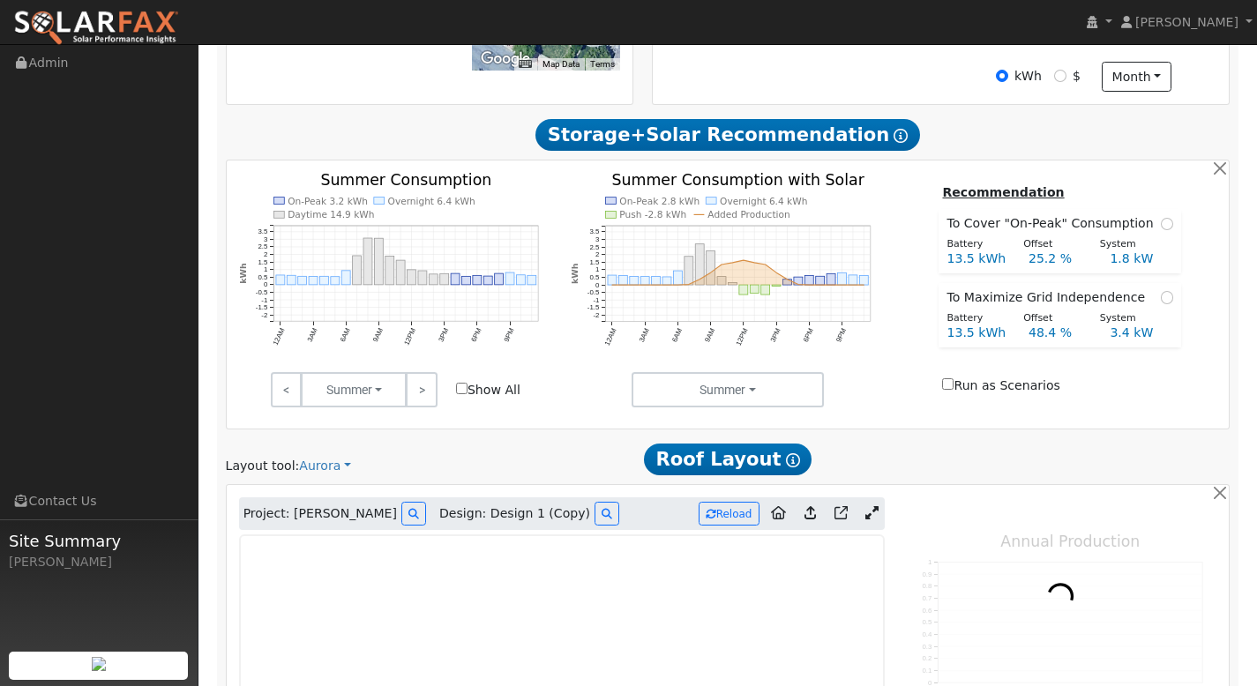
type input "19595"
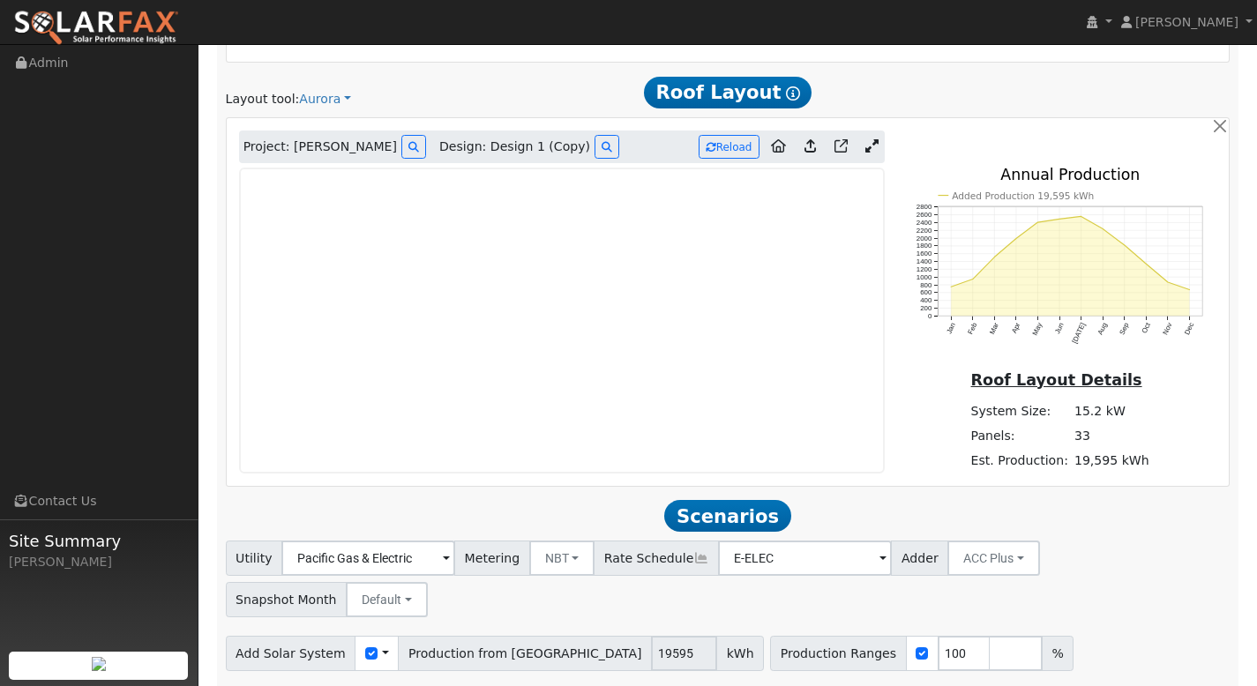
scroll to position [907, 0]
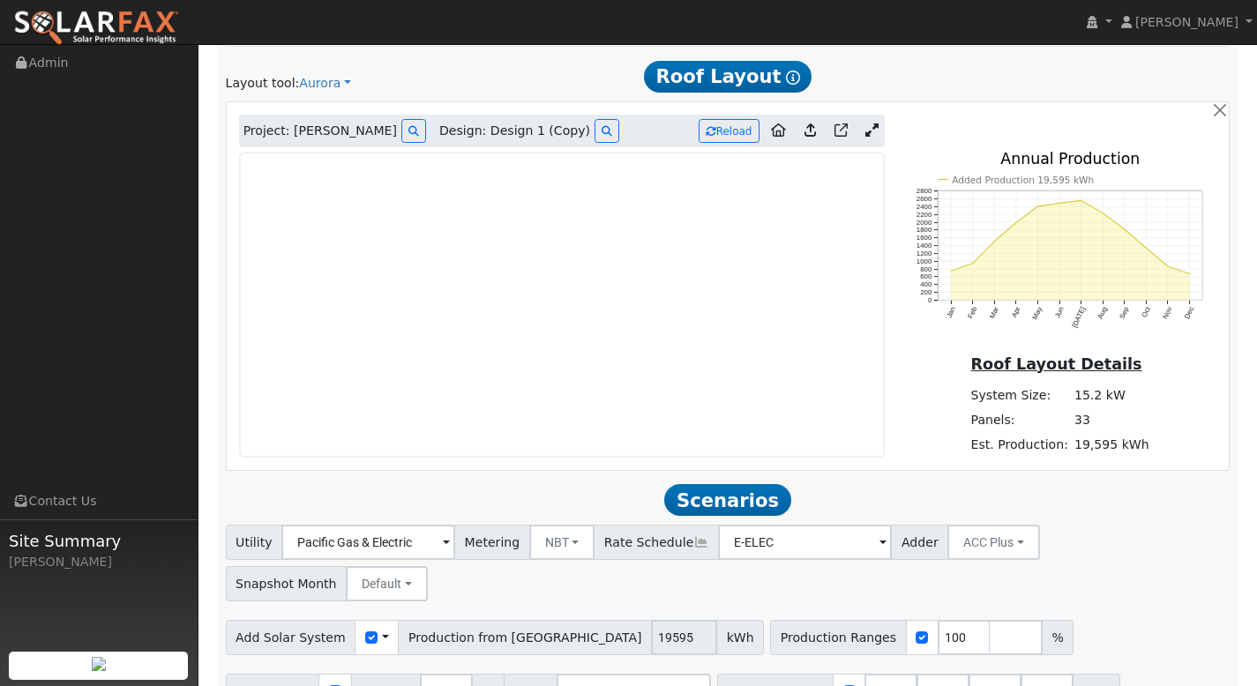
click at [869, 131] on icon at bounding box center [871, 129] width 13 height 13
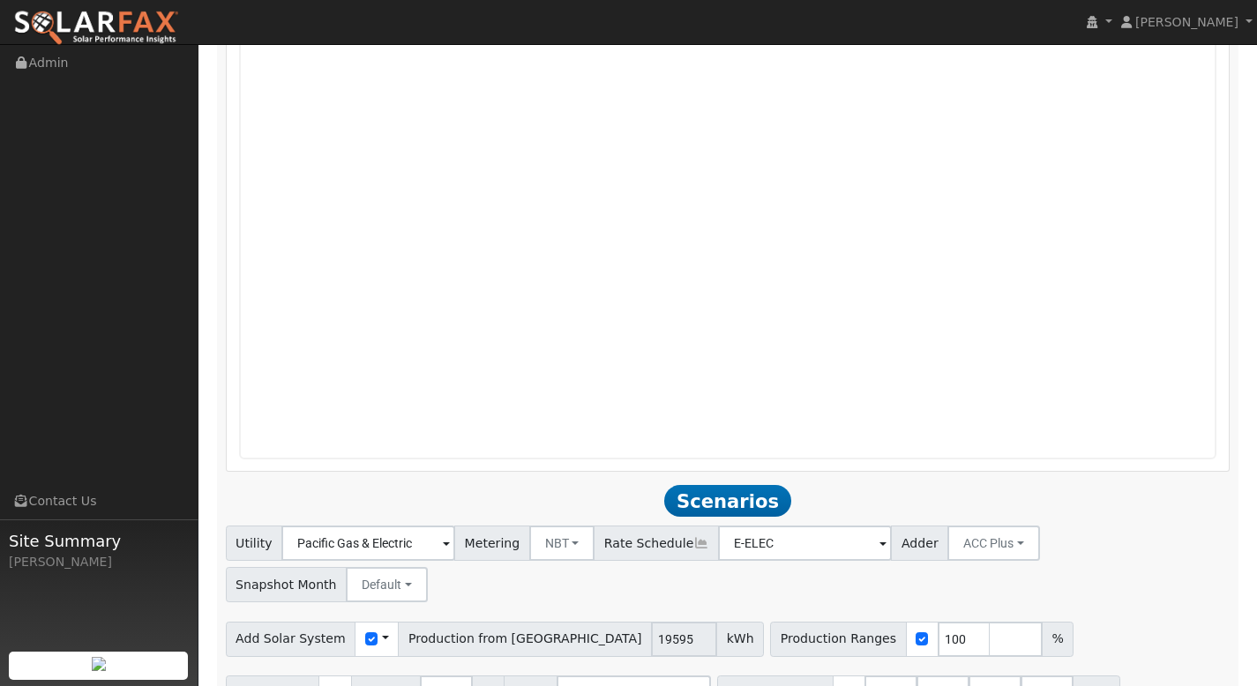
scroll to position [1273, 0]
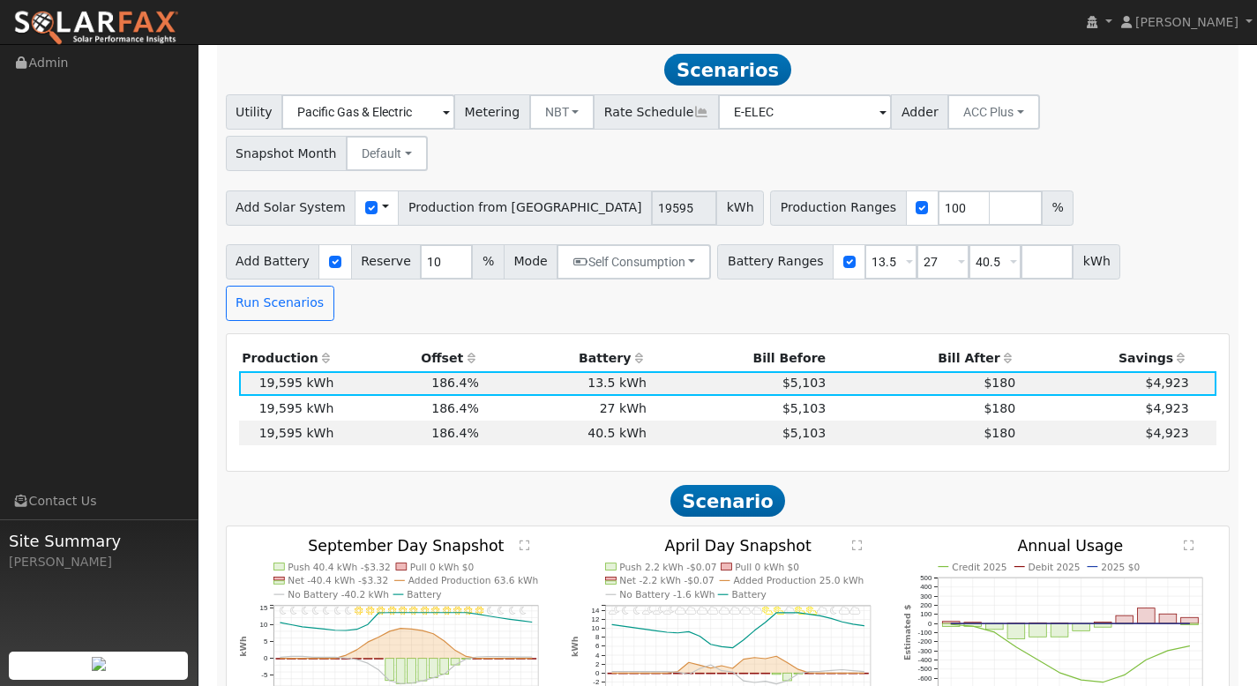
scroll to position [1704, 0]
click at [990, 190] on input "number" at bounding box center [1016, 207] width 53 height 35
click at [938, 190] on input "100" at bounding box center [964, 207] width 53 height 35
type input "120"
click at [990, 190] on input "number" at bounding box center [1016, 207] width 53 height 35
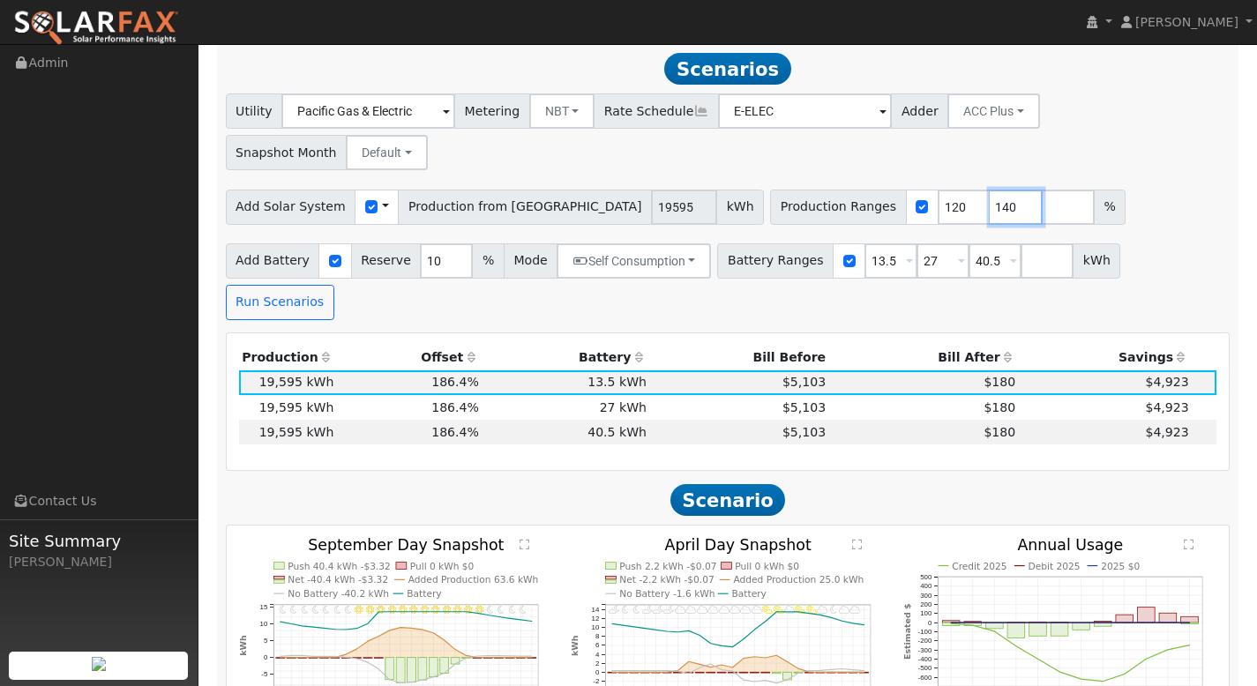
type input "140"
click at [1042, 190] on input "number" at bounding box center [1068, 207] width 53 height 35
type input "160"
click at [1094, 190] on input "number" at bounding box center [1120, 207] width 53 height 35
type input "180"
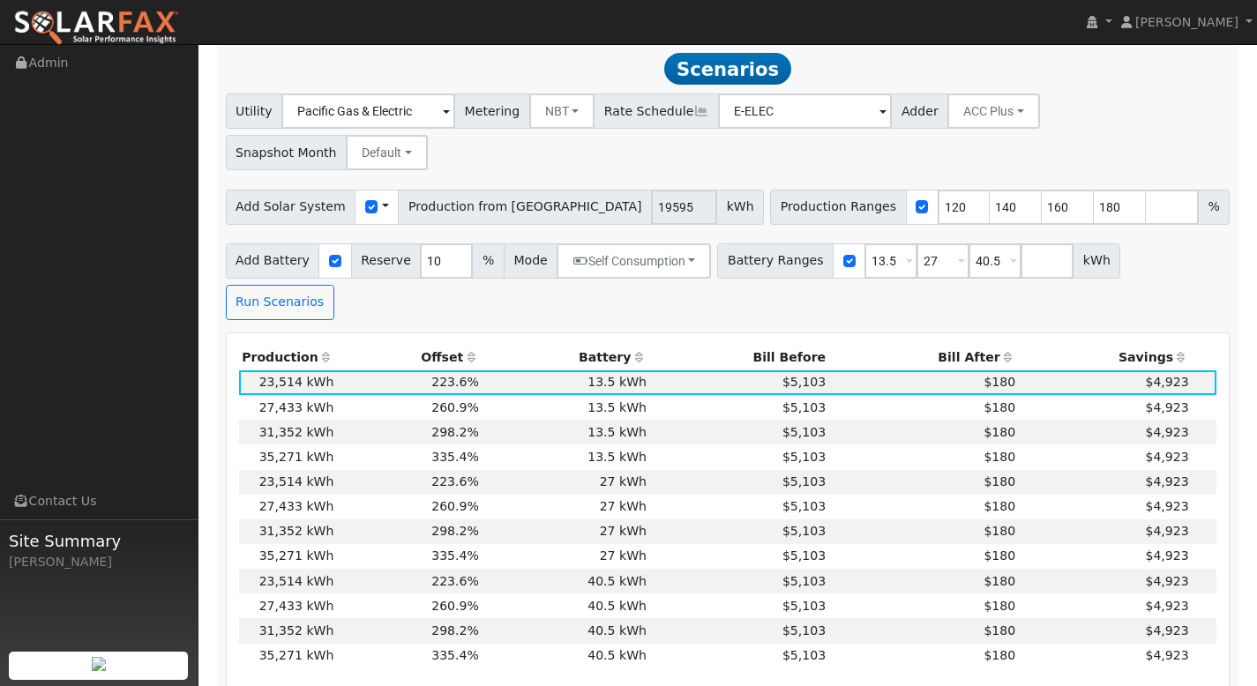
click at [963, 346] on th "Bill After" at bounding box center [924, 358] width 190 height 25
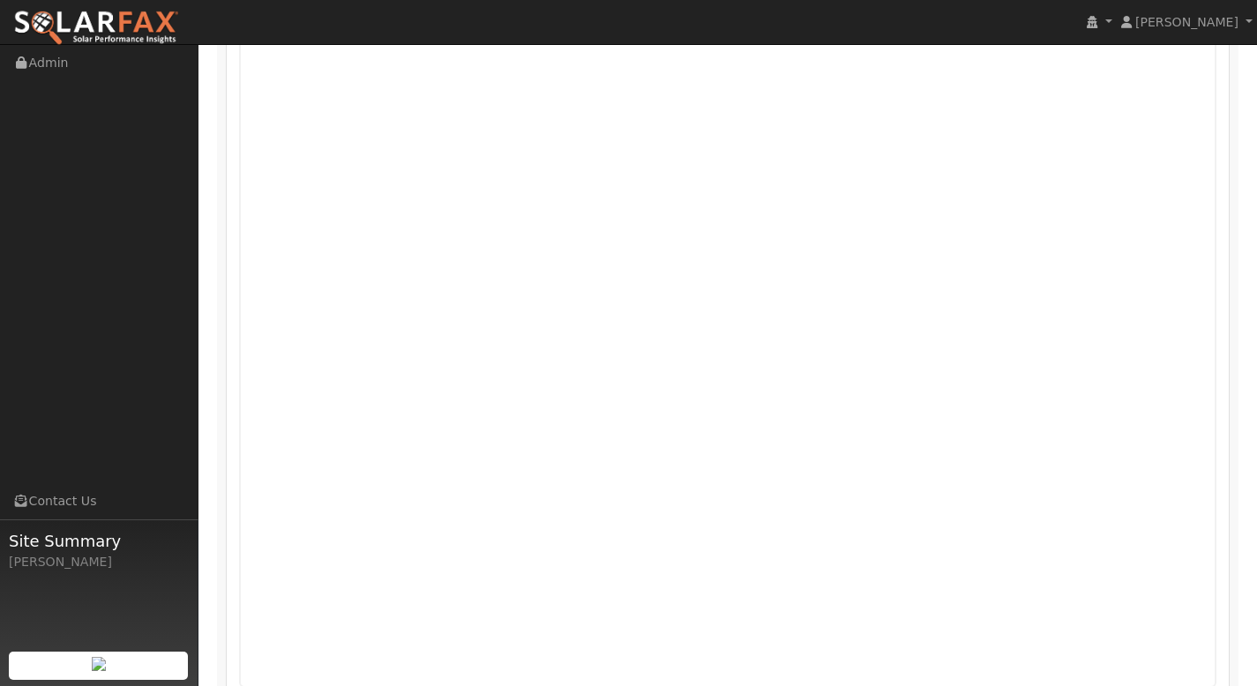
scroll to position [961, 0]
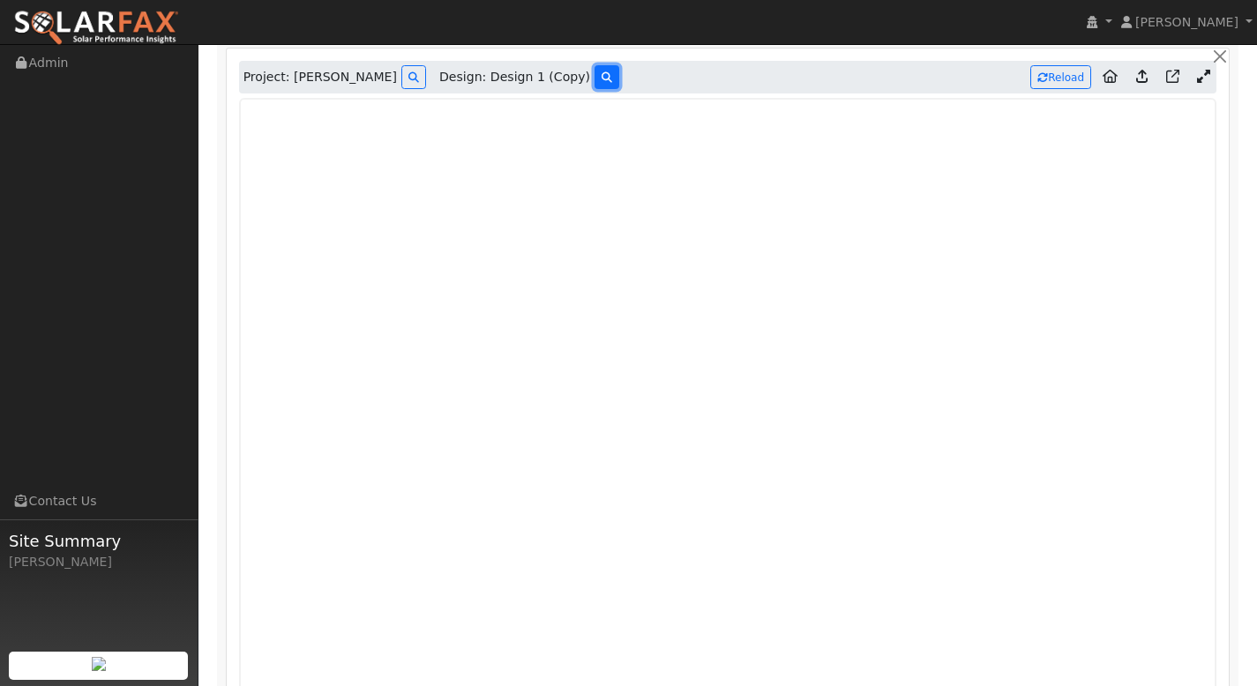
click at [595, 79] on button at bounding box center [607, 77] width 25 height 24
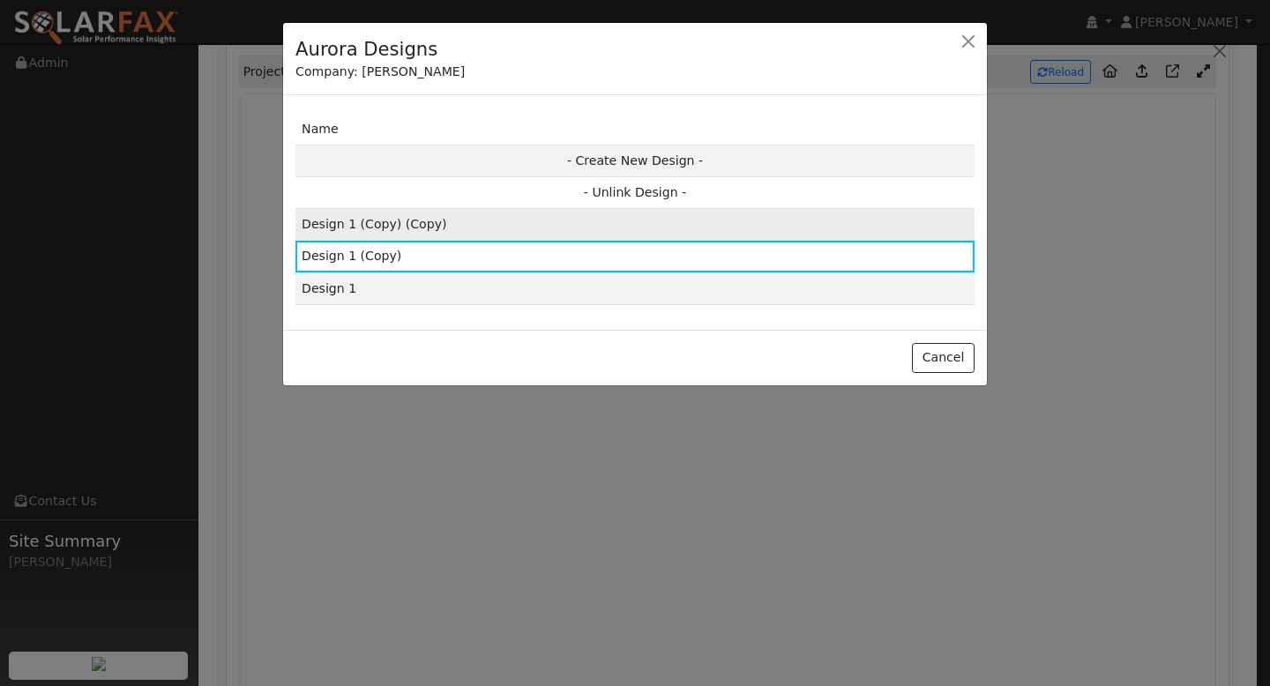
click at [477, 224] on td "Design 1 (Copy) (Copy)" at bounding box center [634, 225] width 679 height 32
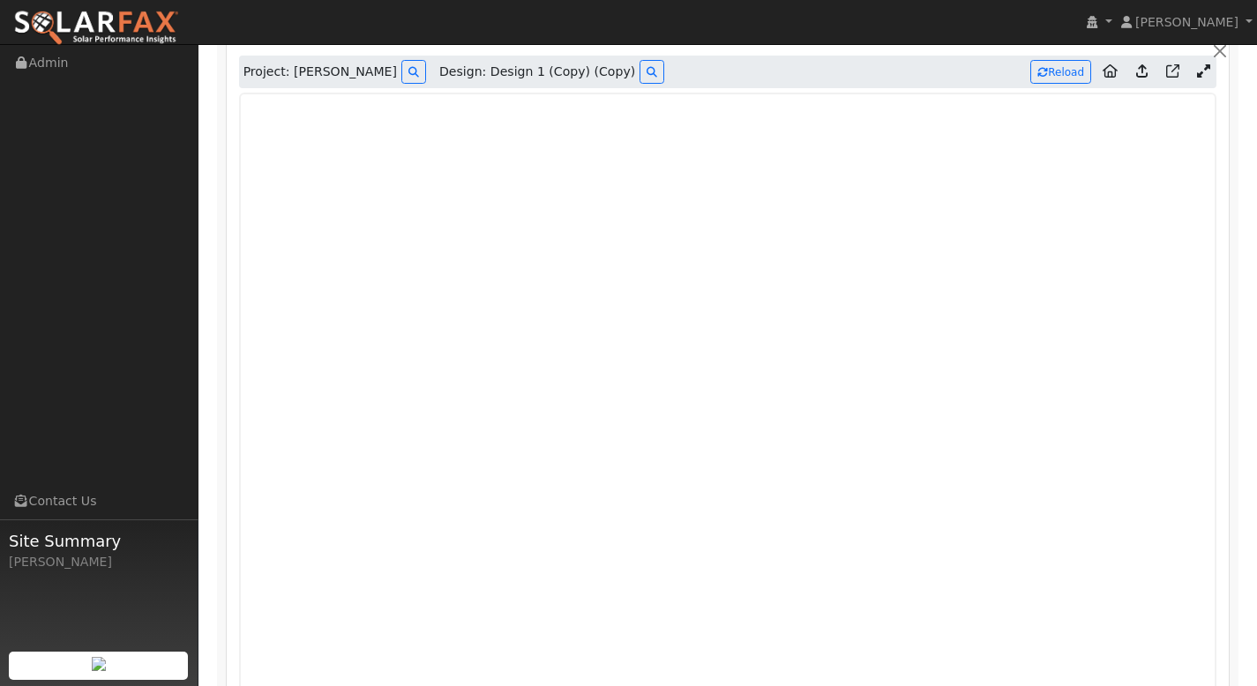
type input "100"
click at [1048, 71] on button "Reload" at bounding box center [1060, 72] width 61 height 24
click at [639, 76] on button at bounding box center [651, 72] width 25 height 24
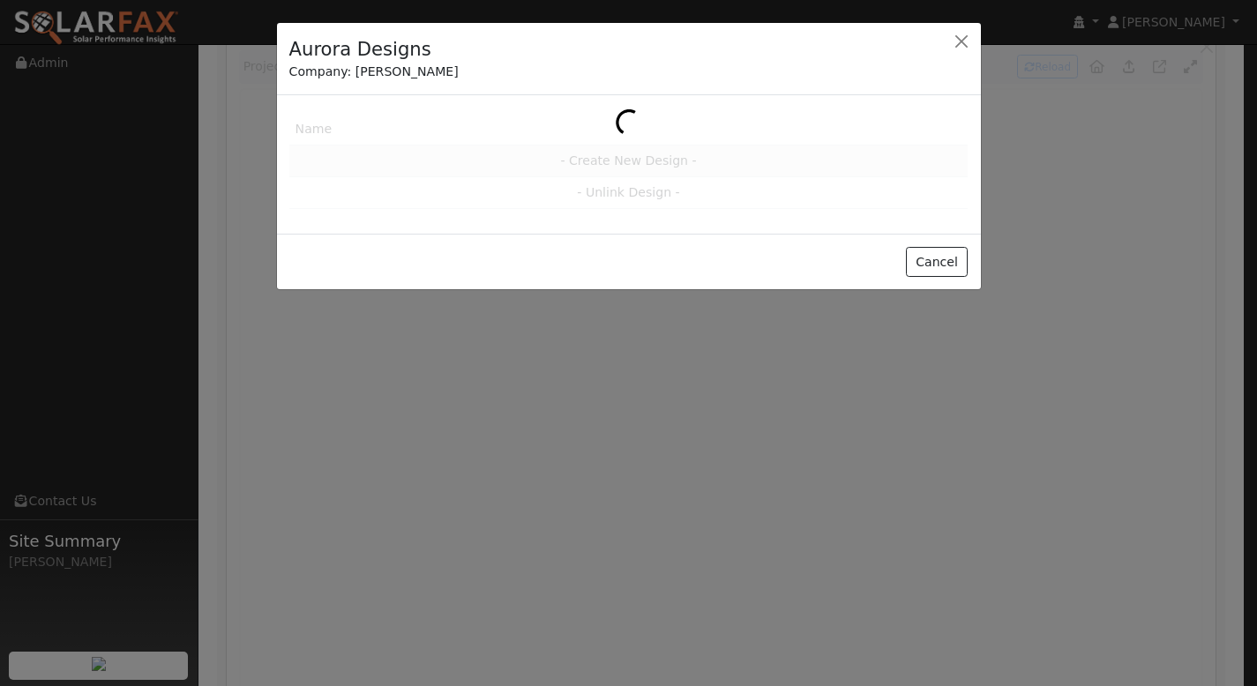
scroll to position [971, 0]
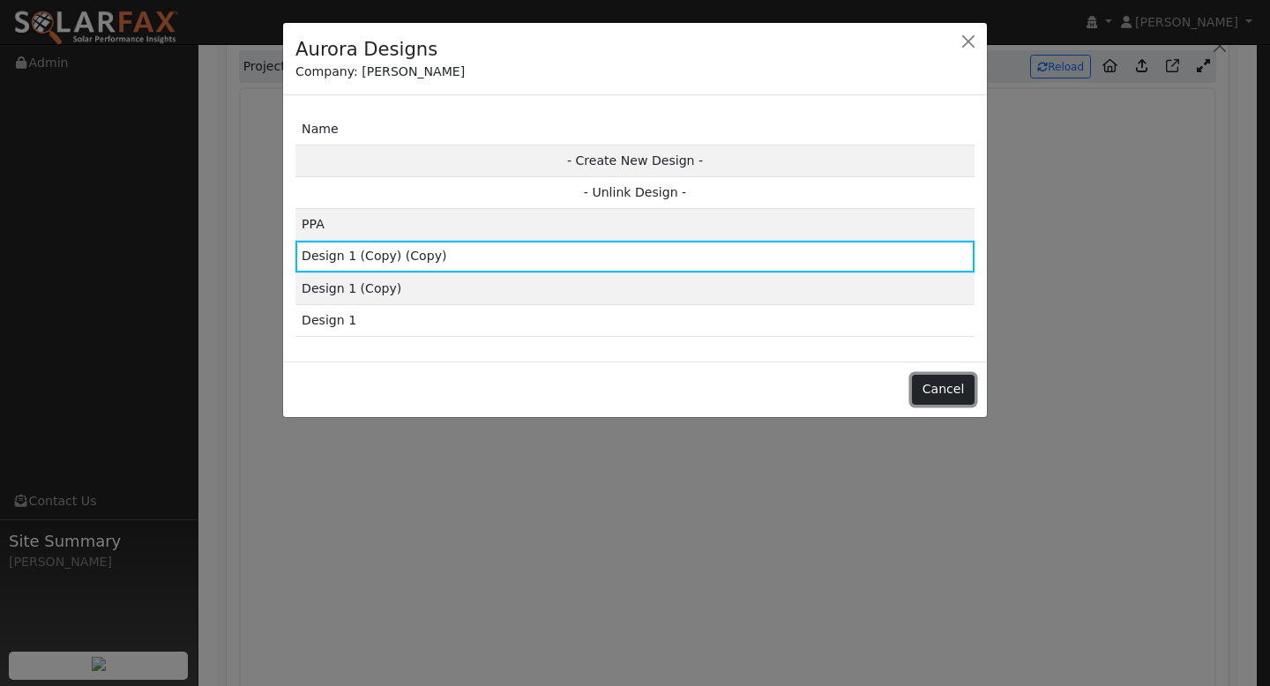
click at [950, 396] on button "Cancel" at bounding box center [943, 390] width 63 height 30
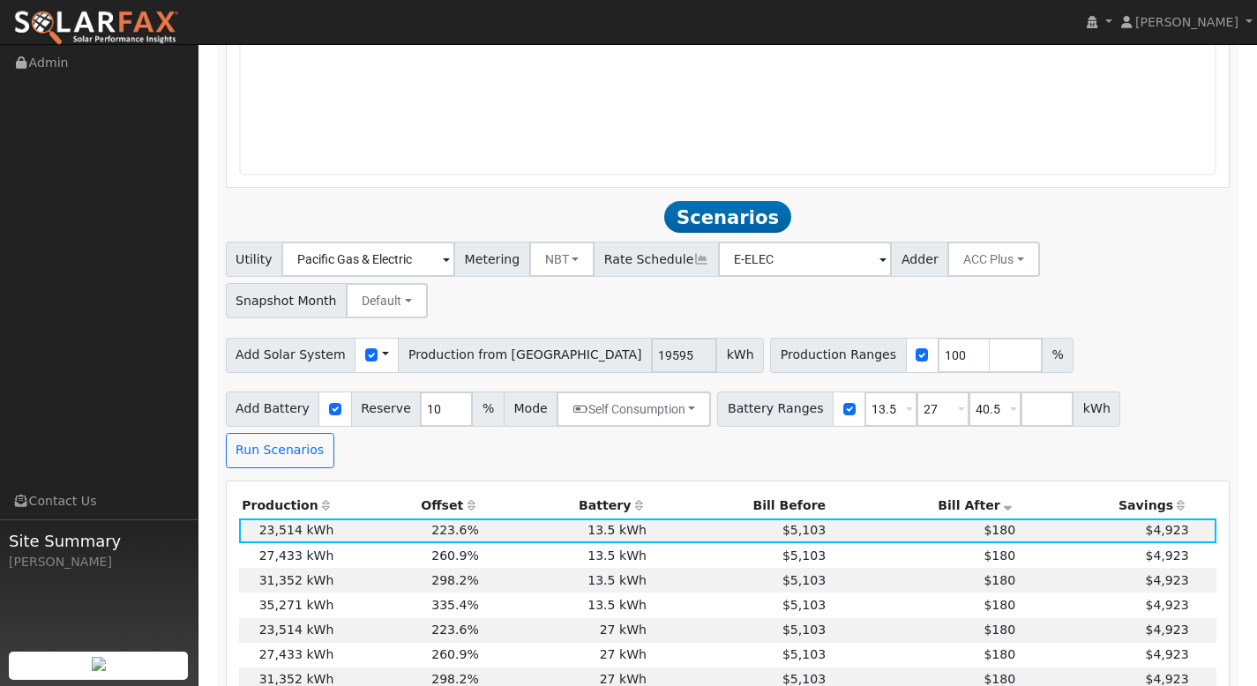
scroll to position [1556, 0]
click at [938, 338] on input "100" at bounding box center [964, 355] width 53 height 35
type input "120"
click at [990, 338] on input "number" at bounding box center [1016, 355] width 53 height 35
type input "140"
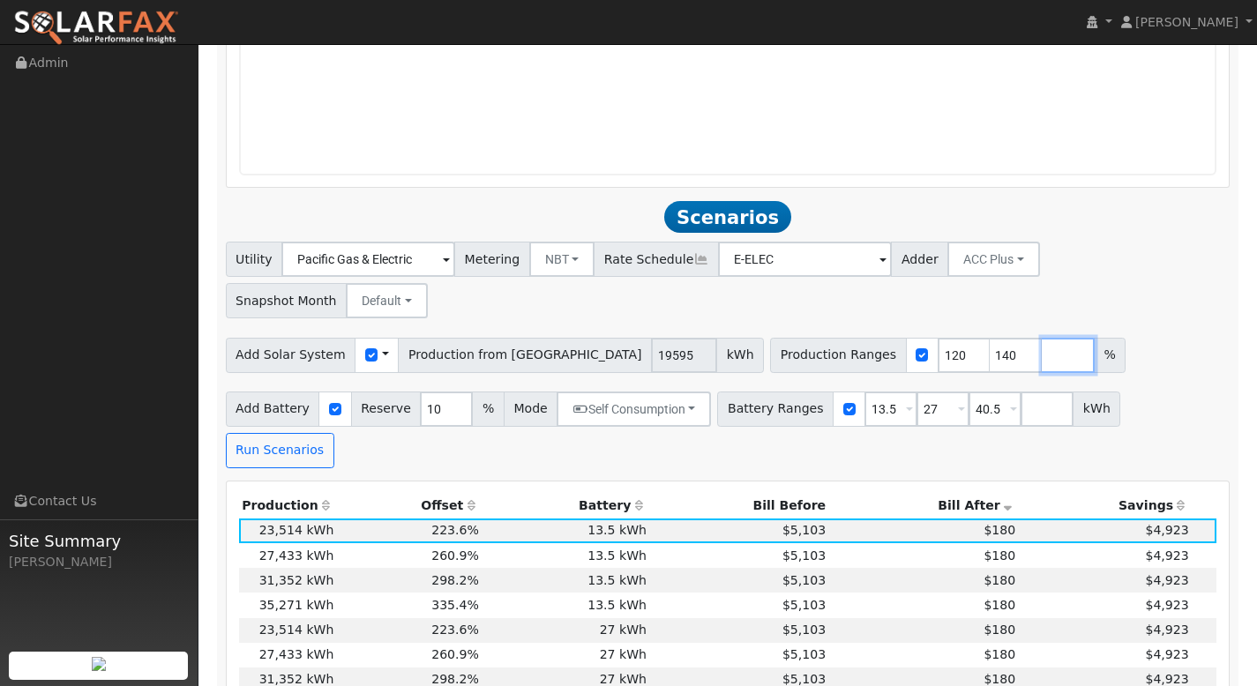
click at [1042, 338] on input "number" at bounding box center [1068, 355] width 53 height 35
type input "160"
click at [1094, 338] on input "number" at bounding box center [1120, 355] width 53 height 35
type input "180"
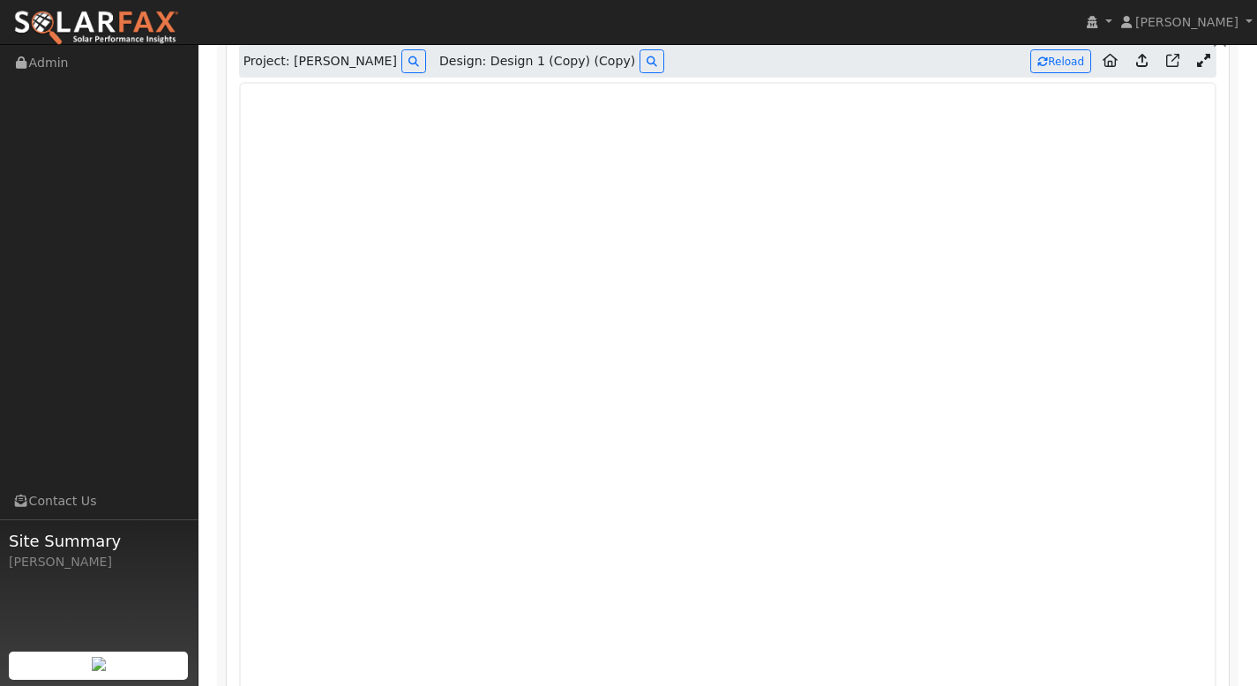
scroll to position [976, 0]
click at [1052, 64] on button "Reload" at bounding box center [1060, 62] width 61 height 24
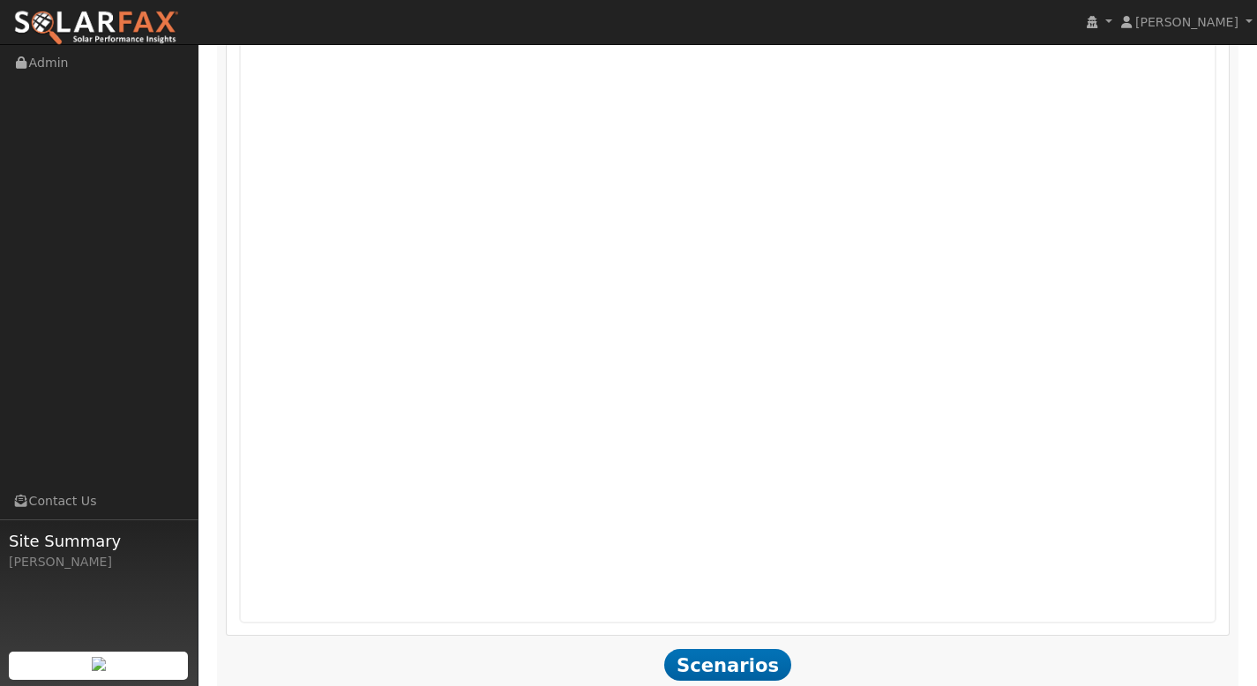
type input "100"
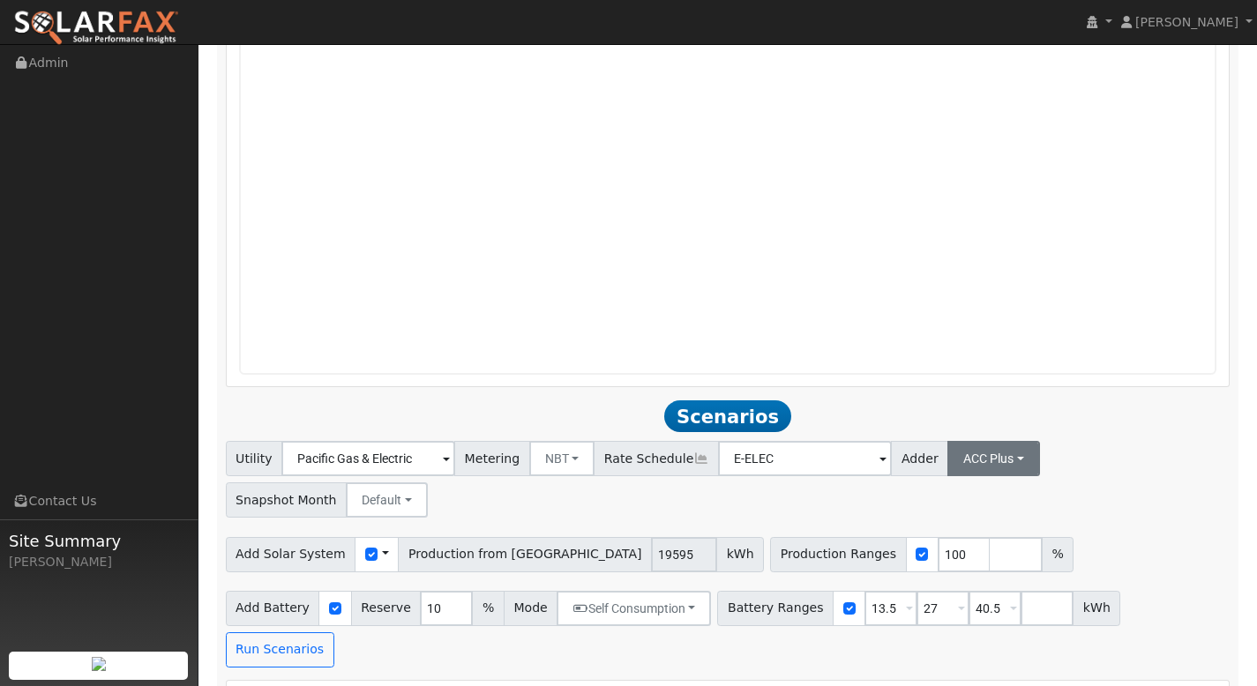
scroll to position [1379, 0]
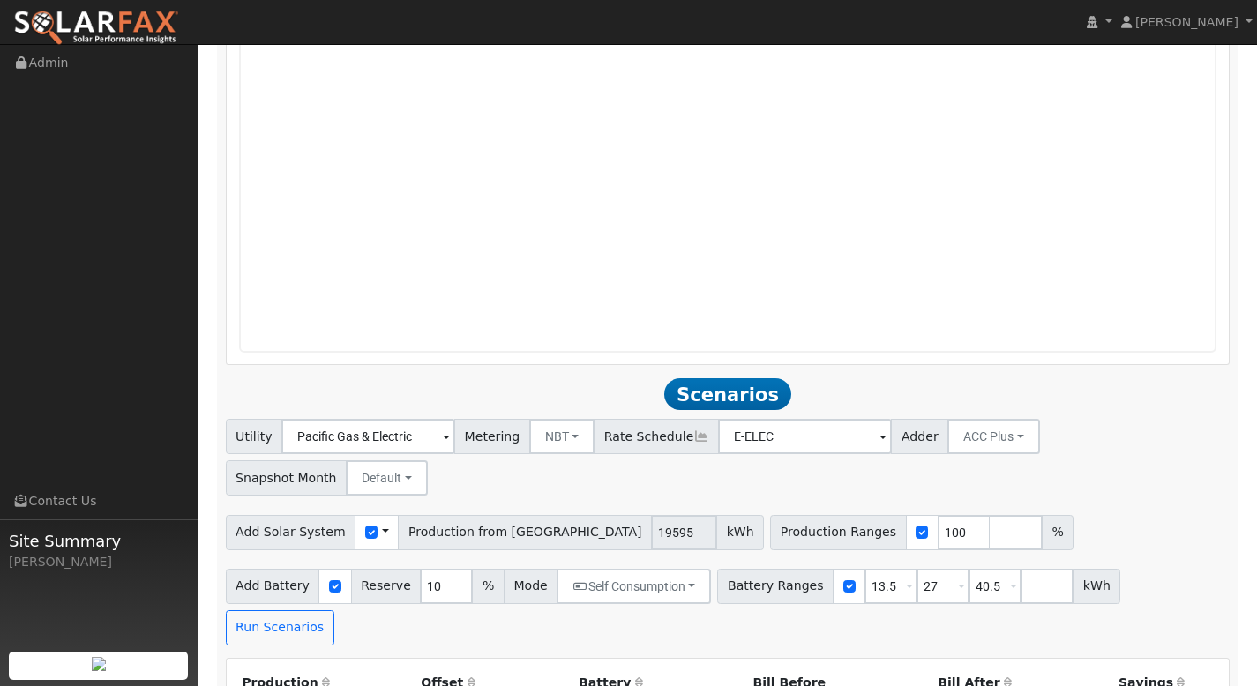
click at [716, 515] on span "kWh" at bounding box center [740, 532] width 48 height 35
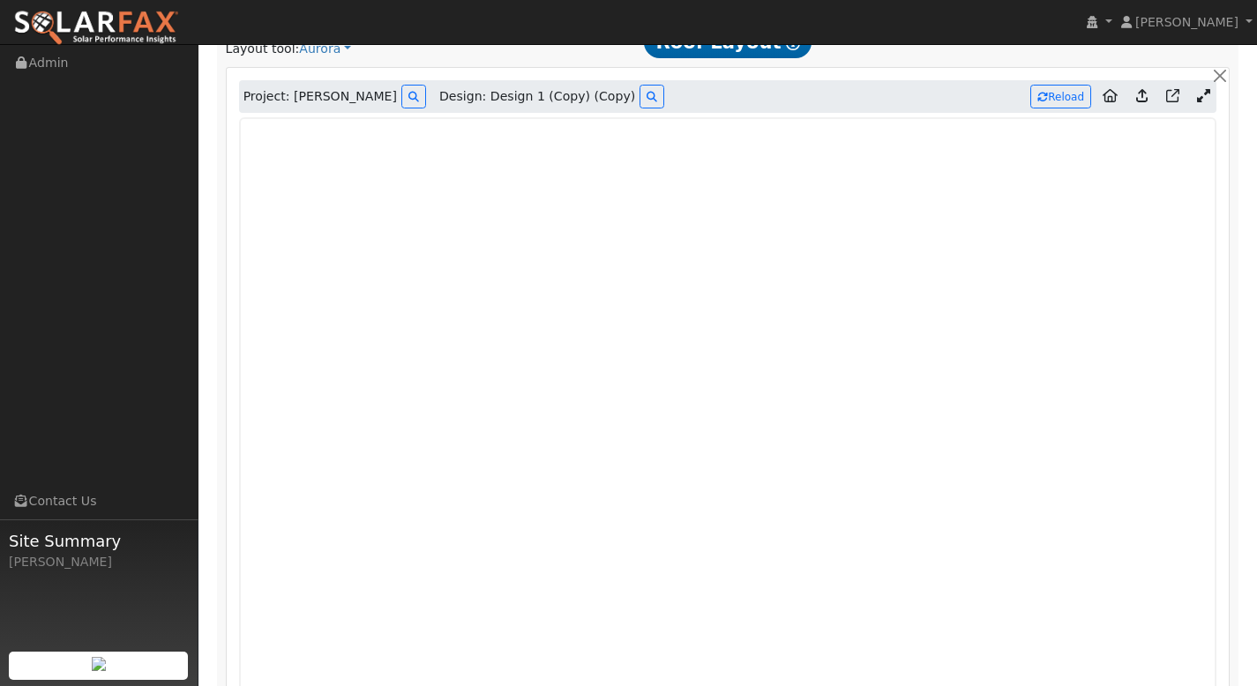
scroll to position [941, 0]
click at [647, 101] on icon at bounding box center [652, 97] width 11 height 11
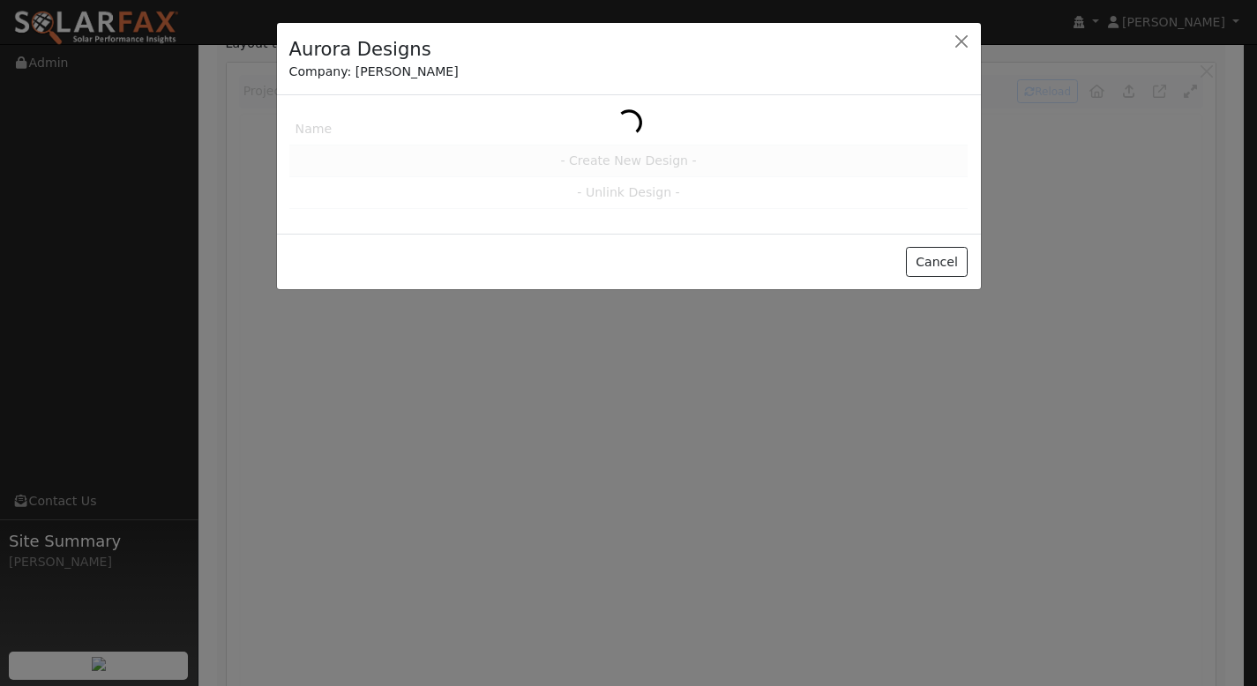
scroll to position [946, 0]
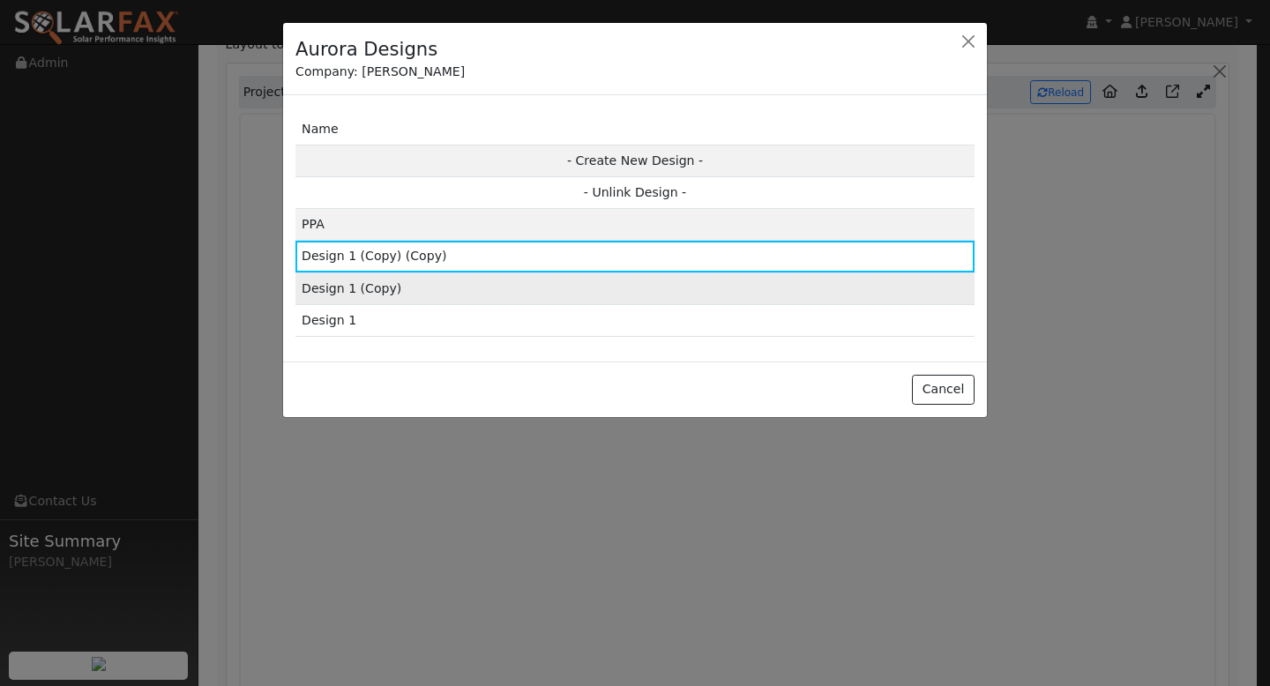
click at [516, 297] on td "Design 1 (Copy)" at bounding box center [634, 289] width 679 height 32
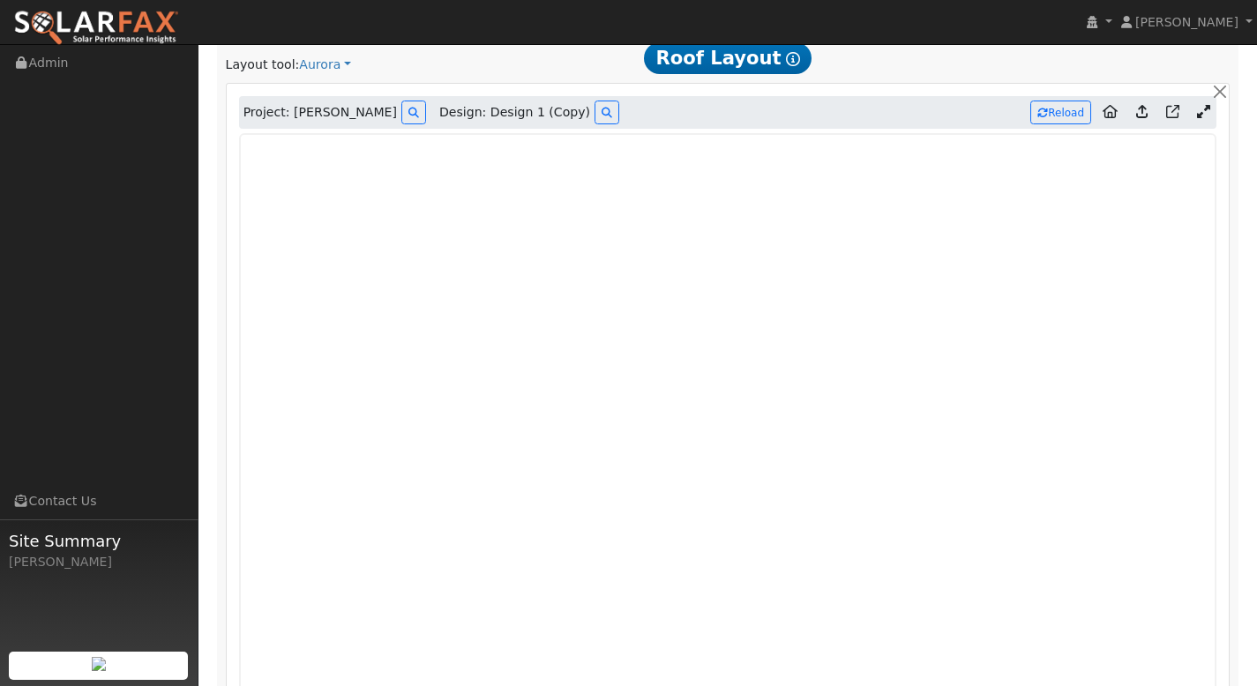
scroll to position [906, 0]
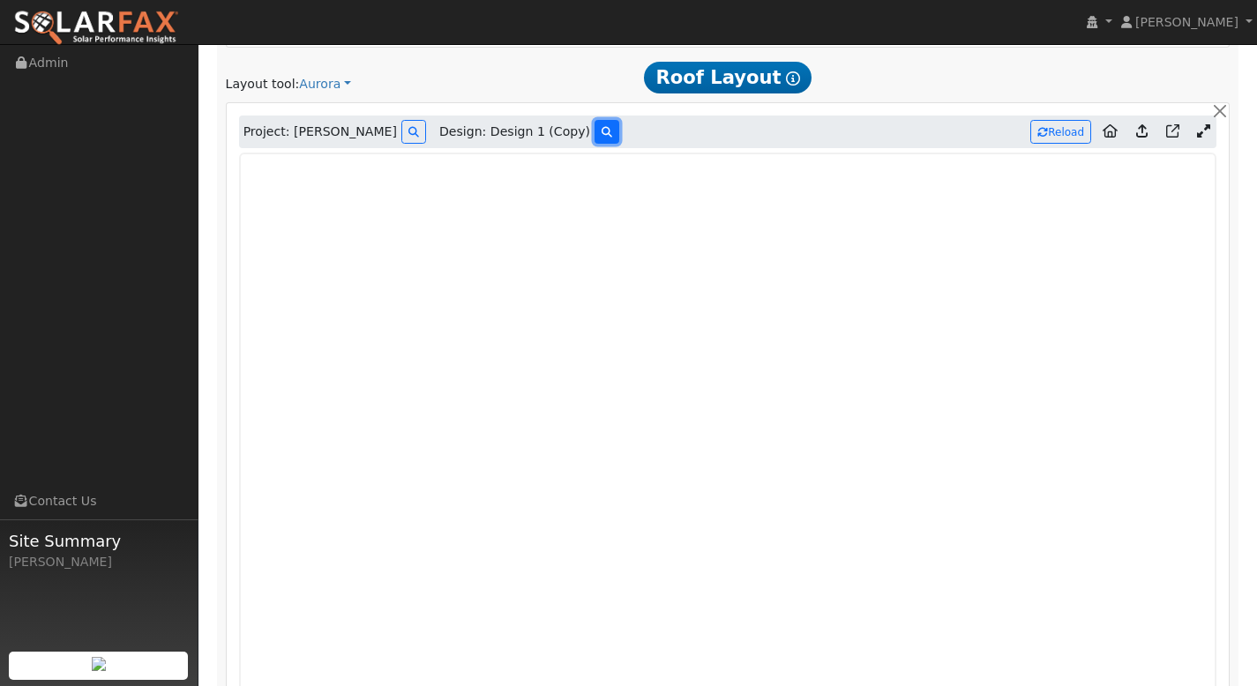
click at [595, 135] on button at bounding box center [607, 132] width 25 height 24
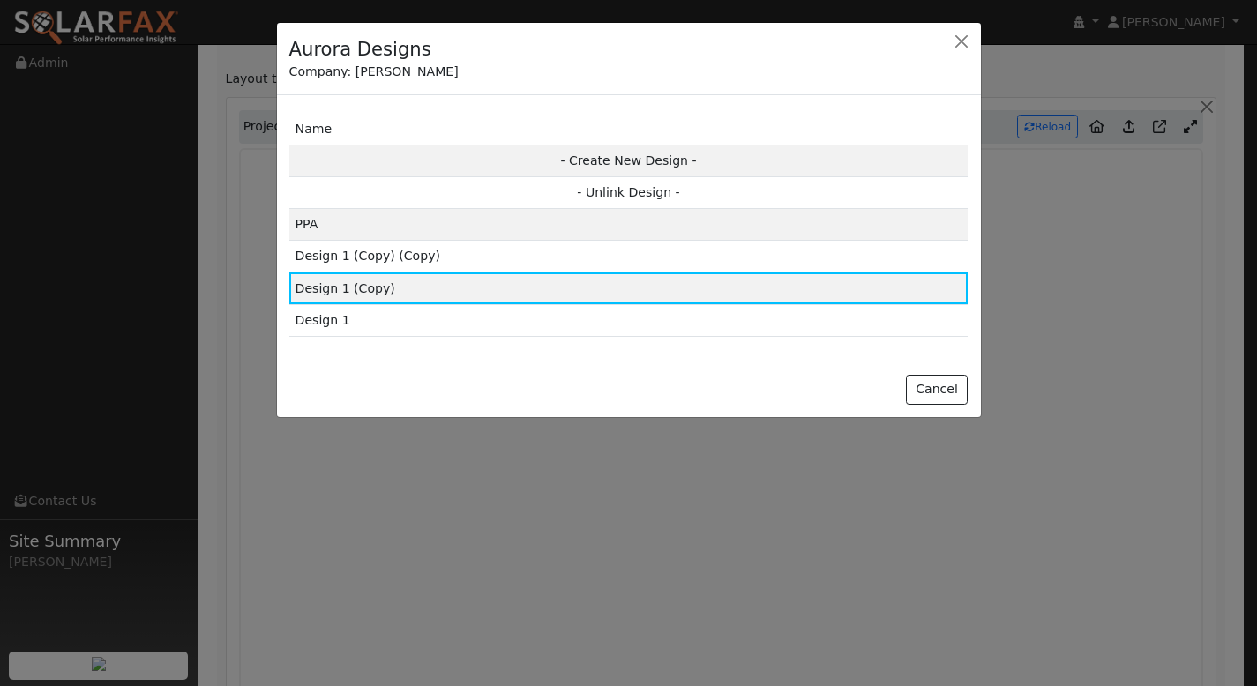
scroll to position [908, 0]
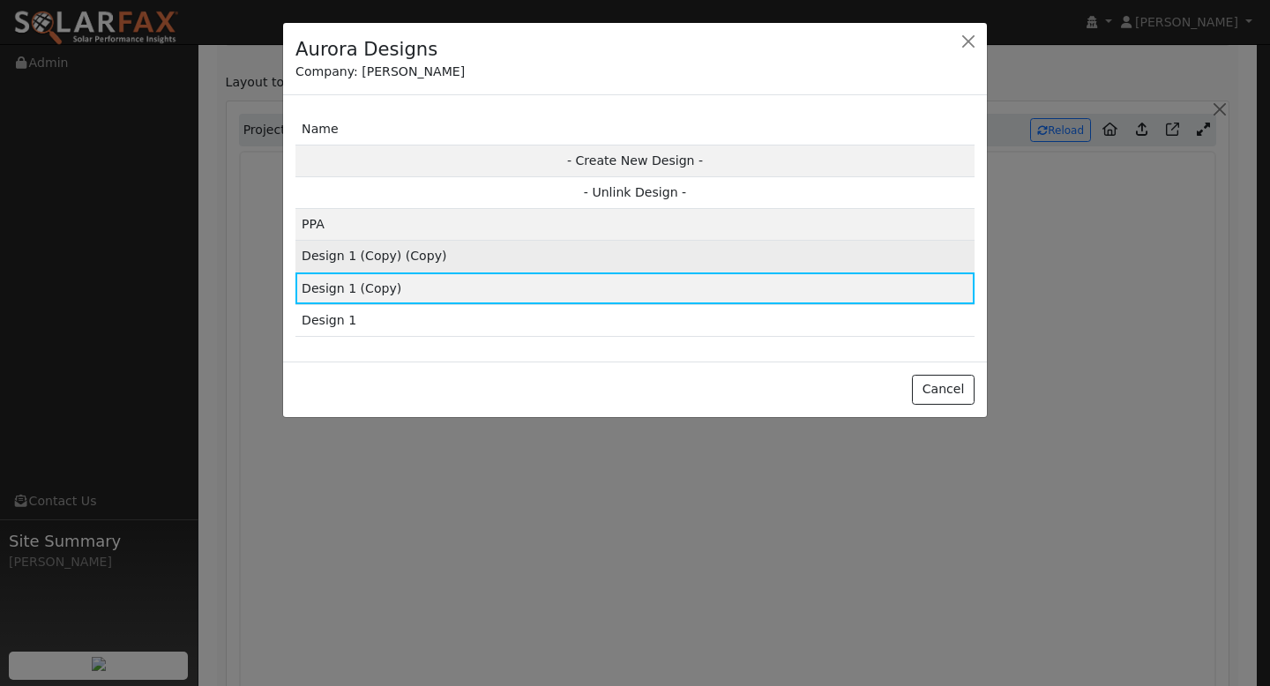
click at [497, 258] on td "Design 1 (Copy) (Copy)" at bounding box center [634, 257] width 679 height 32
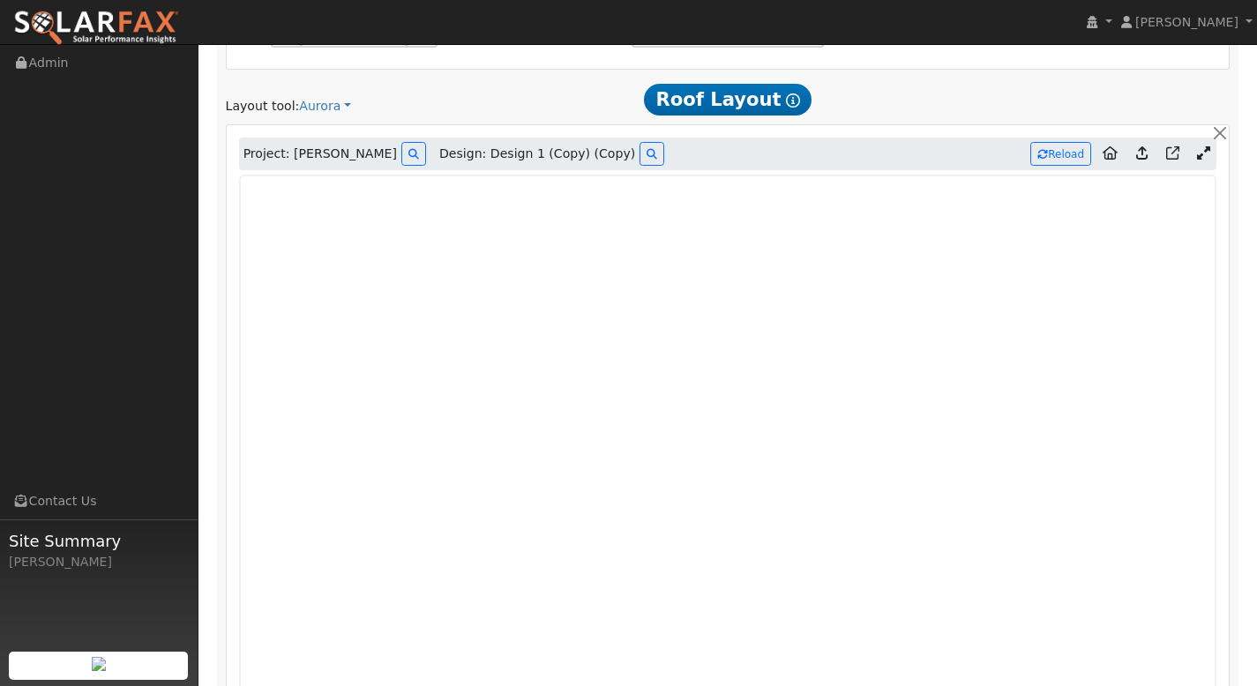
scroll to position [874, 0]
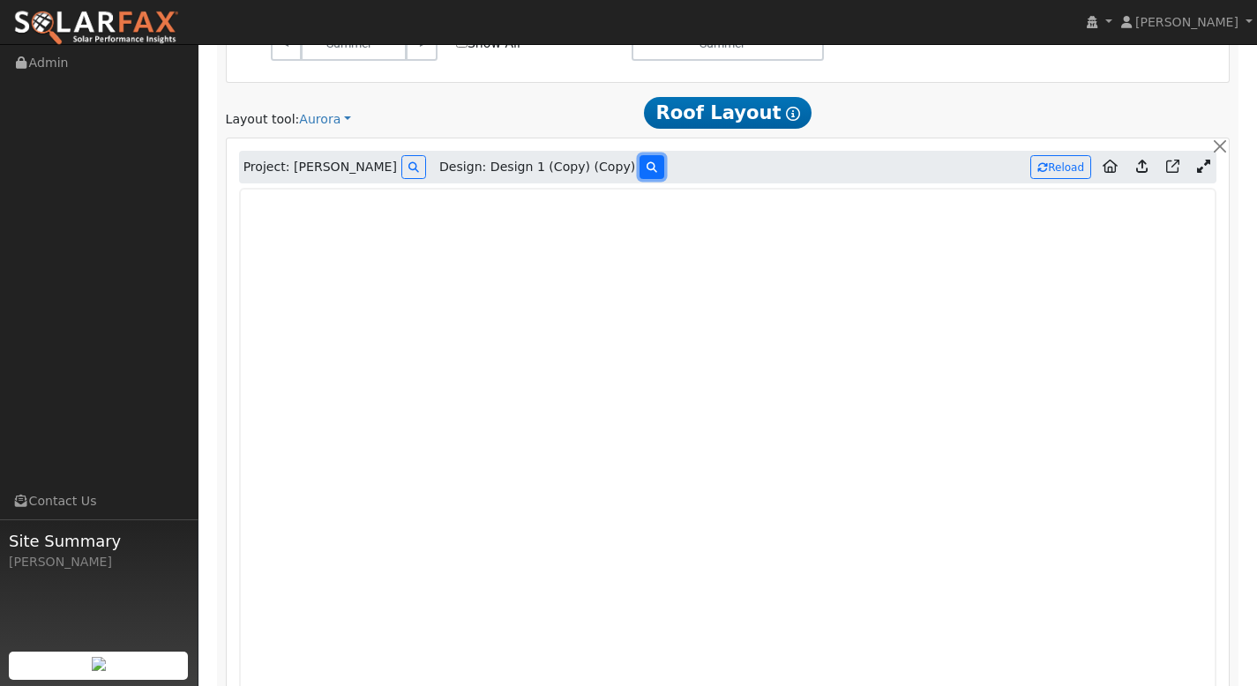
click at [647, 162] on icon at bounding box center [652, 167] width 11 height 11
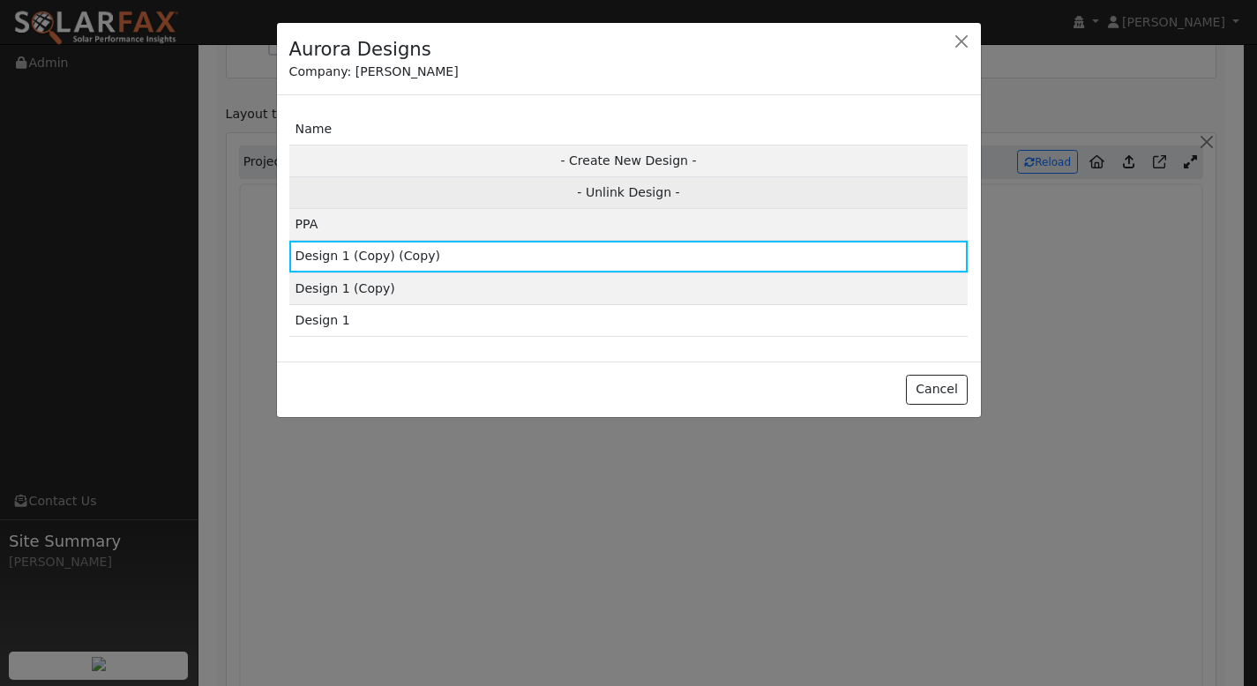
scroll to position [872, 0]
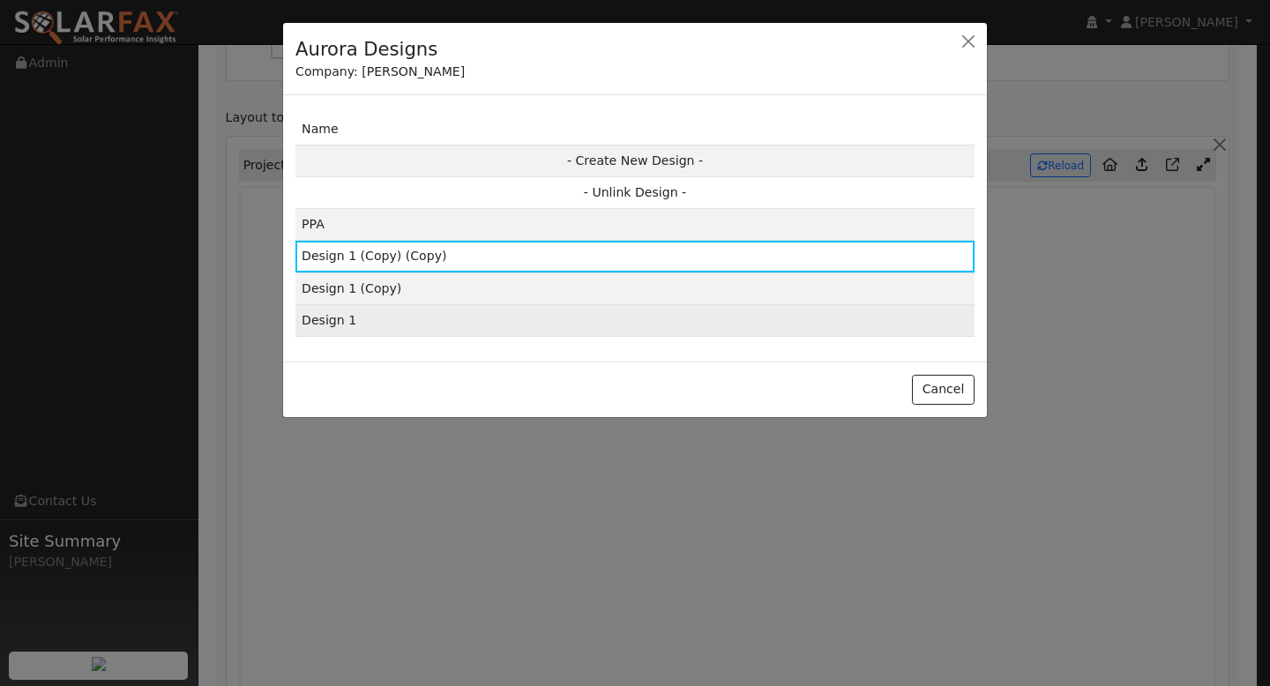
click at [589, 313] on td "Design 1" at bounding box center [634, 320] width 679 height 32
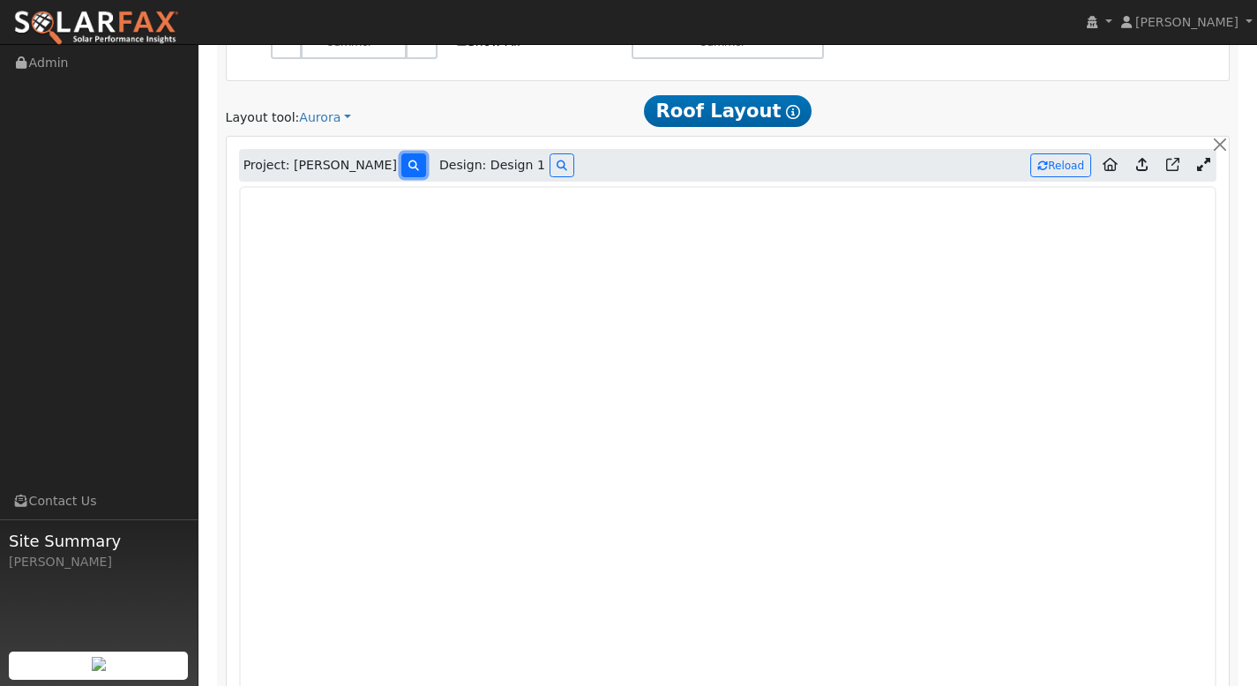
click at [406, 165] on button at bounding box center [413, 165] width 25 height 24
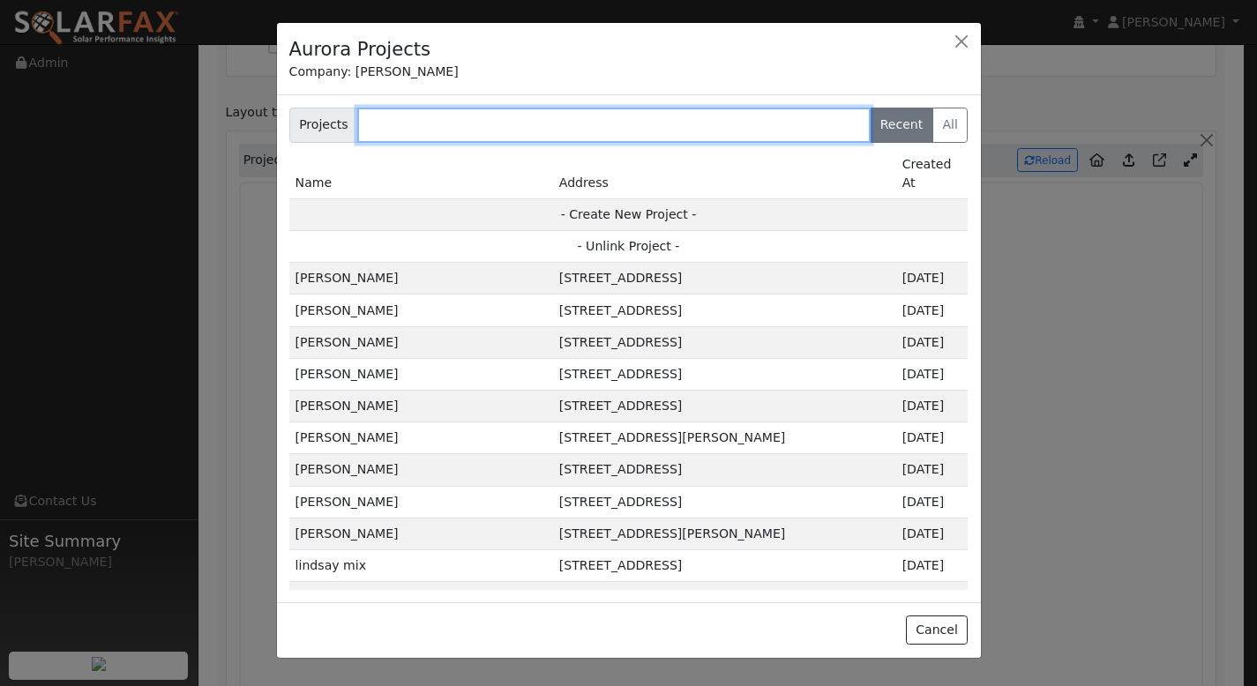
scroll to position [875, 0]
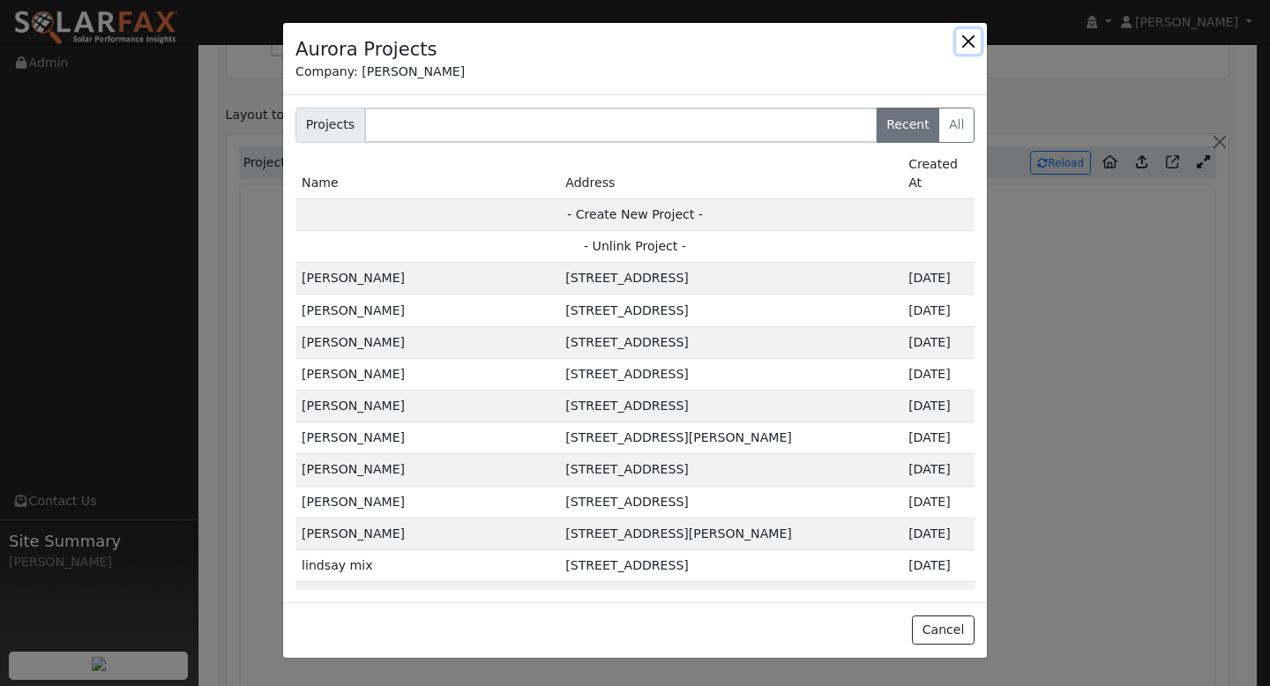
click at [969, 41] on button "button" at bounding box center [968, 41] width 25 height 25
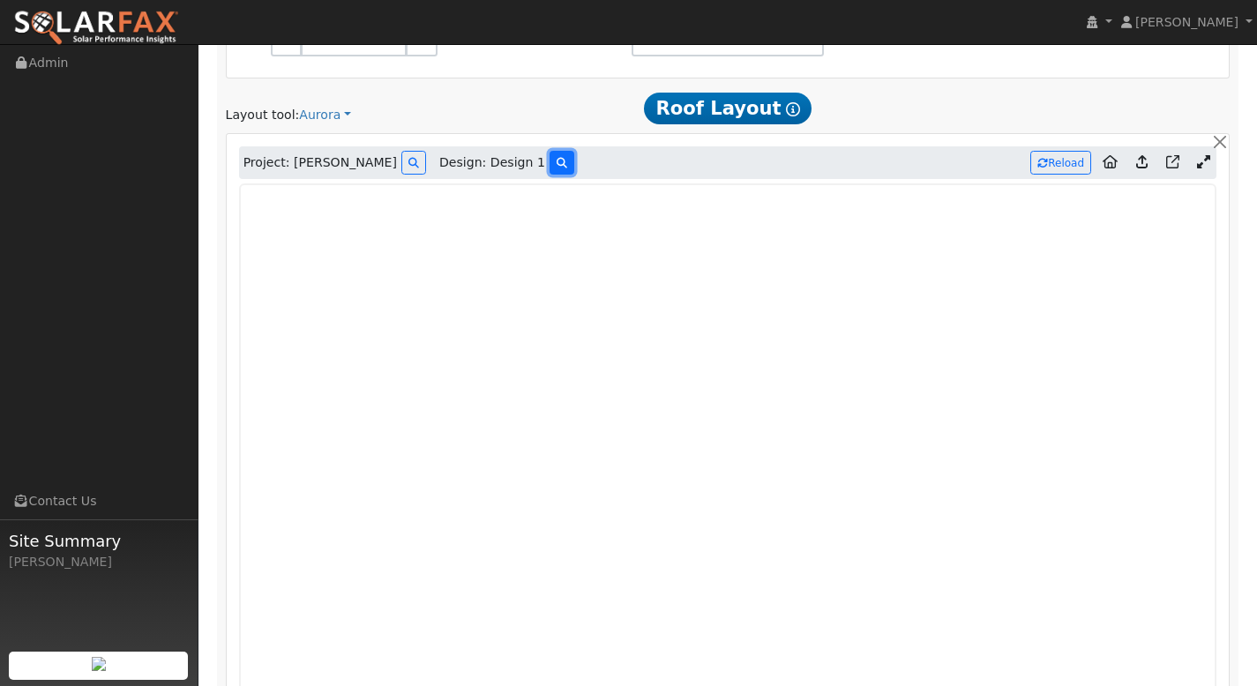
click at [557, 161] on icon at bounding box center [562, 163] width 11 height 11
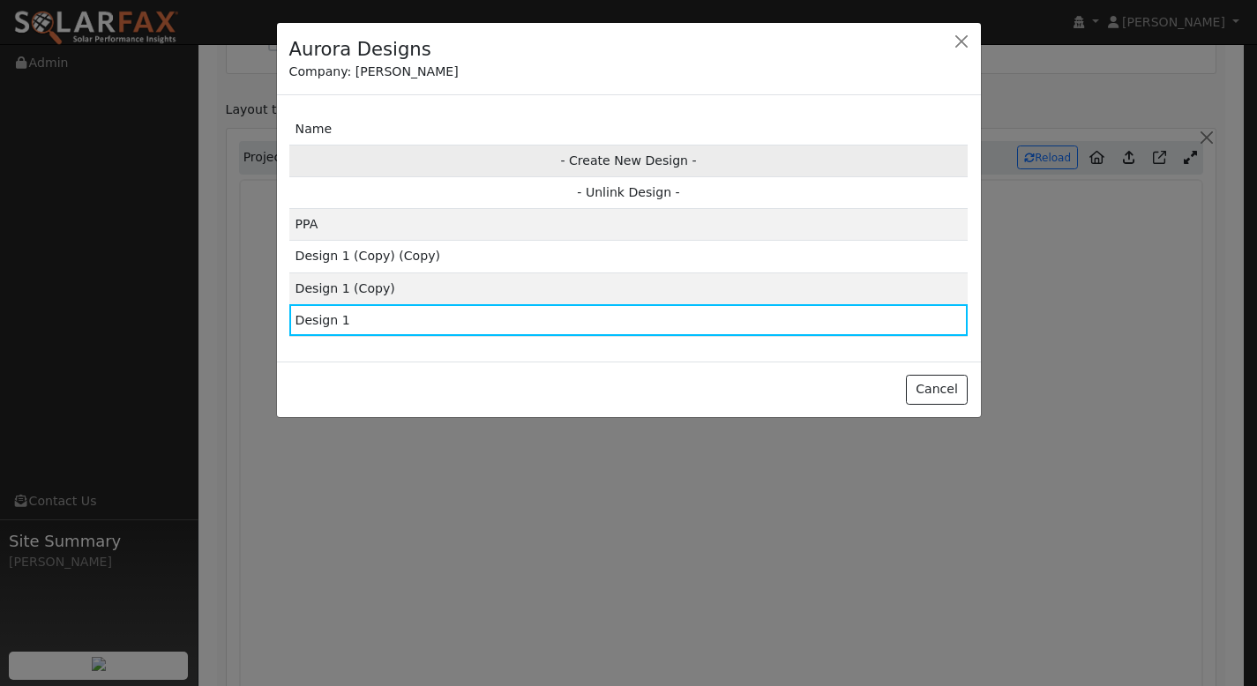
scroll to position [877, 0]
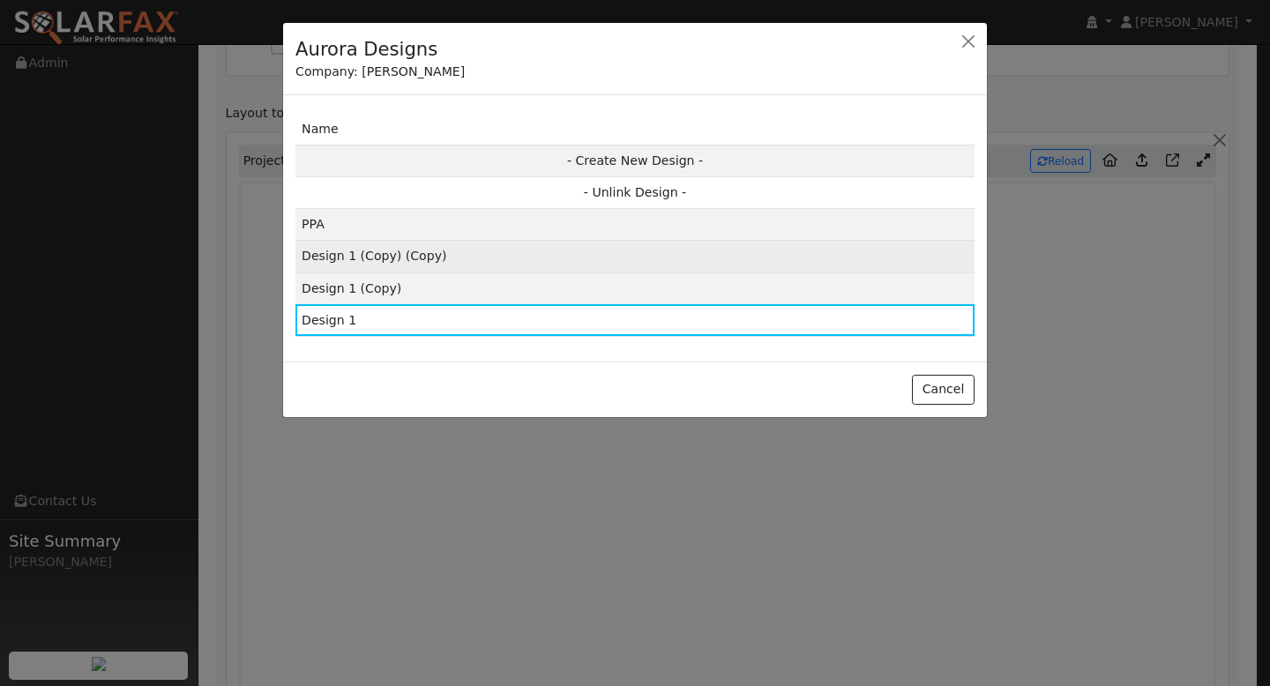
click at [504, 259] on td "Design 1 (Copy) (Copy)" at bounding box center [634, 257] width 679 height 32
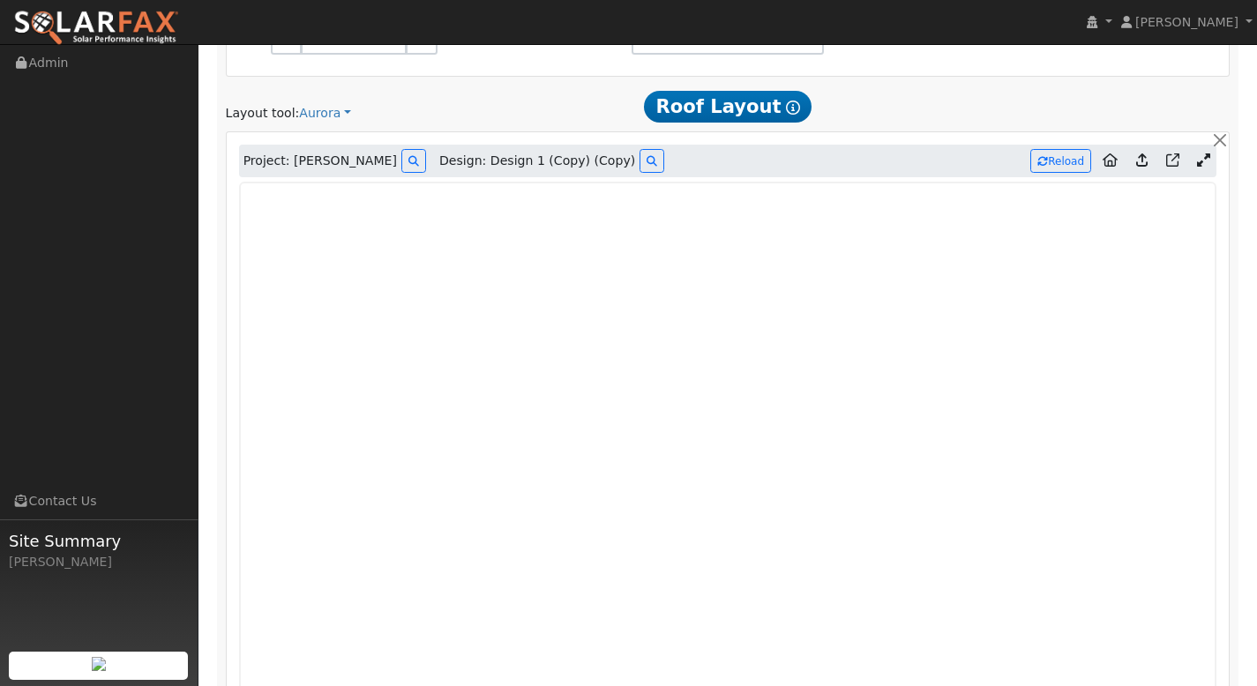
type input "19595"
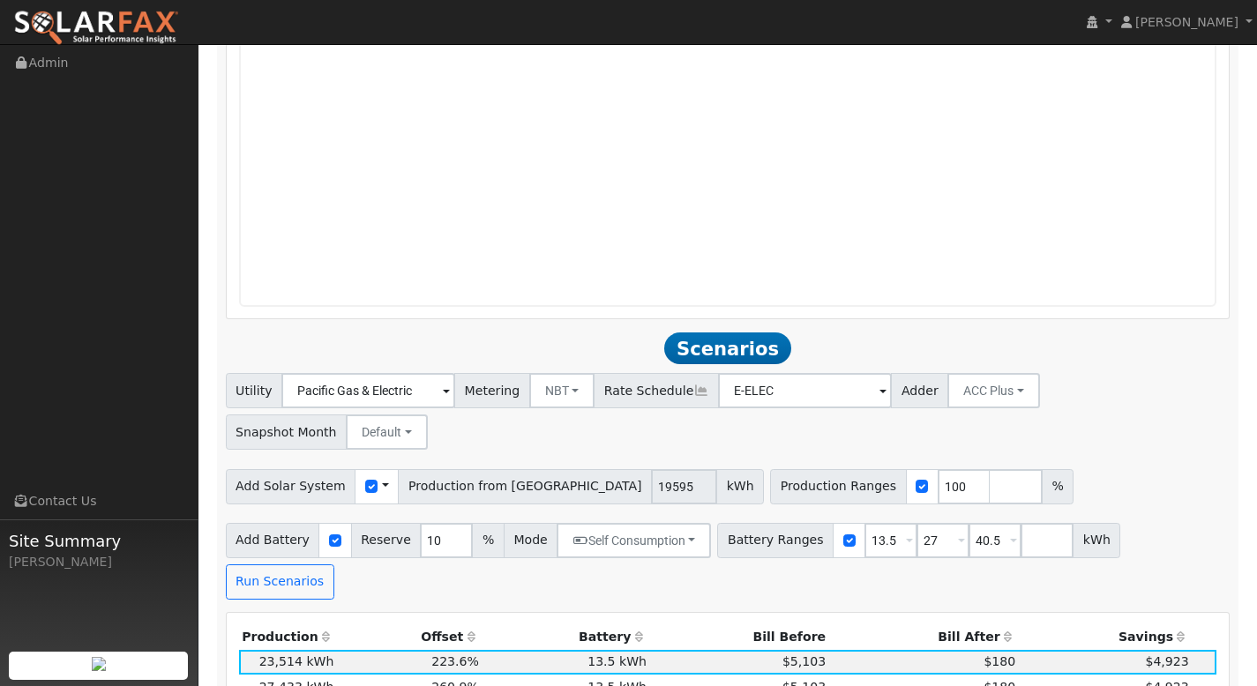
scroll to position [1428, 0]
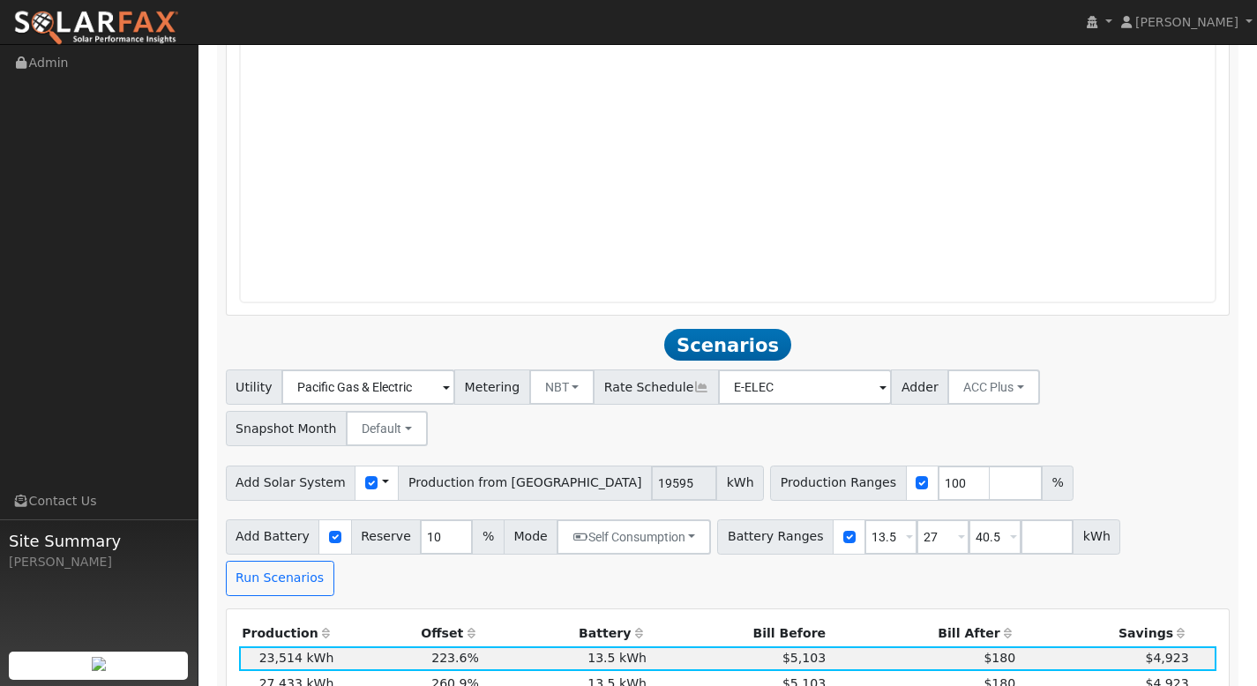
click at [716, 466] on span "kWh" at bounding box center [740, 483] width 48 height 35
click at [382, 466] on div "Use CSV Data" at bounding box center [377, 483] width 44 height 35
click at [382, 474] on span at bounding box center [385, 483] width 7 height 19
click at [419, 466] on span "Production from [GEOGRAPHIC_DATA]" at bounding box center [525, 483] width 254 height 35
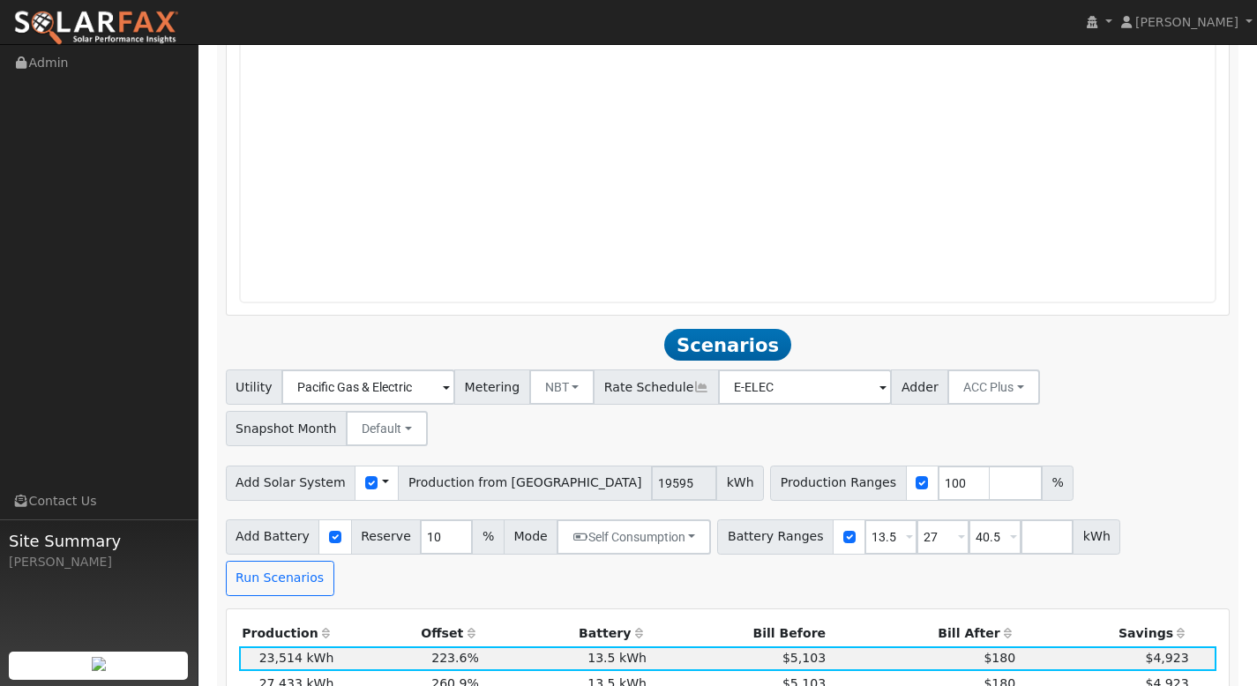
click at [534, 466] on div "Add Solar System Use CSV Data Production from Aurora 19595 kWh" at bounding box center [495, 483] width 539 height 35
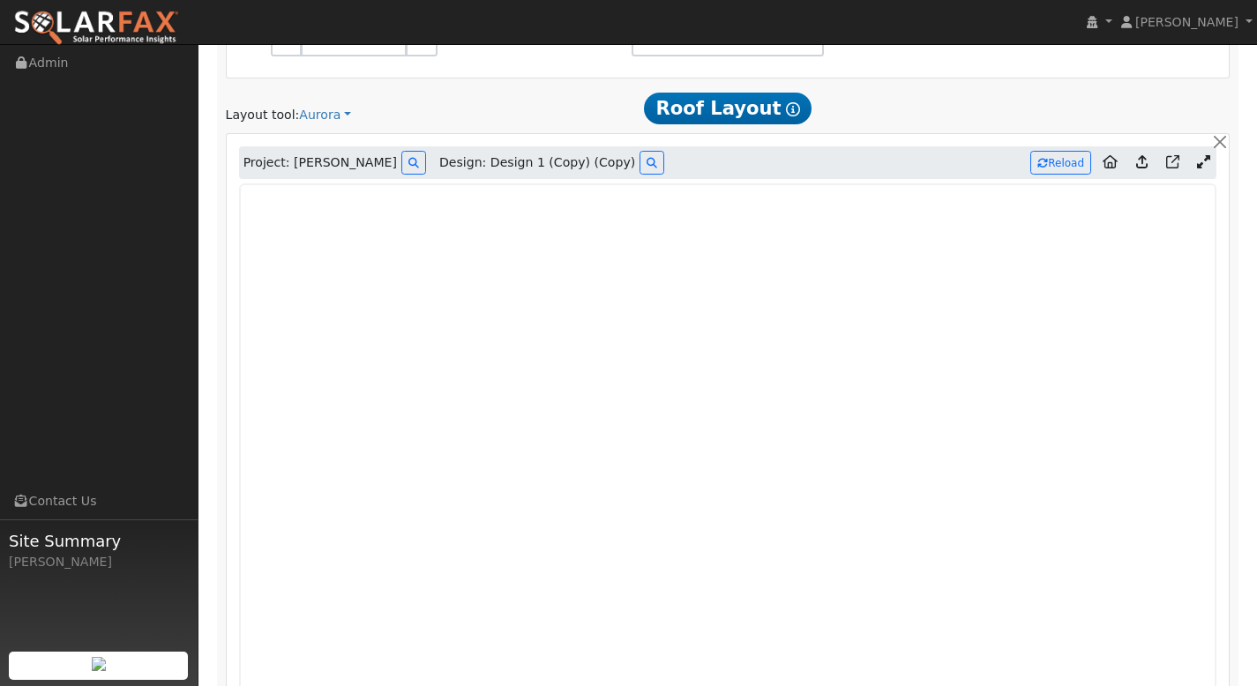
scroll to position [871, 0]
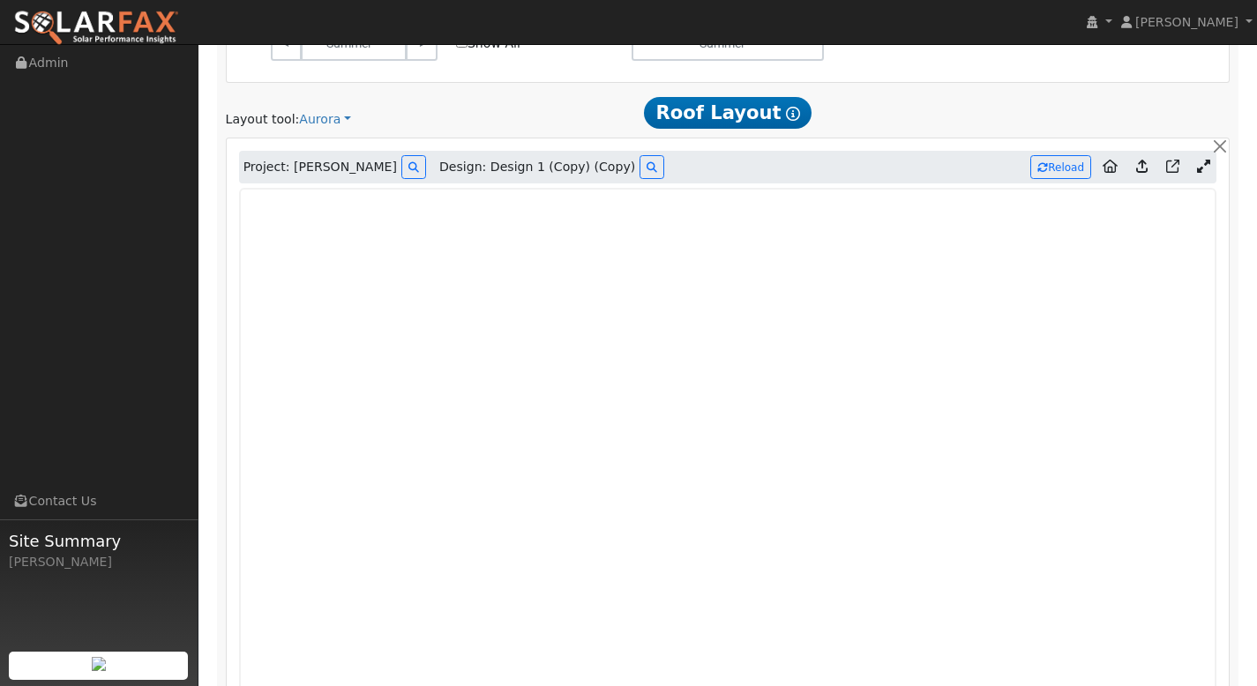
click at [1208, 168] on icon at bounding box center [1203, 166] width 13 height 13
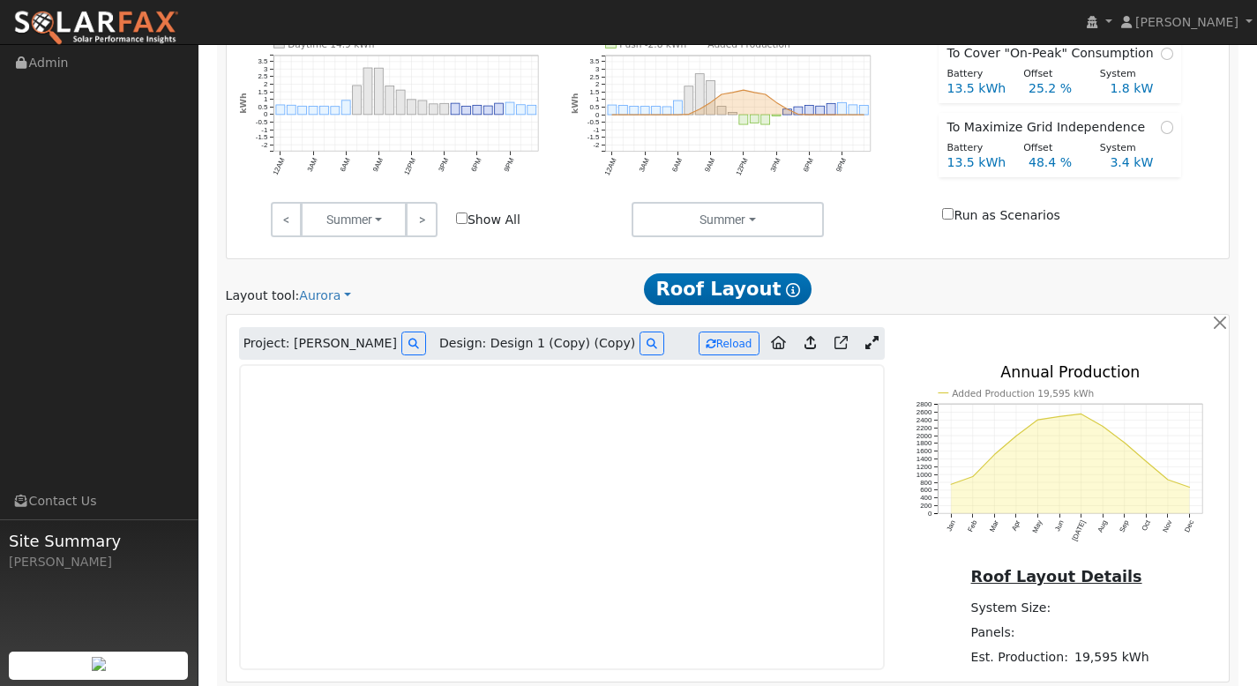
scroll to position [693, 0]
click at [1222, 323] on button "button" at bounding box center [1219, 324] width 19 height 19
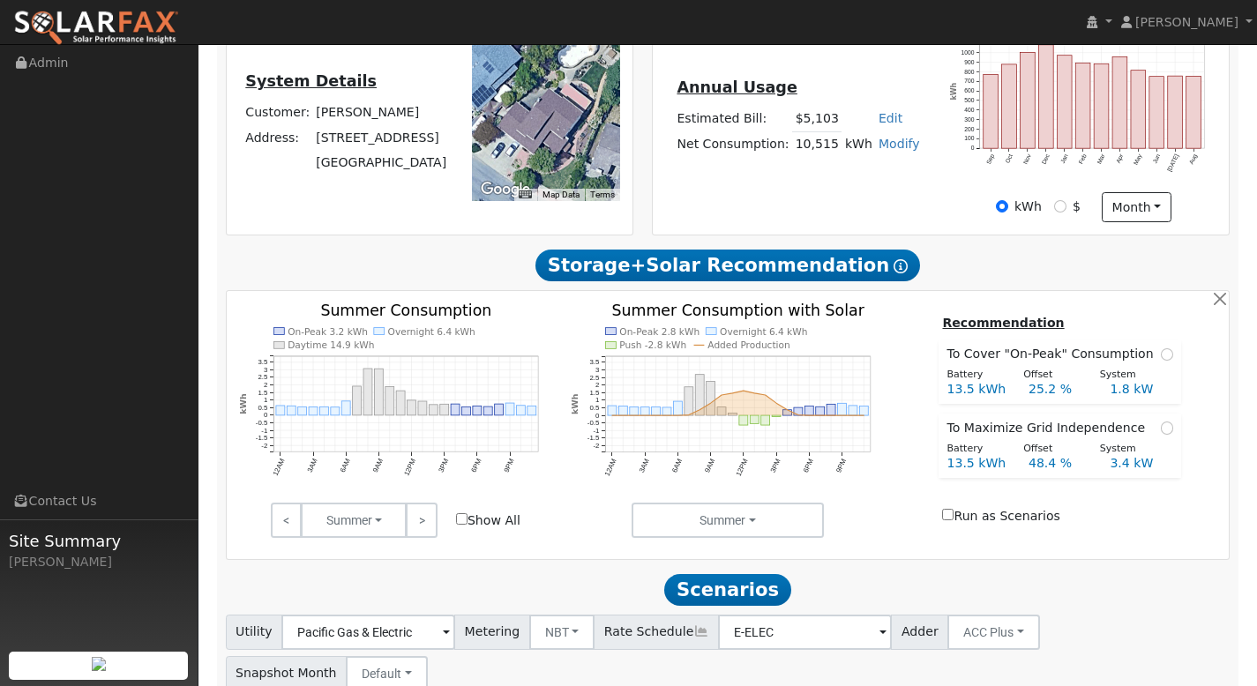
scroll to position [481, 0]
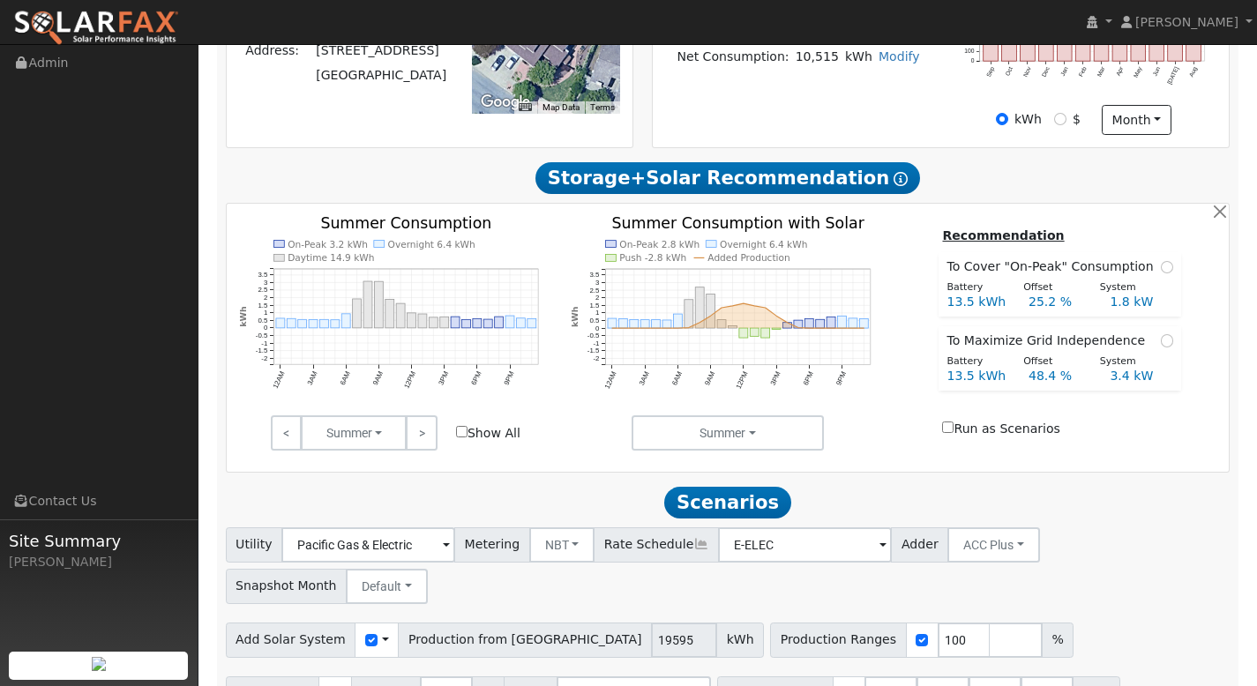
click at [738, 504] on span "Scenarios" at bounding box center [727, 503] width 126 height 32
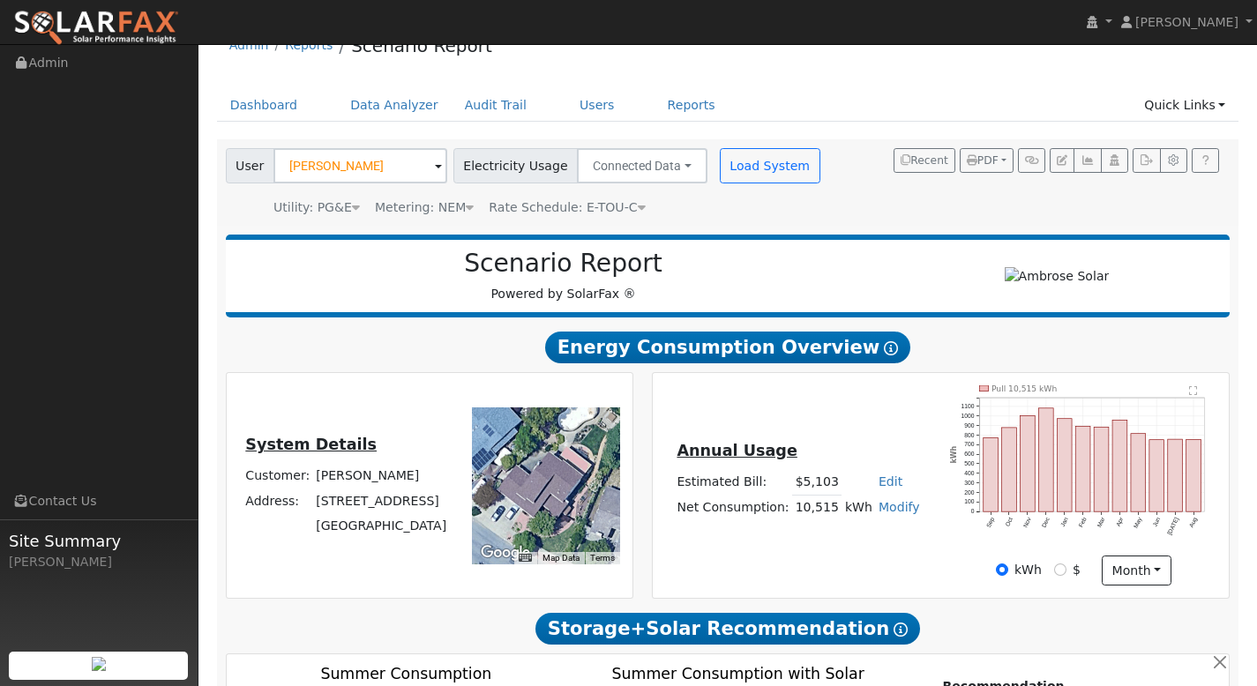
scroll to position [57, 0]
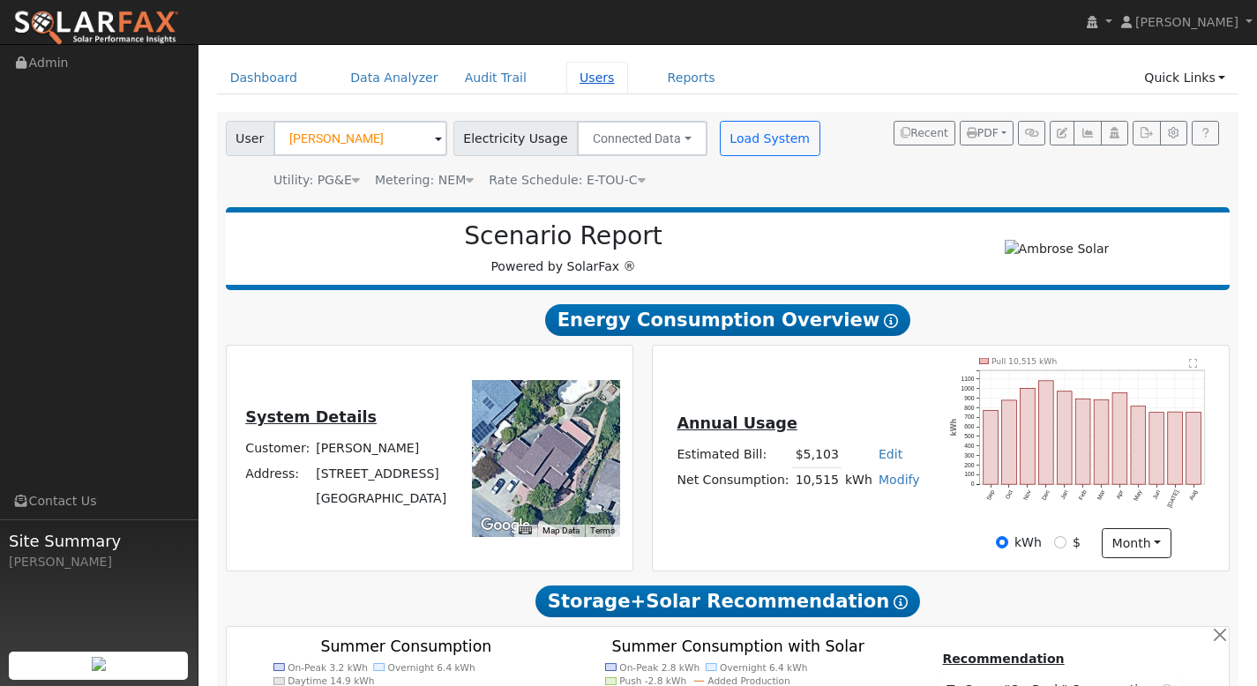
click at [573, 76] on link "Users" at bounding box center [597, 78] width 62 height 33
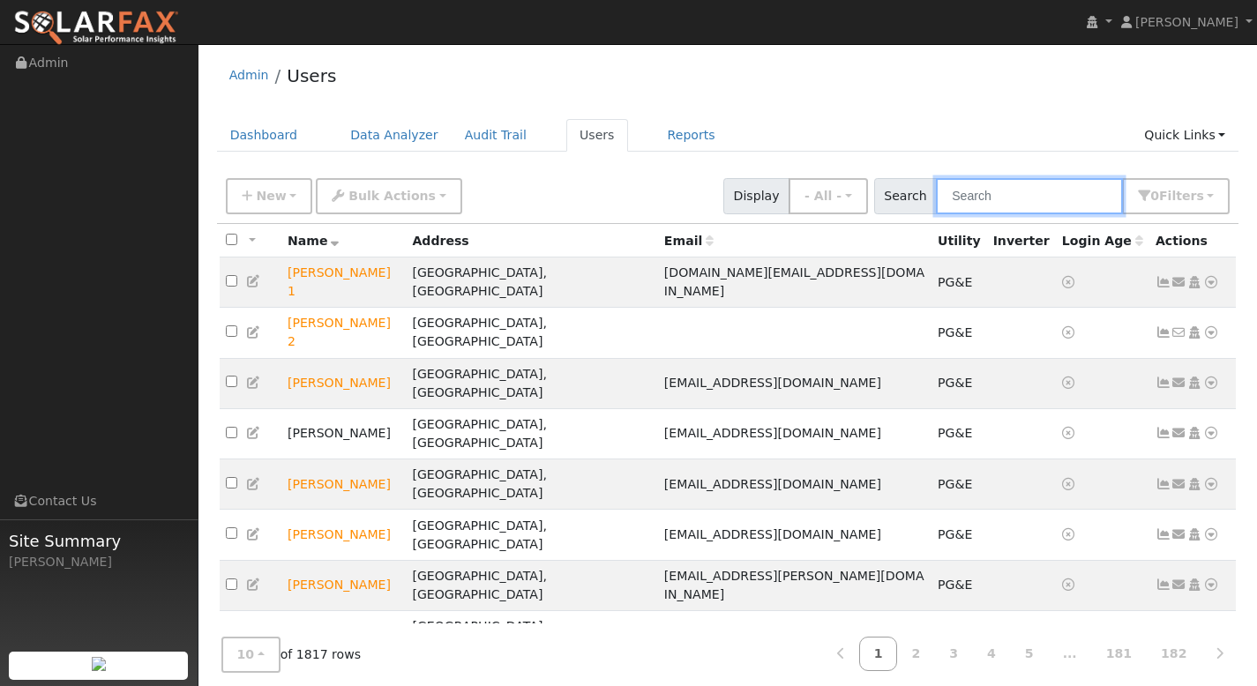
click at [991, 197] on input "text" at bounding box center [1029, 196] width 187 height 36
paste input "[PERSON_NAME]"
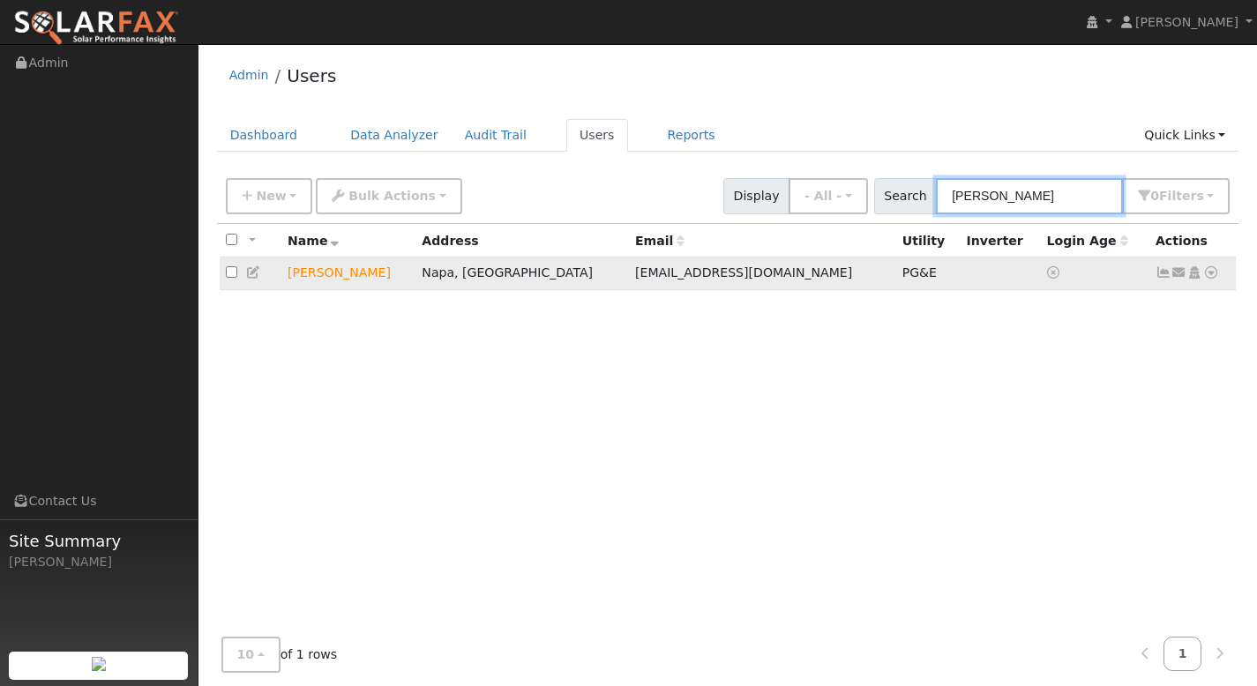
type input "[PERSON_NAME]"
click at [1214, 279] on icon at bounding box center [1211, 272] width 16 height 12
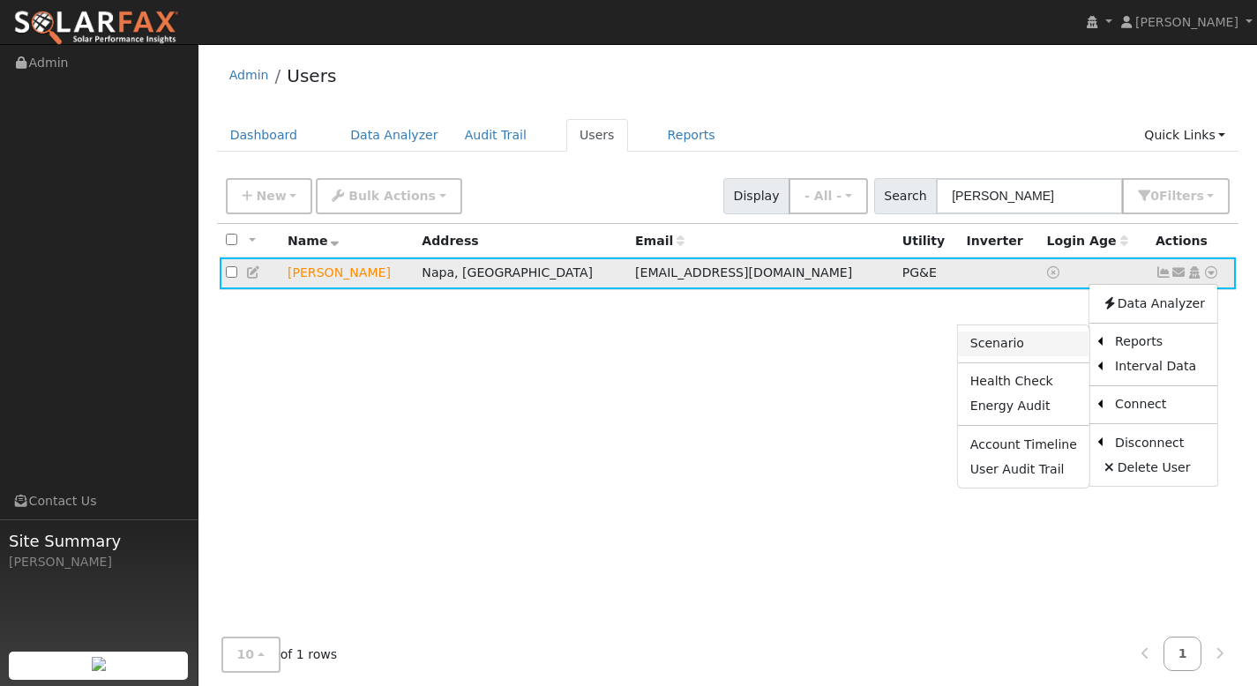
click at [1054, 350] on link "Scenario" at bounding box center [1023, 344] width 131 height 25
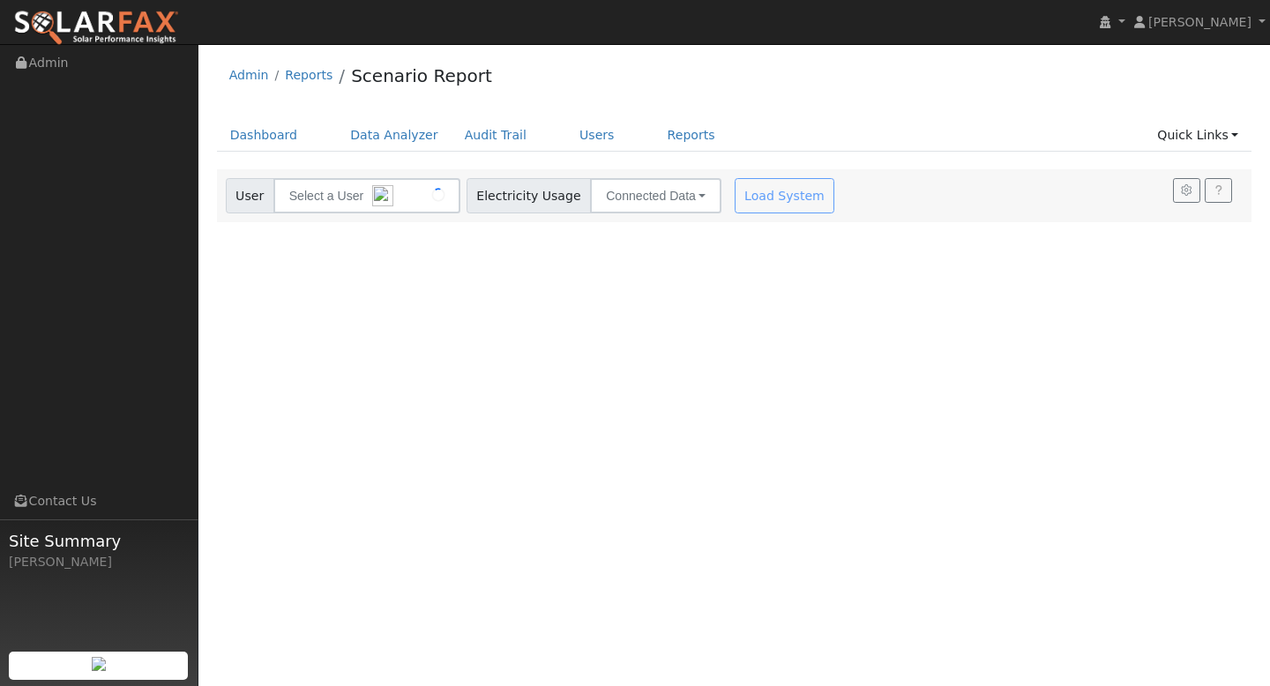
type input "[PERSON_NAME]"
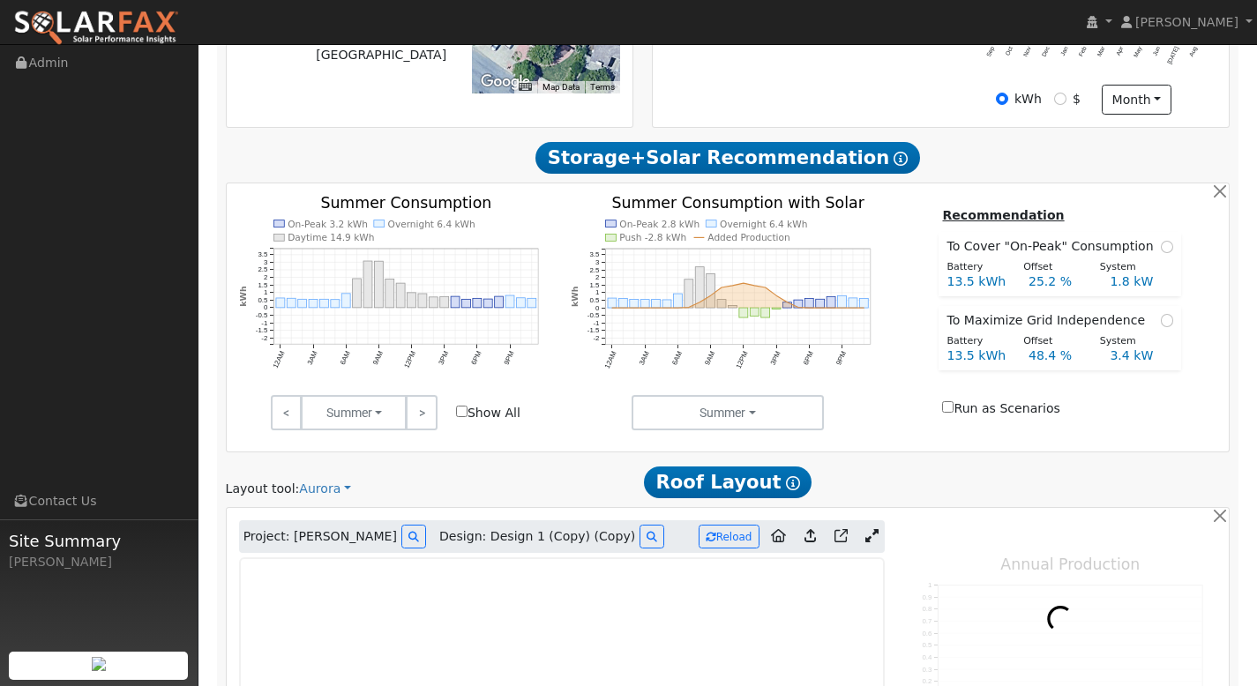
type input "3553"
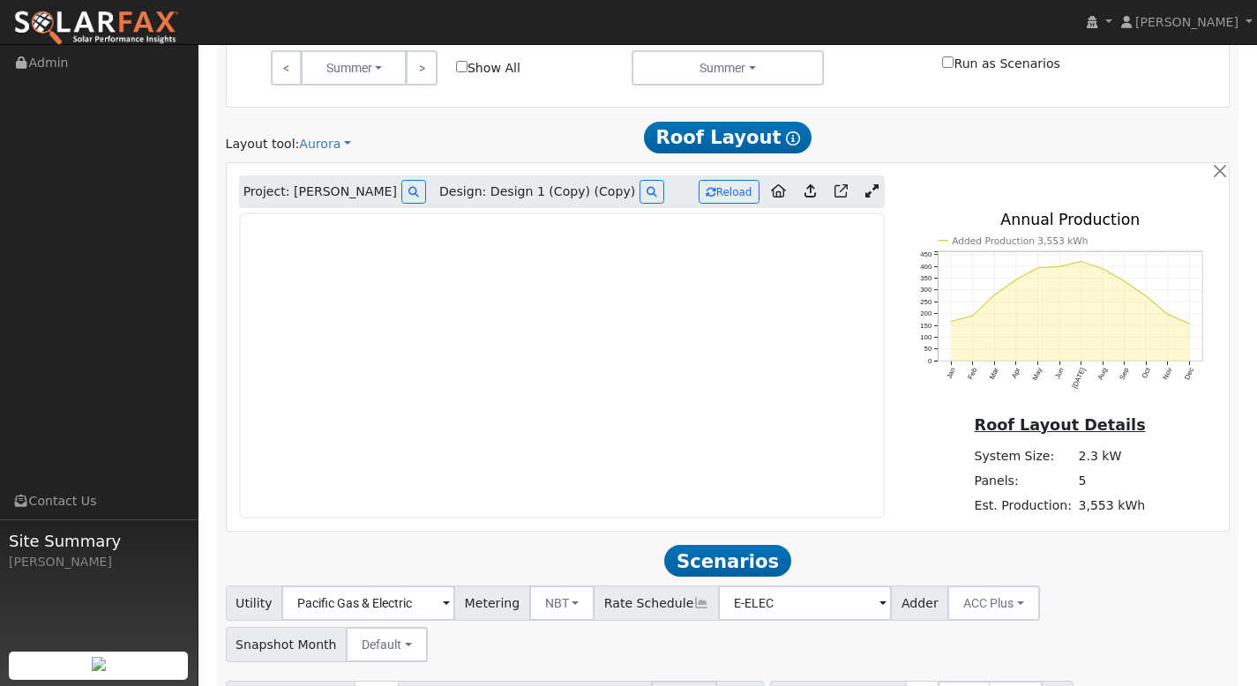
scroll to position [907, 0]
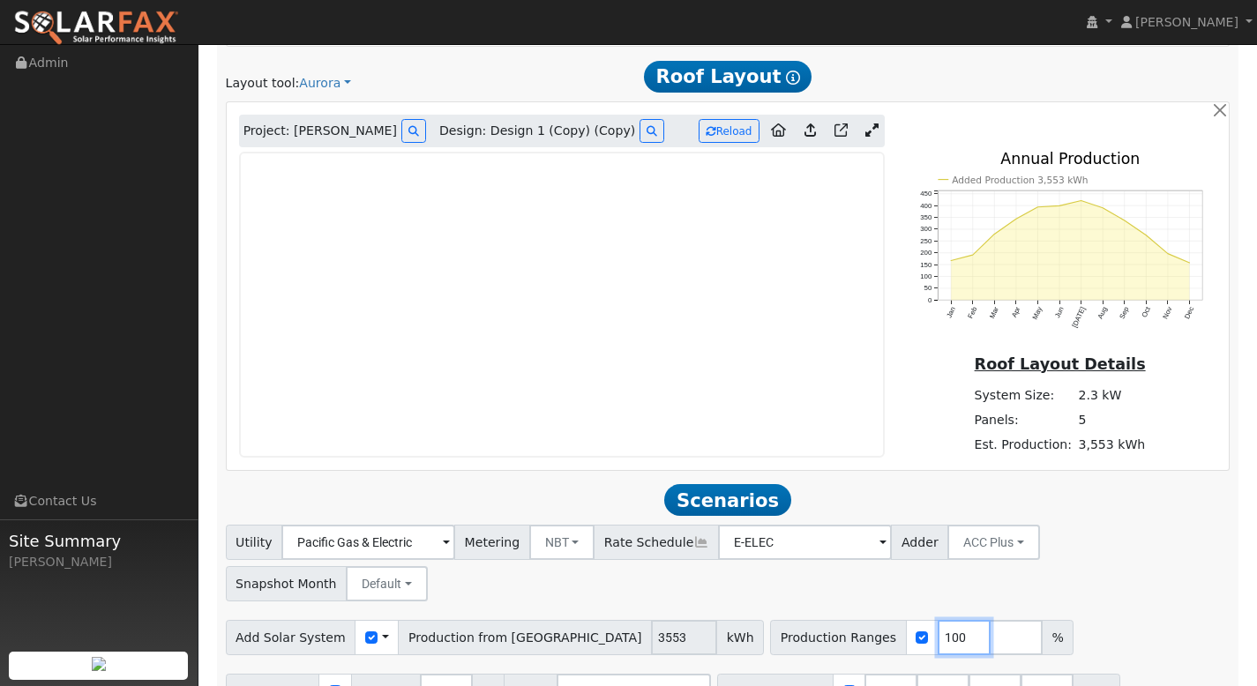
click at [938, 620] on input "100" at bounding box center [964, 637] width 53 height 35
type input "120"
click at [990, 620] on input "number" at bounding box center [1016, 637] width 53 height 35
type input "140"
click at [1042, 620] on input "number" at bounding box center [1068, 637] width 53 height 35
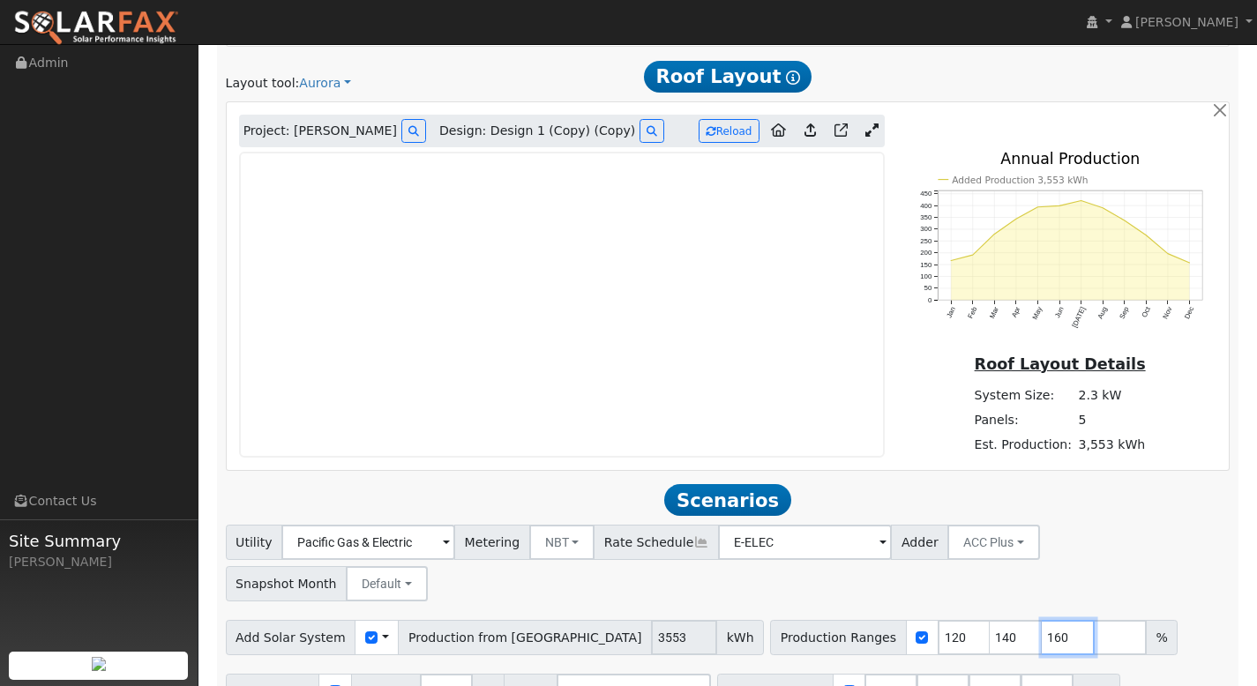
type input "160"
click at [1094, 620] on input "number" at bounding box center [1120, 637] width 53 height 35
type input "180"
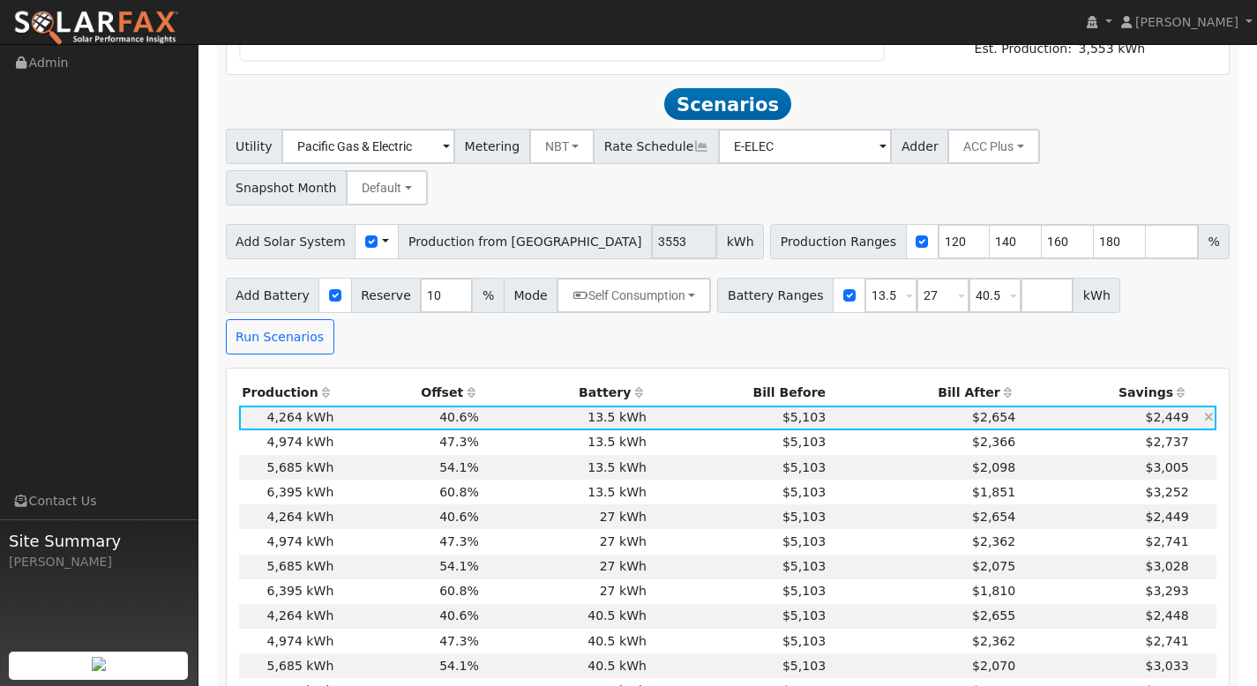
scroll to position [1338, 0]
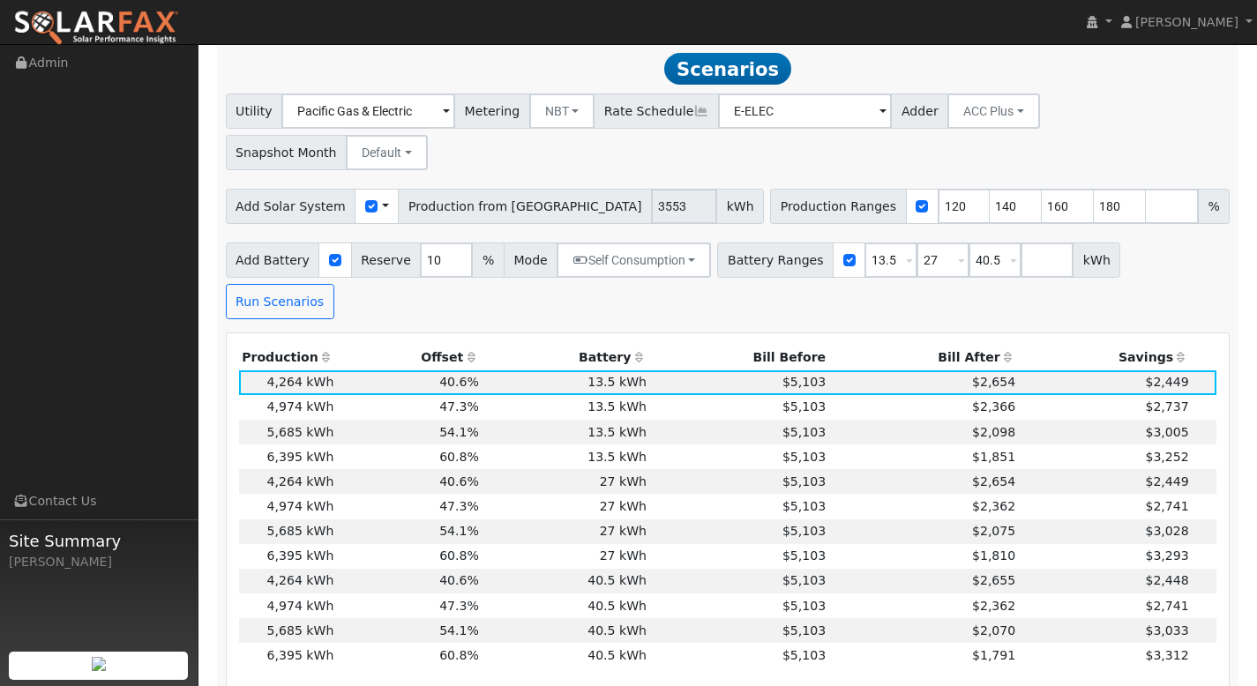
click at [959, 346] on th "Bill After" at bounding box center [924, 358] width 190 height 25
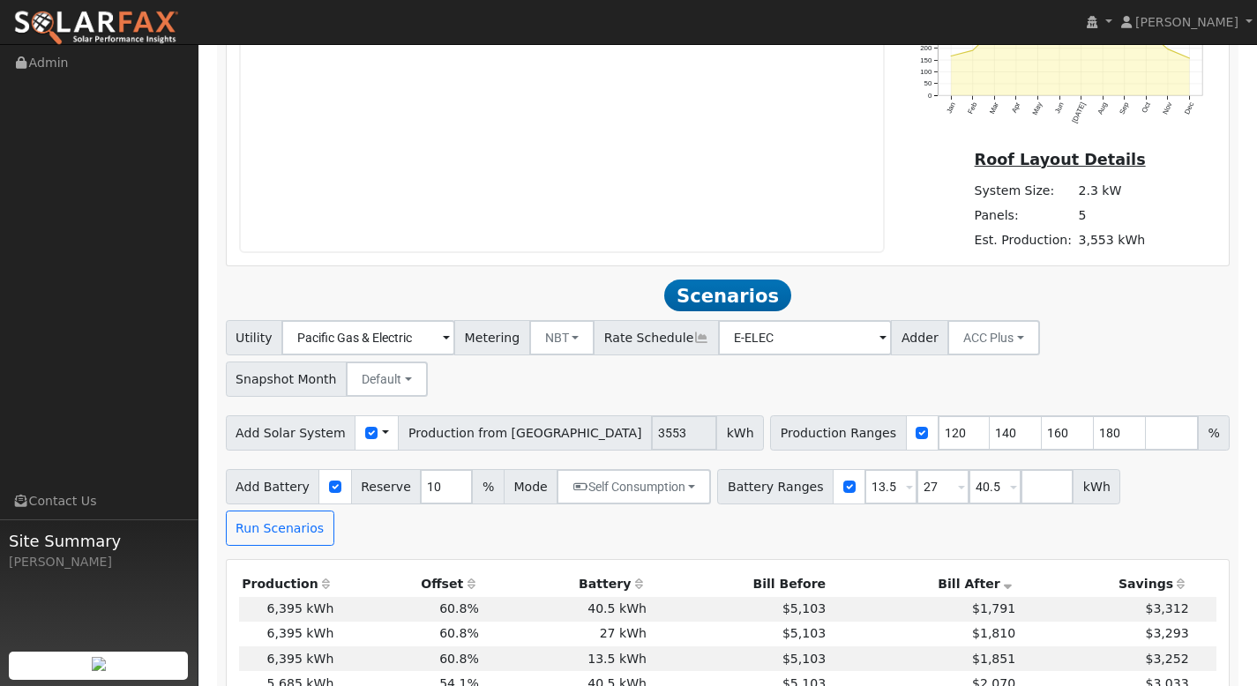
scroll to position [1108, 0]
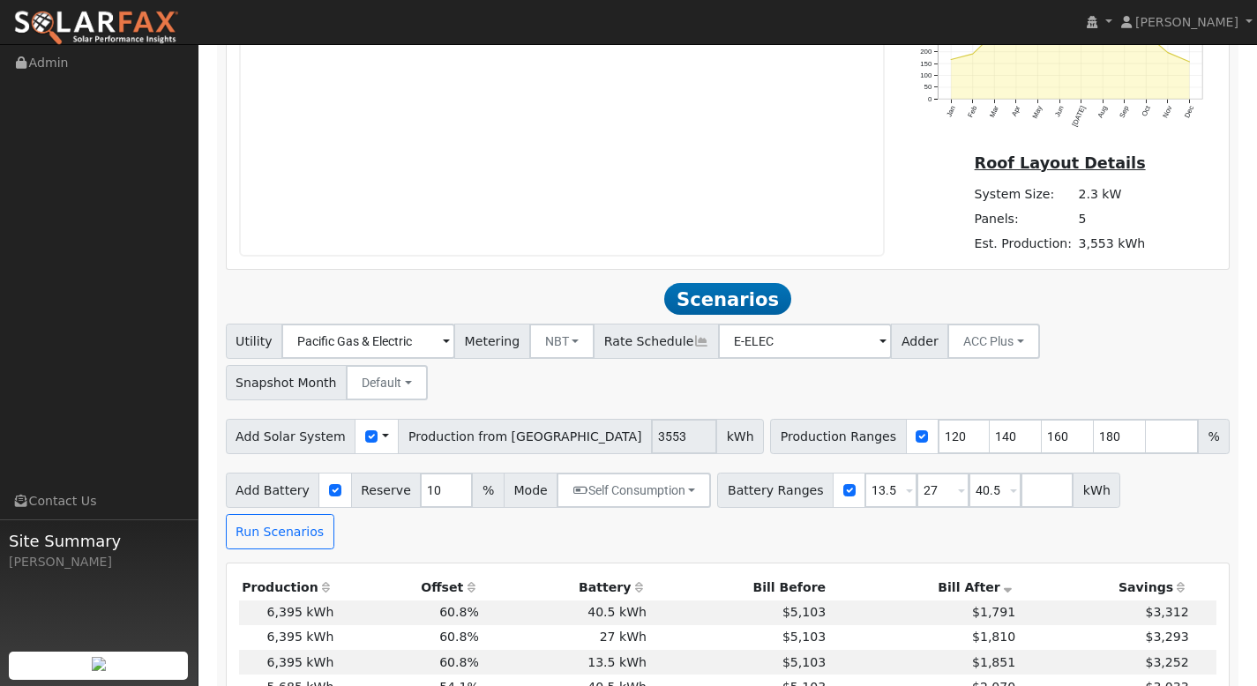
click at [536, 419] on div "Add Solar System Use CSV Data Production from [GEOGRAPHIC_DATA] 3553 kWh" at bounding box center [495, 436] width 539 height 35
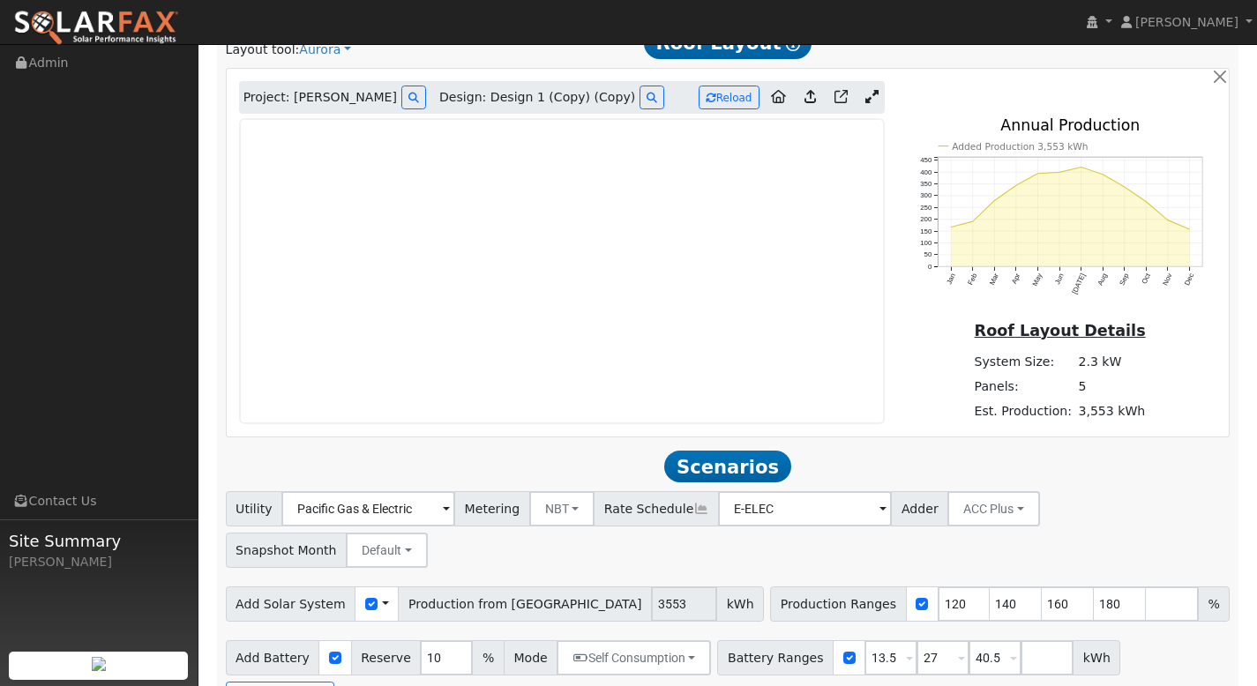
scroll to position [936, 0]
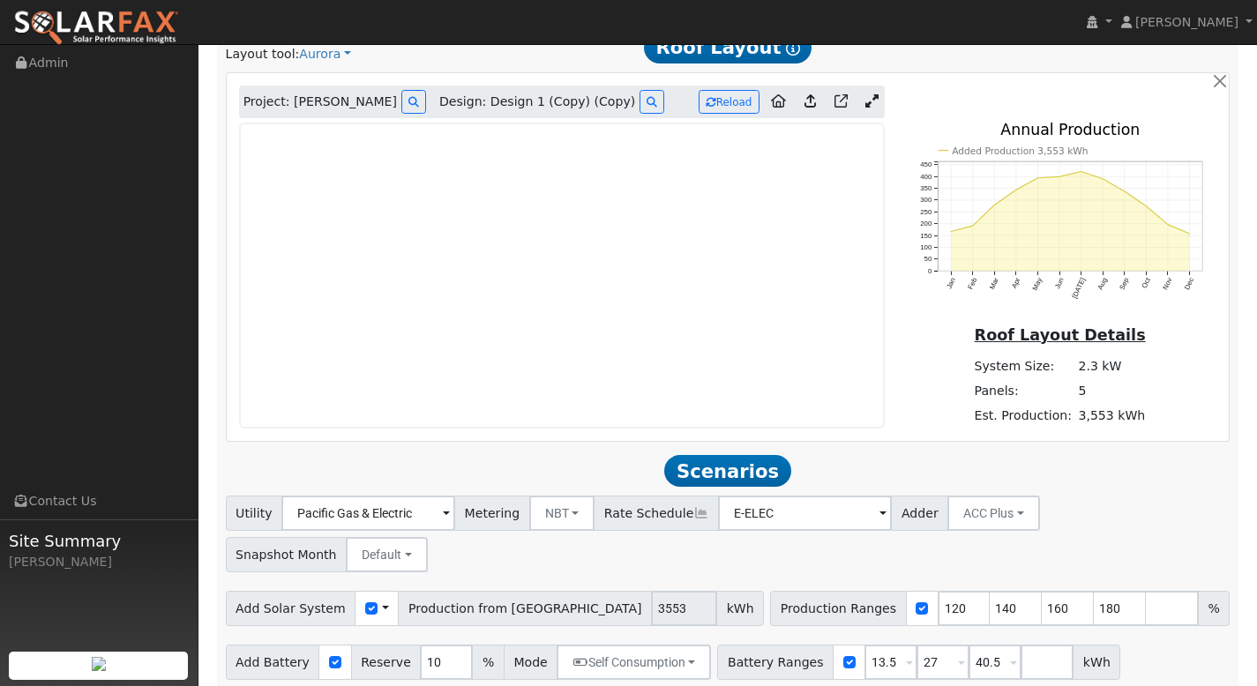
click at [873, 103] on icon at bounding box center [871, 100] width 13 height 13
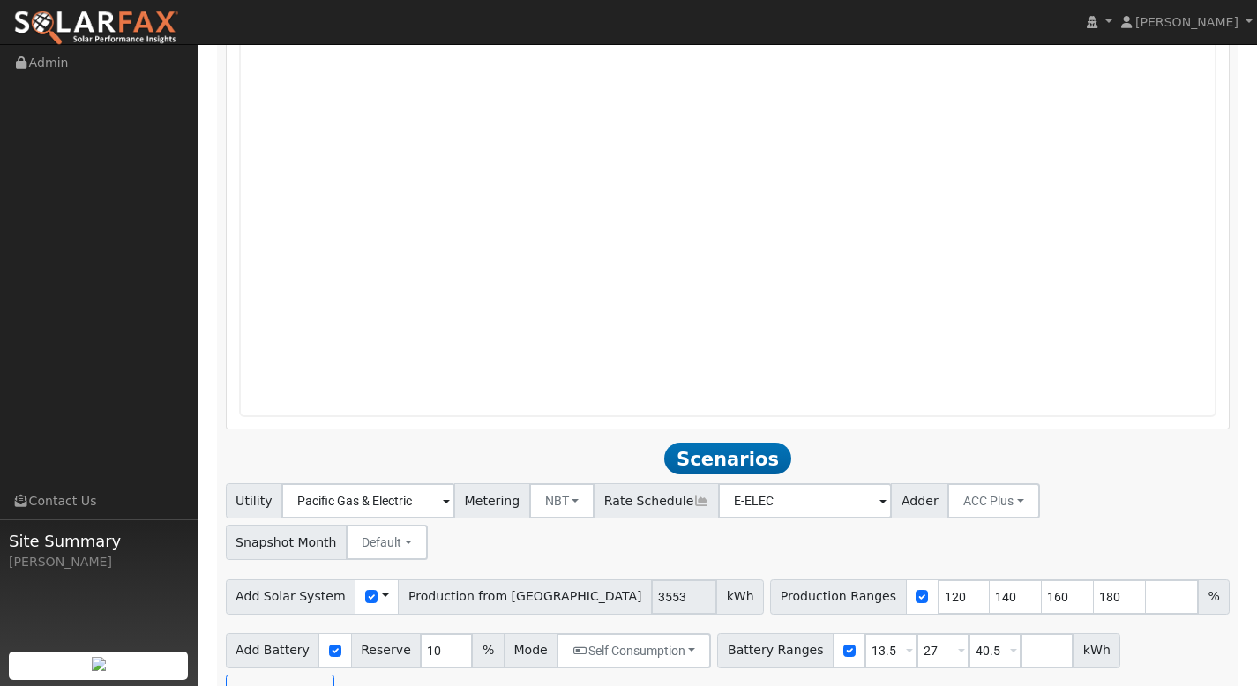
scroll to position [1317, 0]
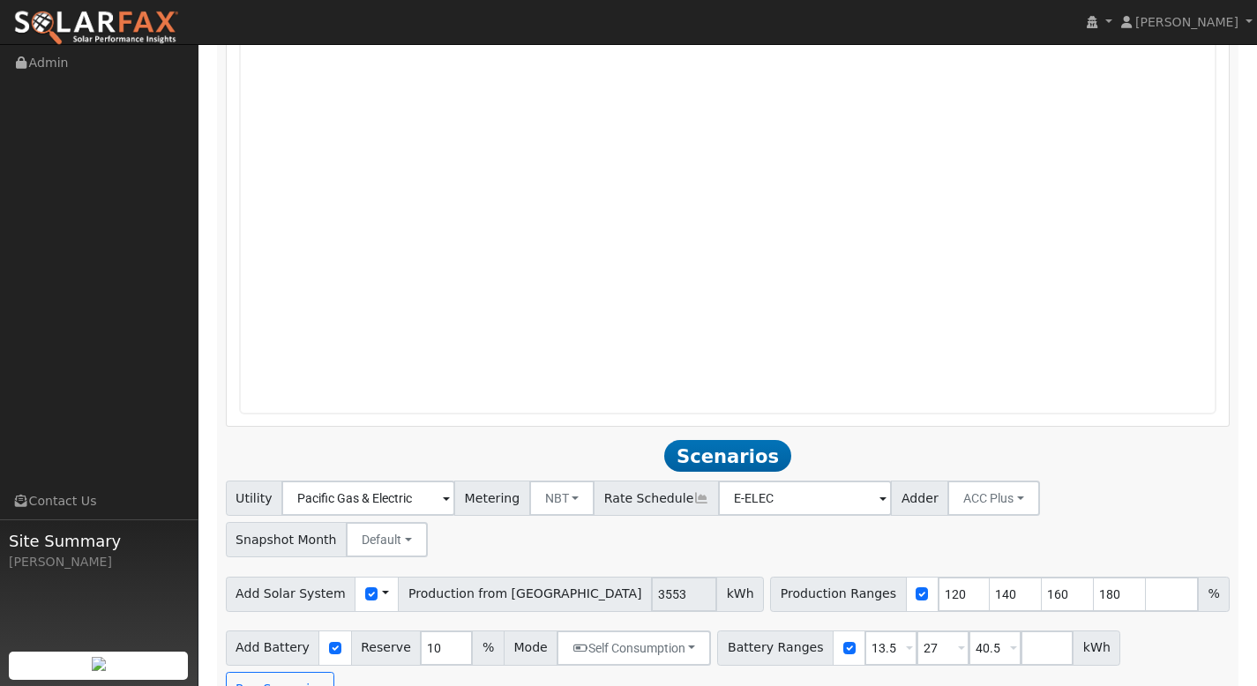
drag, startPoint x: 1248, startPoint y: 364, endPoint x: 1245, endPoint y: 381, distance: 17.0
click at [1245, 381] on div "User Profile First name Last name Email Email Notifications No Emails No Emails…" at bounding box center [727, 434] width 1058 height 3414
drag, startPoint x: 986, startPoint y: 605, endPoint x: 961, endPoint y: 608, distance: 24.8
click at [969, 631] on input "40.5" at bounding box center [995, 648] width 53 height 35
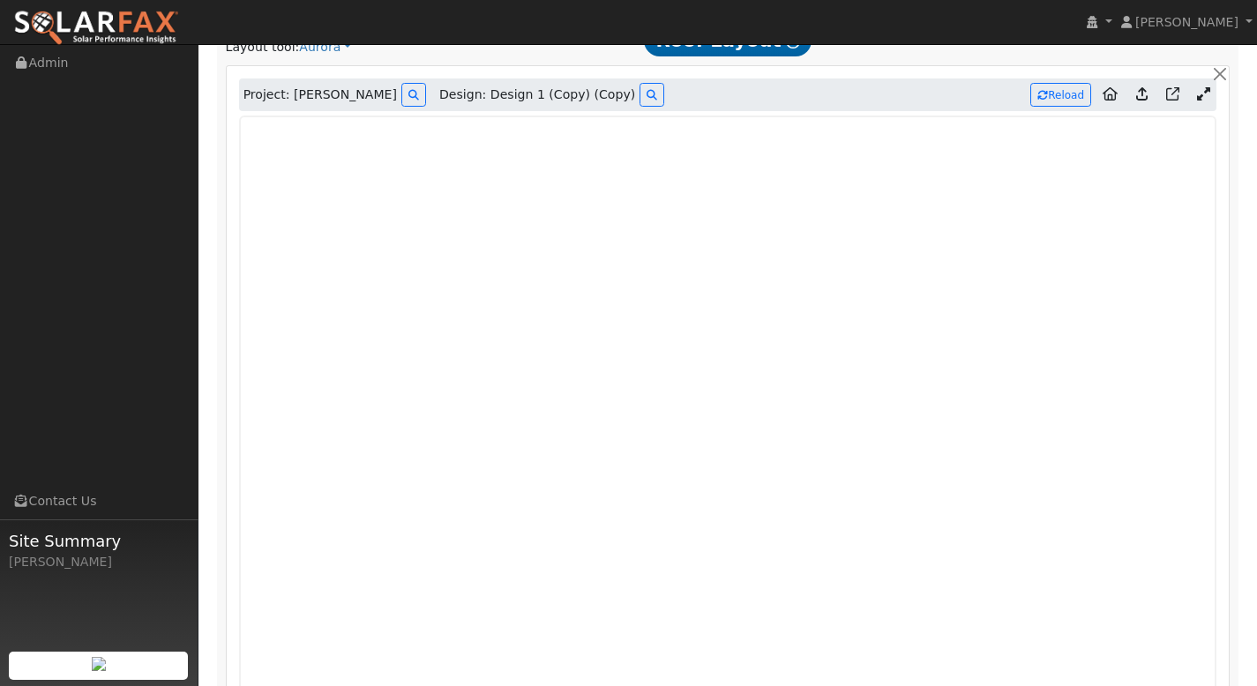
scroll to position [946, 0]
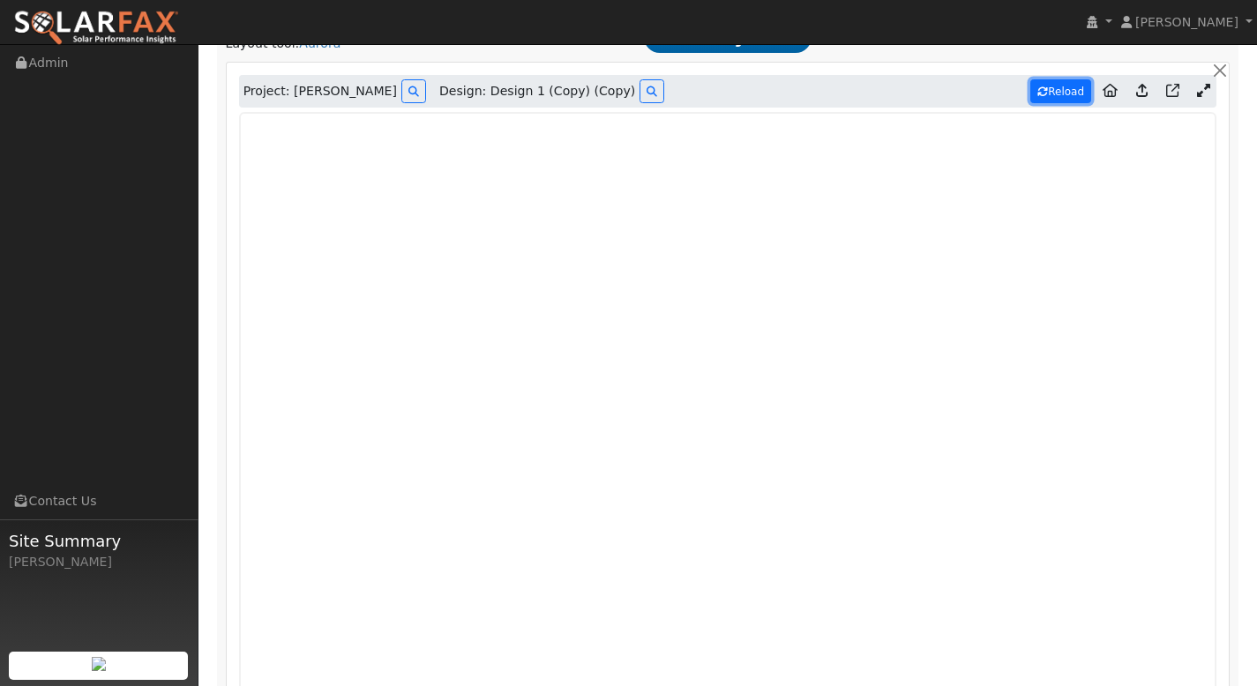
click at [1061, 93] on button "Reload" at bounding box center [1060, 91] width 61 height 24
type input "14259"
type input "100"
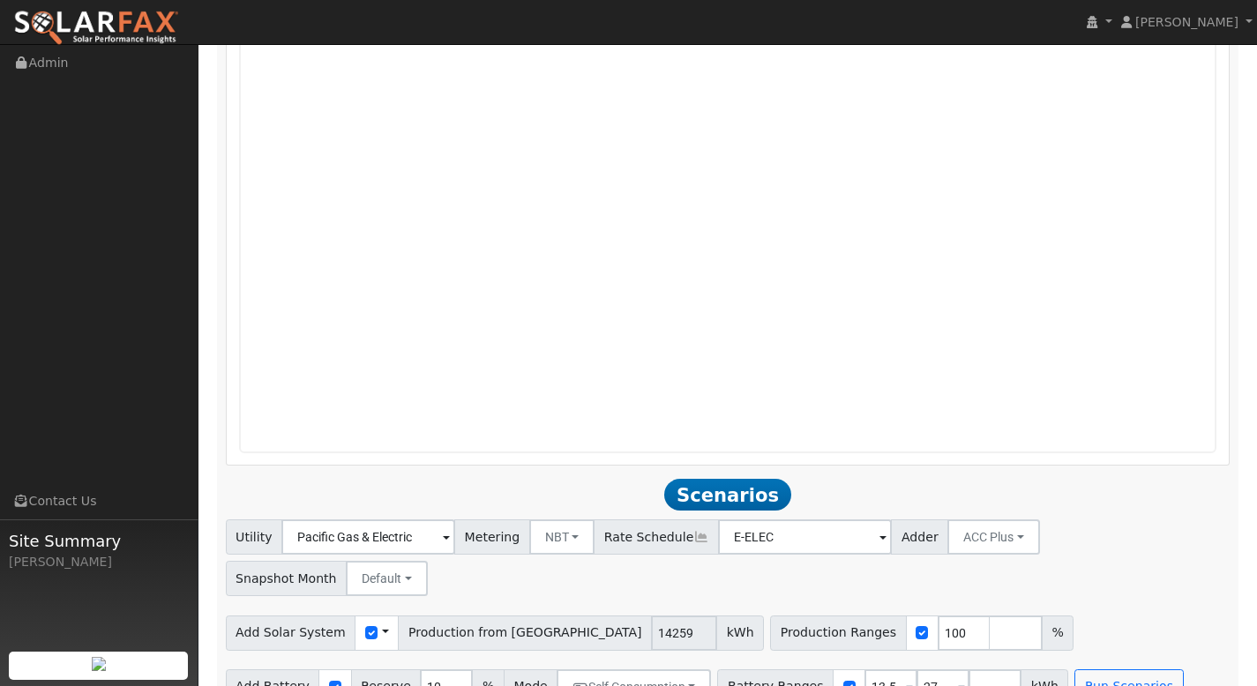
scroll to position [1275, 0]
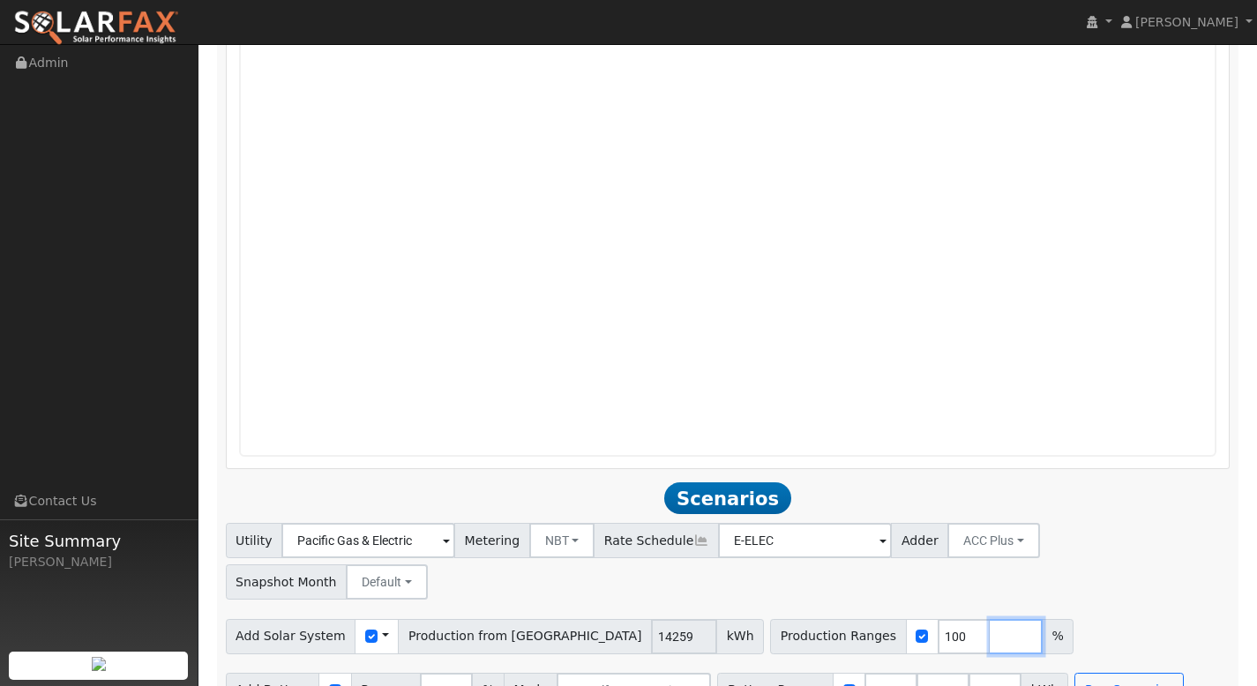
click at [990, 619] on input "number" at bounding box center [1016, 636] width 53 height 35
type input "120"
click at [1042, 619] on input "number" at bounding box center [1068, 636] width 53 height 35
type input "140"
click at [1094, 619] on input "number" at bounding box center [1120, 636] width 53 height 35
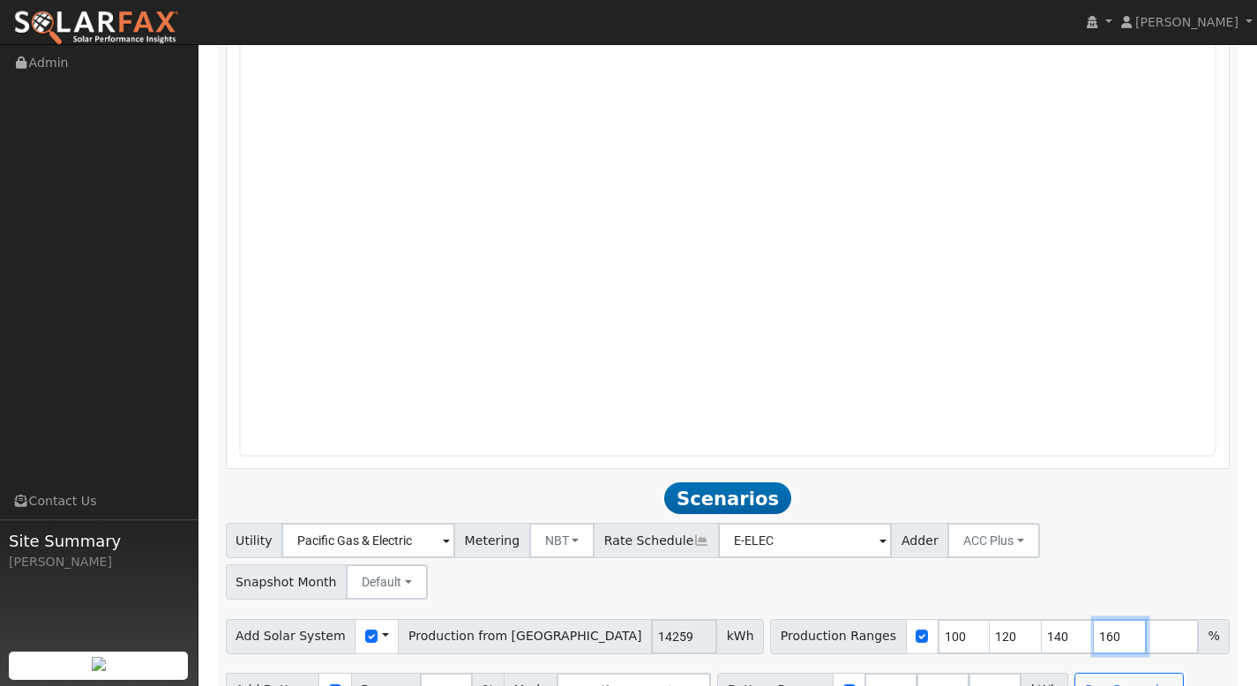
type input "160"
click at [1146, 619] on input "number" at bounding box center [1172, 636] width 53 height 35
type input "180"
click at [1081, 673] on button "Run Scenarios" at bounding box center [1128, 690] width 108 height 35
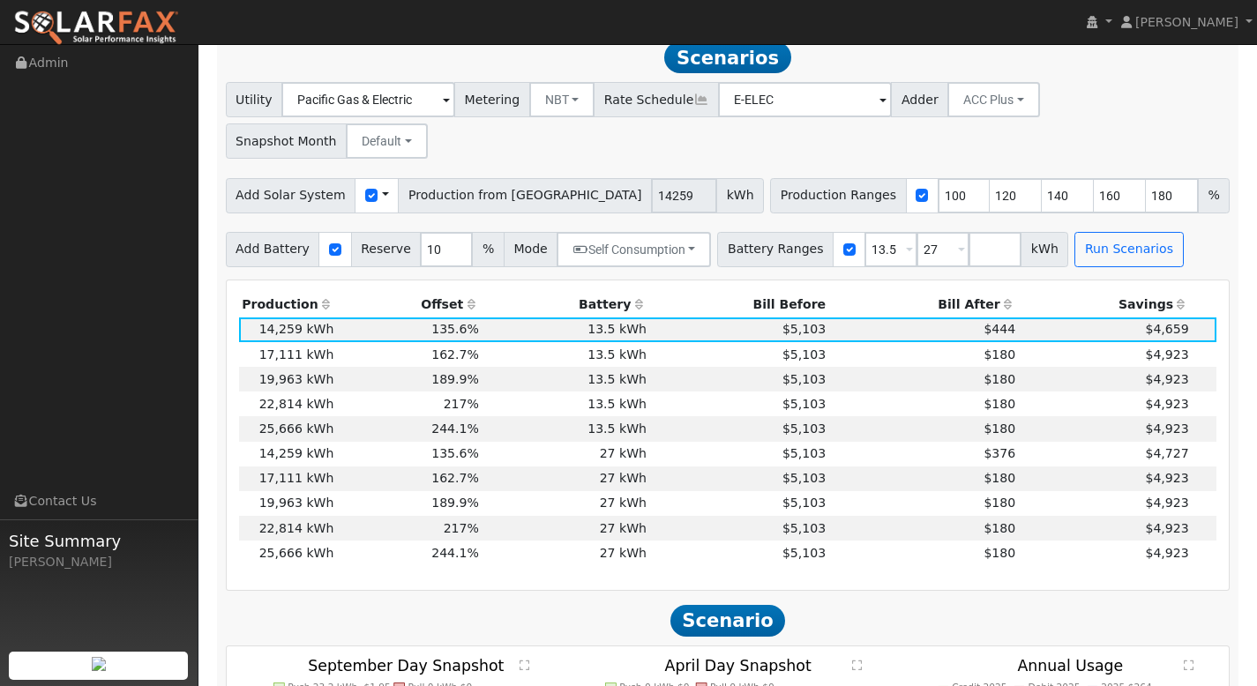
scroll to position [1704, 0]
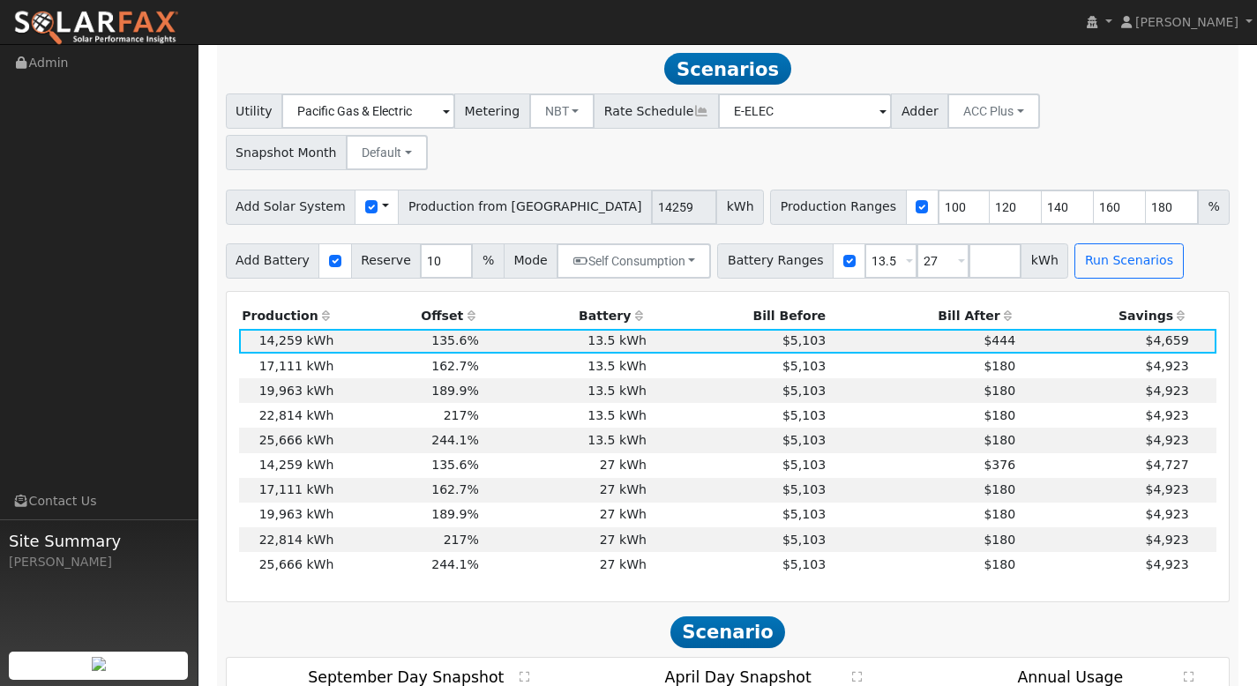
click at [968, 304] on th "Bill After" at bounding box center [924, 316] width 190 height 25
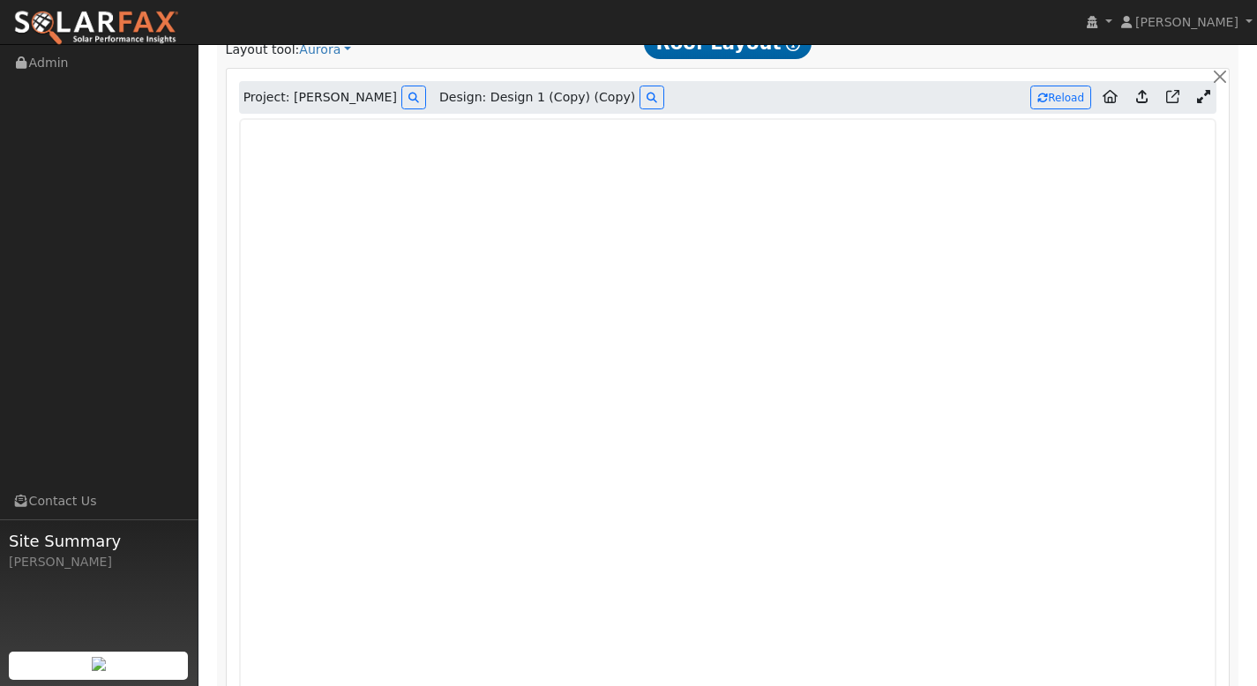
scroll to position [844, 0]
